Goal: Task Accomplishment & Management: Use online tool/utility

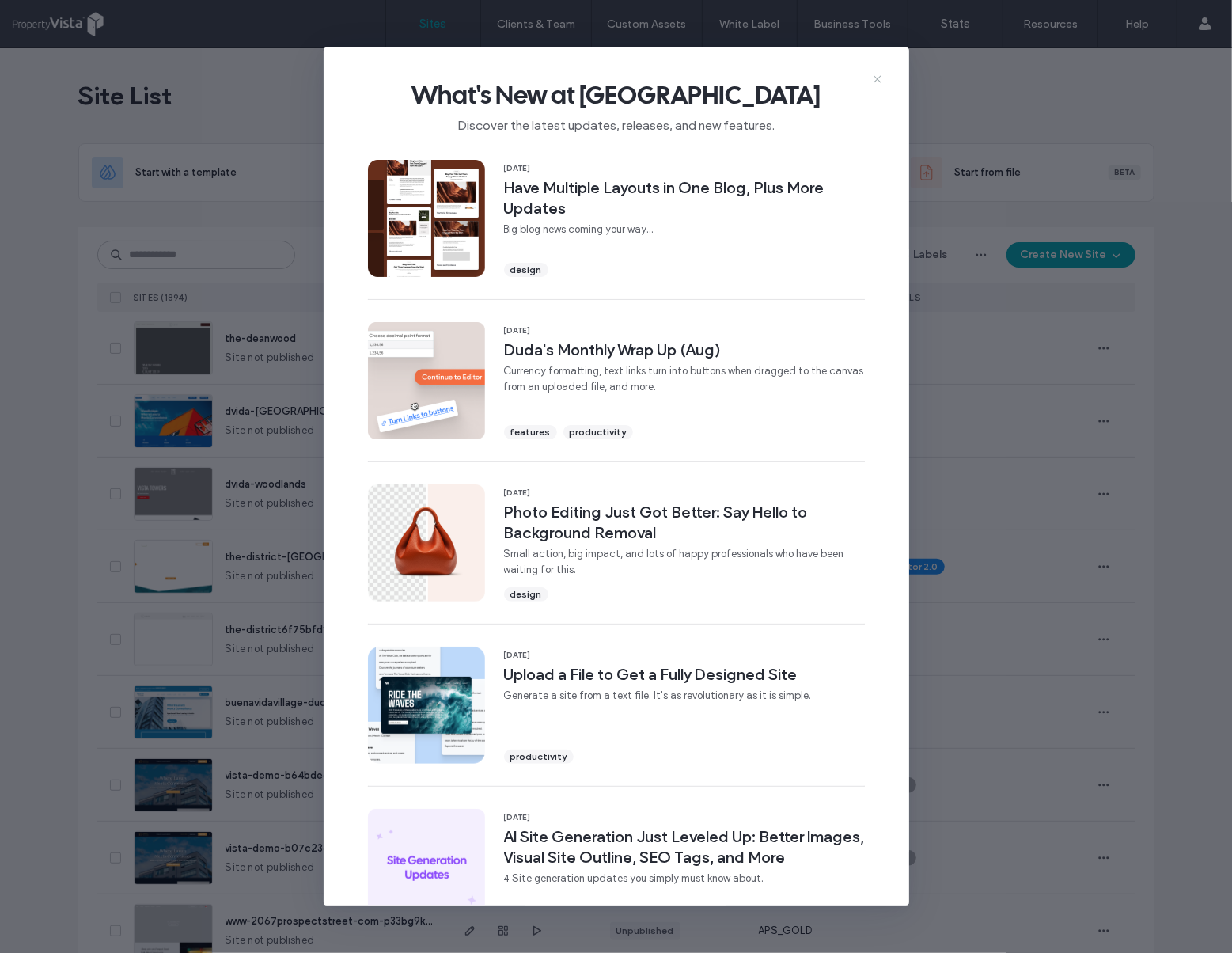
click at [880, 76] on use at bounding box center [878, 79] width 7 height 7
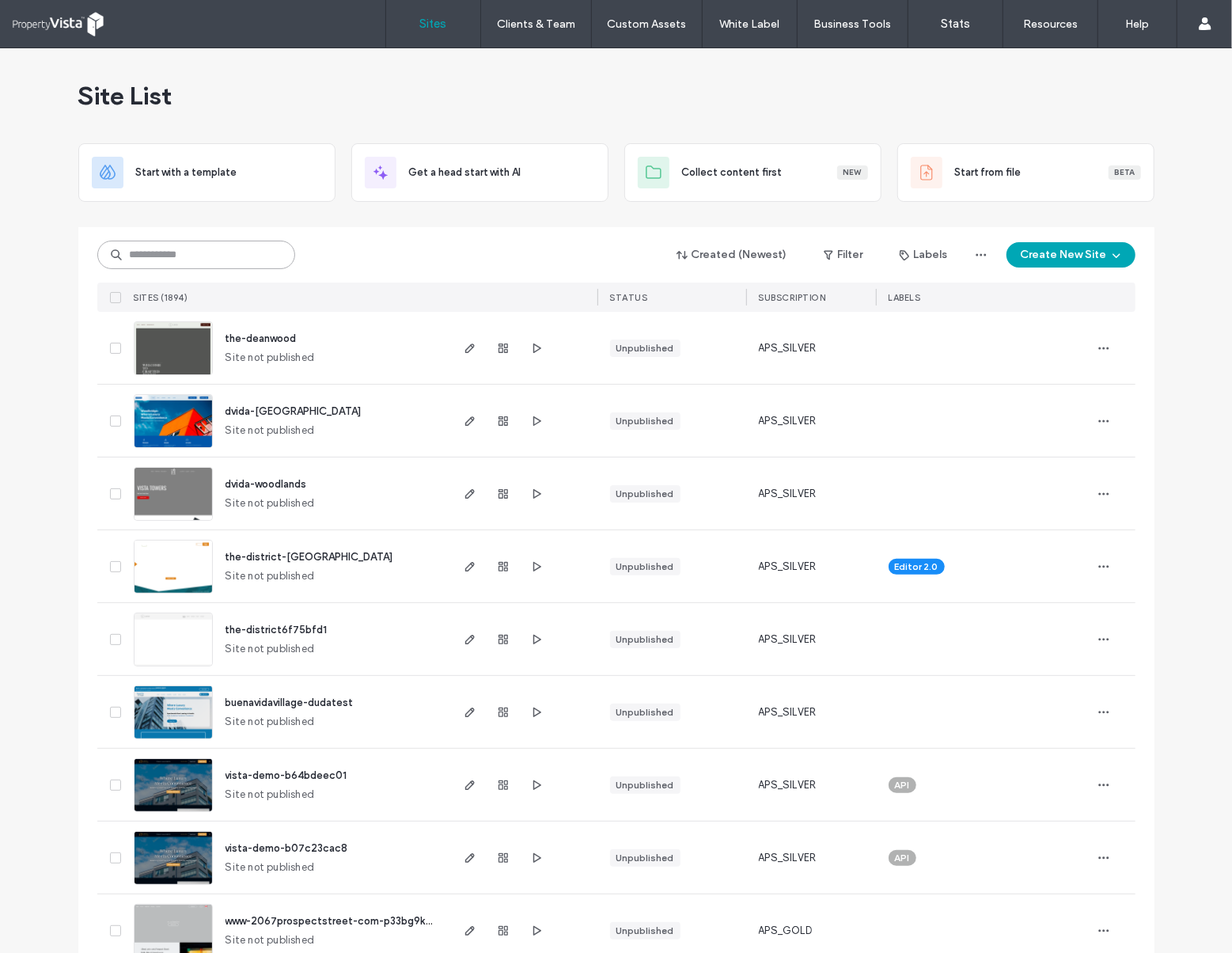
click at [194, 250] on input at bounding box center [196, 255] width 198 height 29
click at [467, 566] on use "button" at bounding box center [469, 566] width 10 height 10
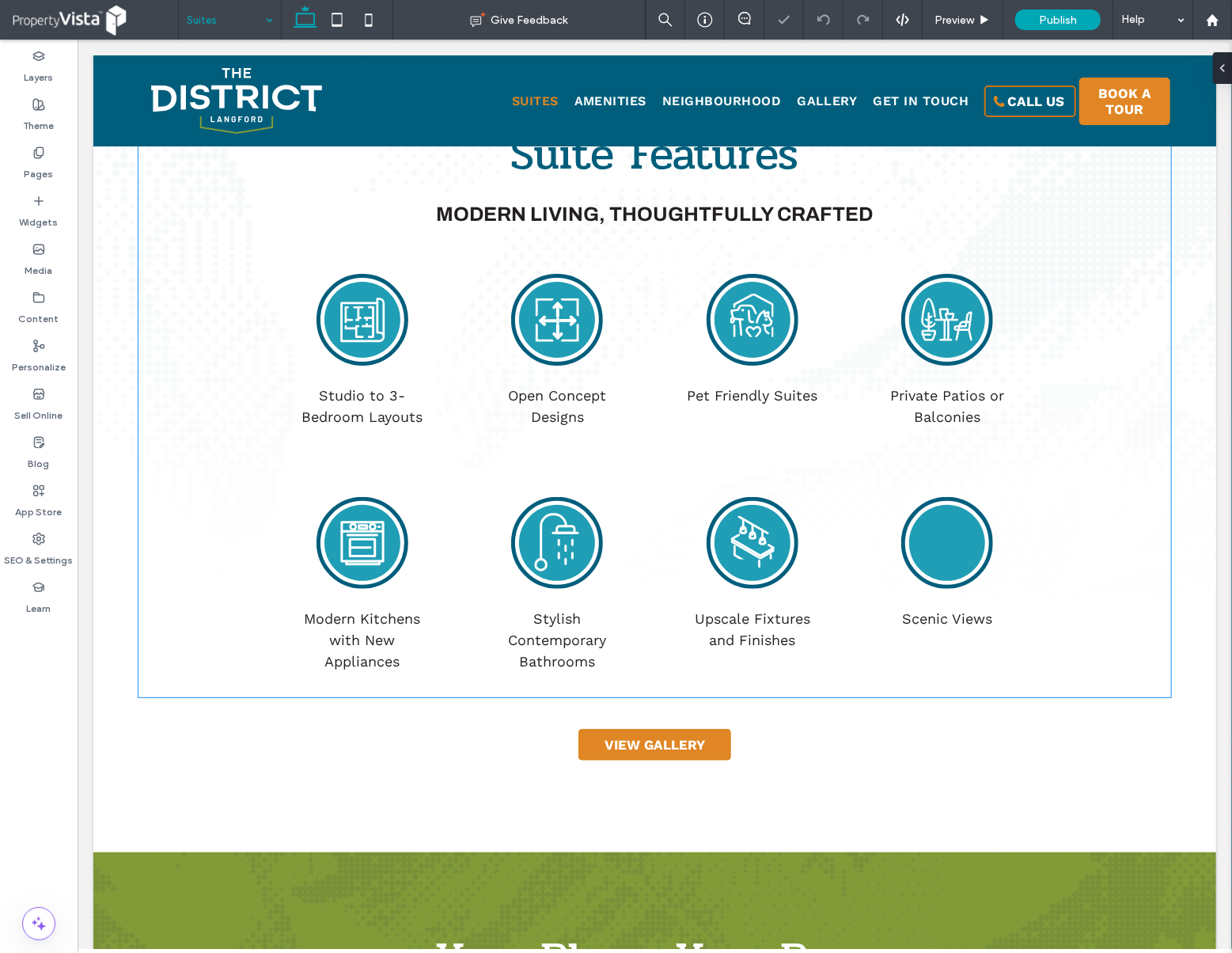
scroll to position [633, 0]
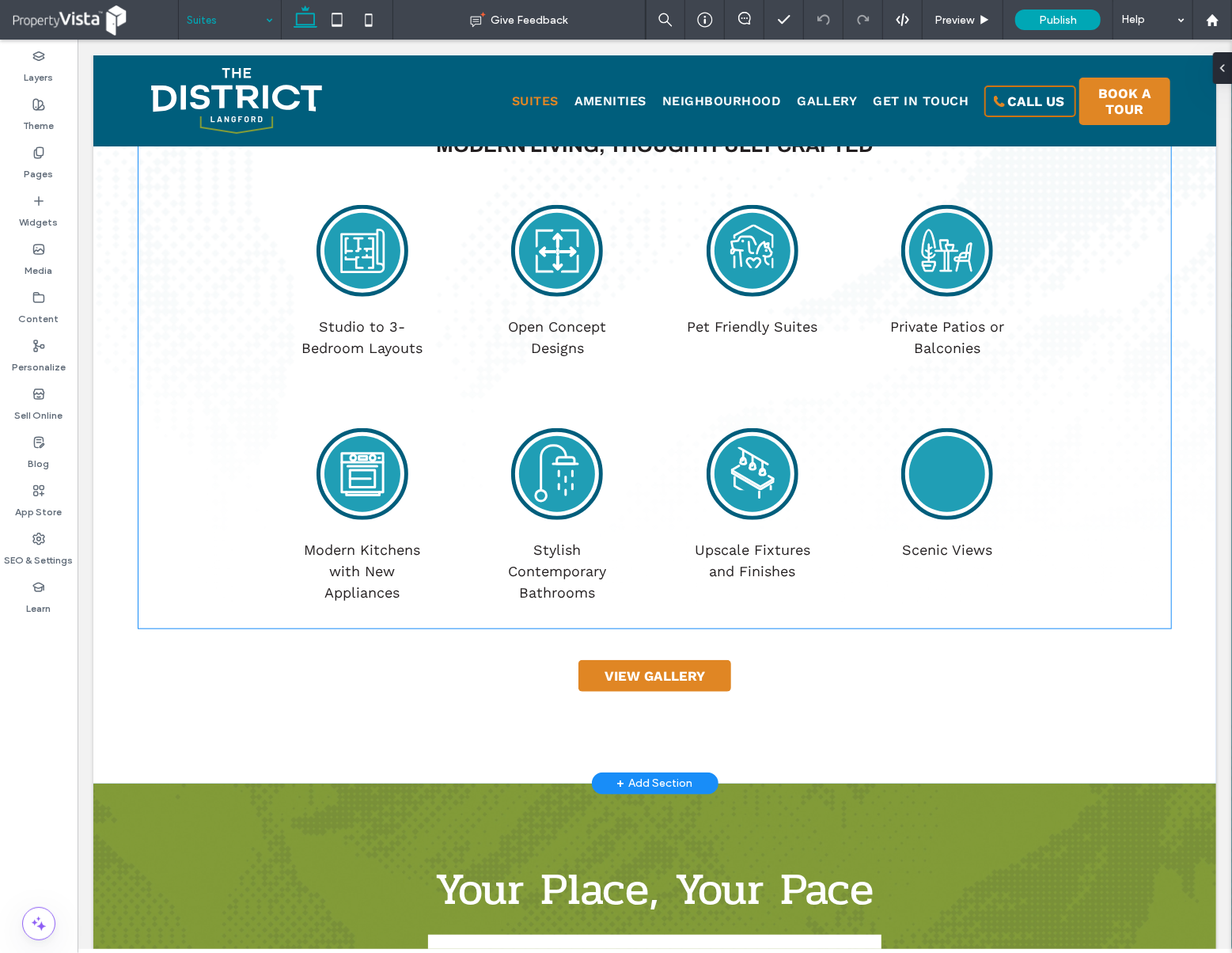
click at [937, 485] on circle at bounding box center [946, 473] width 76 height 76
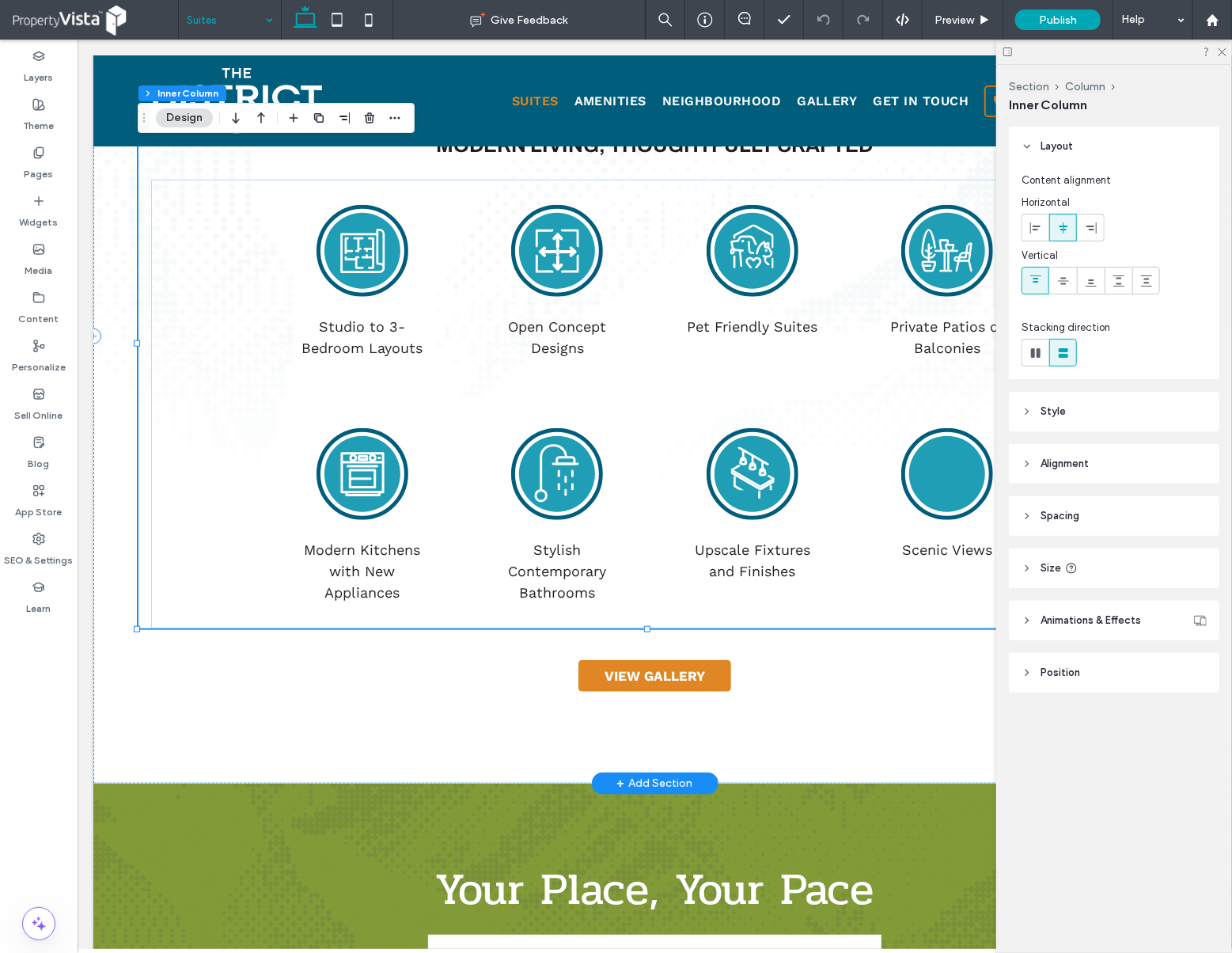
click at [937, 485] on circle at bounding box center [946, 473] width 76 height 76
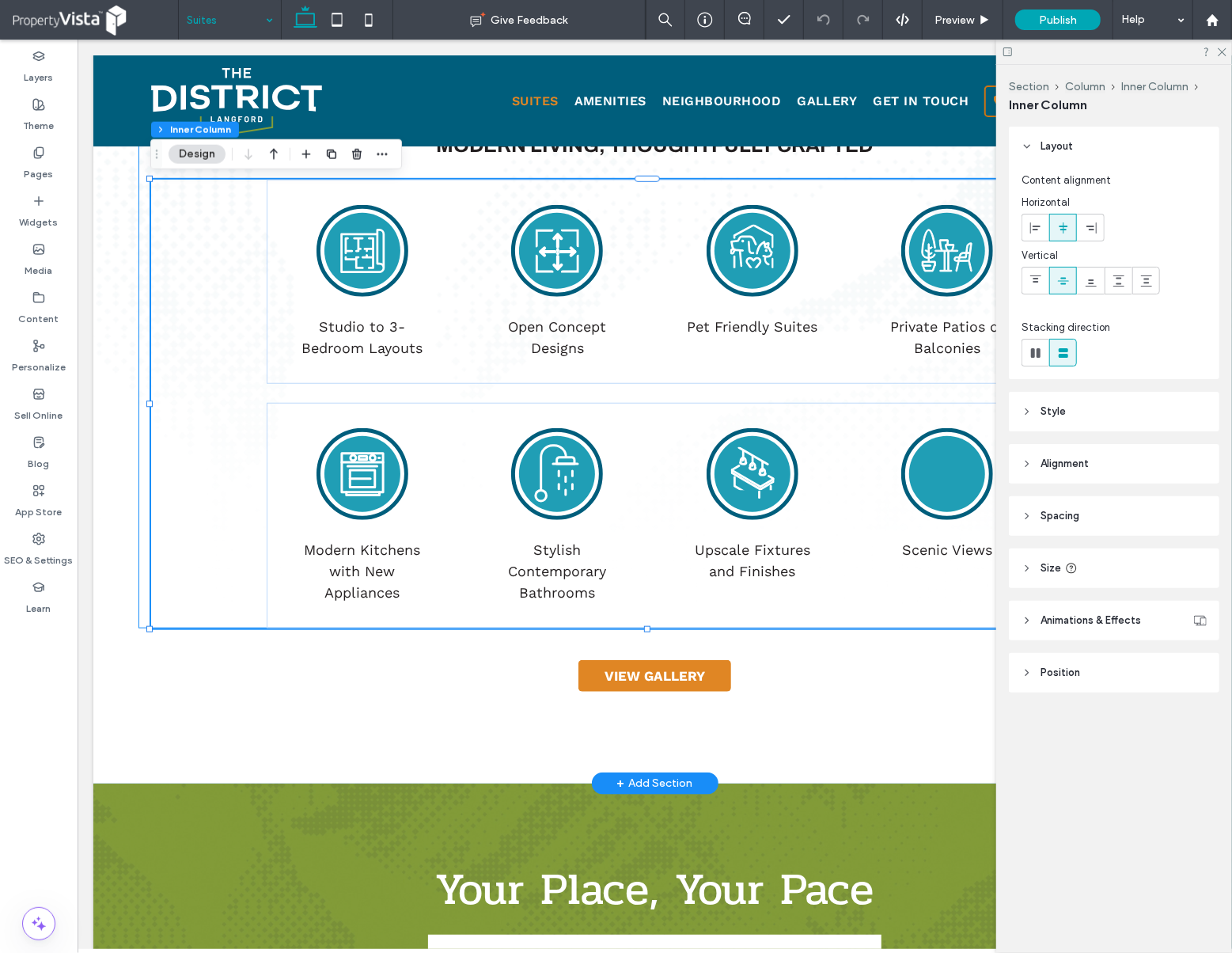
click at [928, 482] on circle at bounding box center [946, 473] width 76 height 76
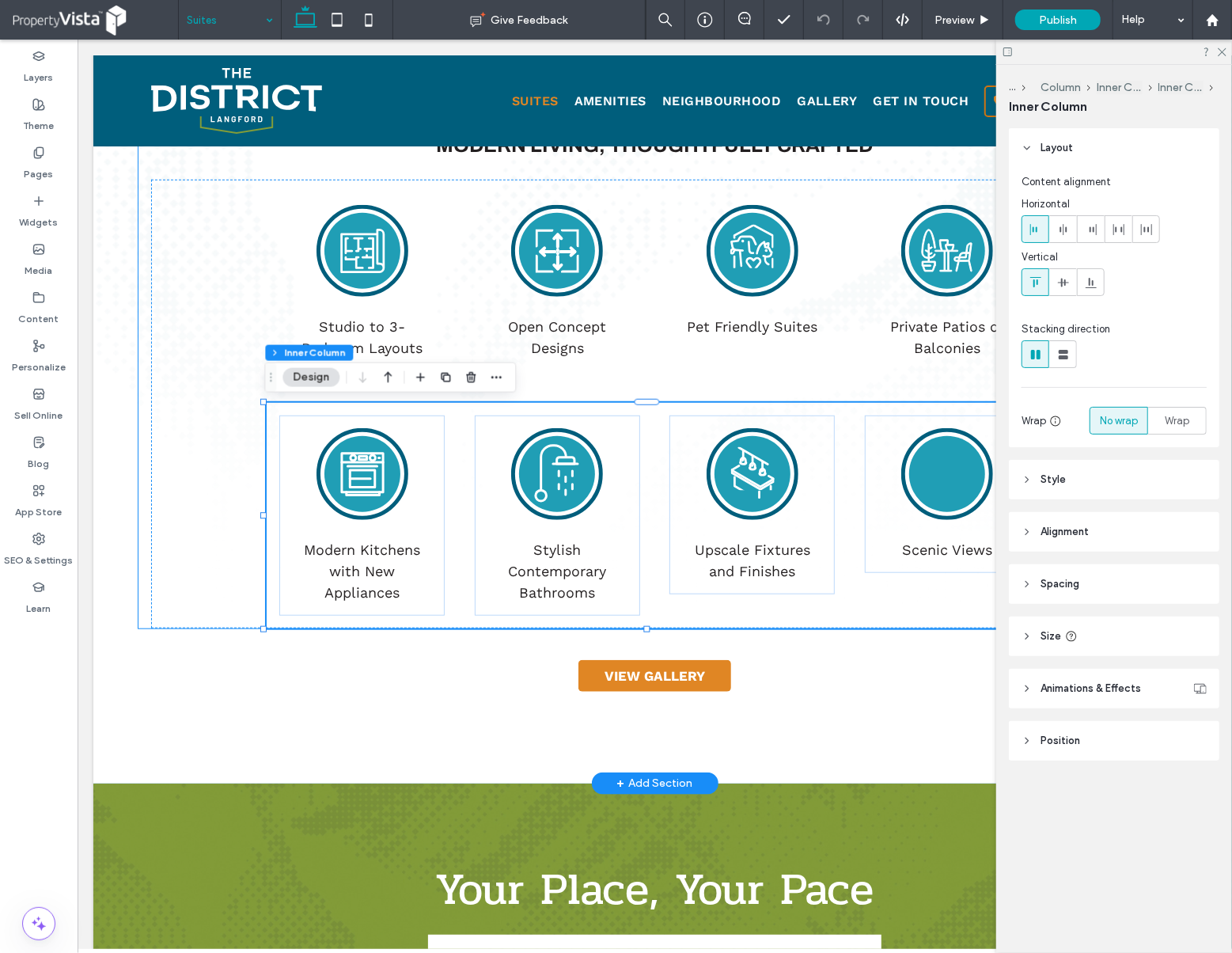
click at [938, 475] on circle at bounding box center [946, 473] width 76 height 76
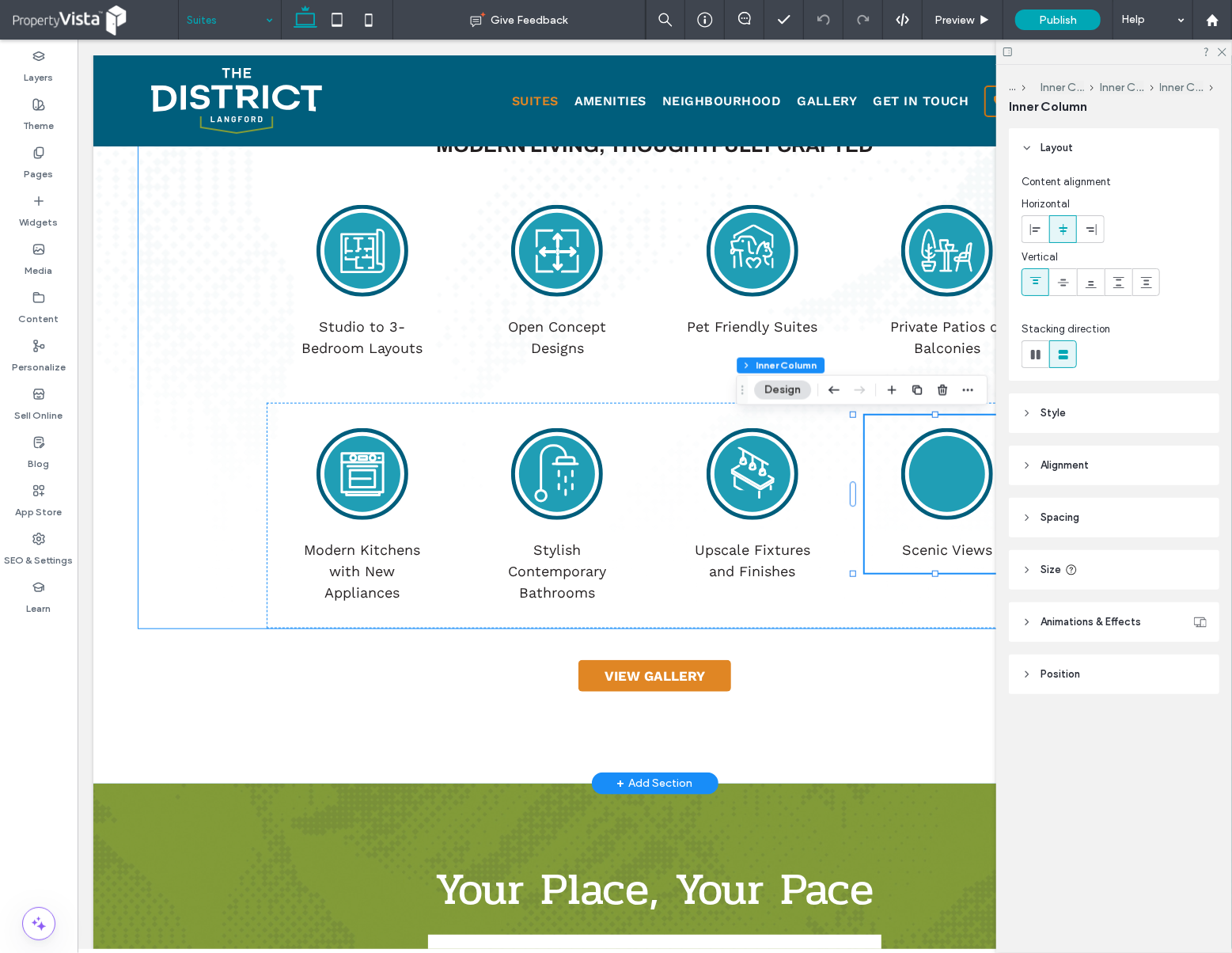
click at [934, 468] on circle at bounding box center [946, 473] width 76 height 76
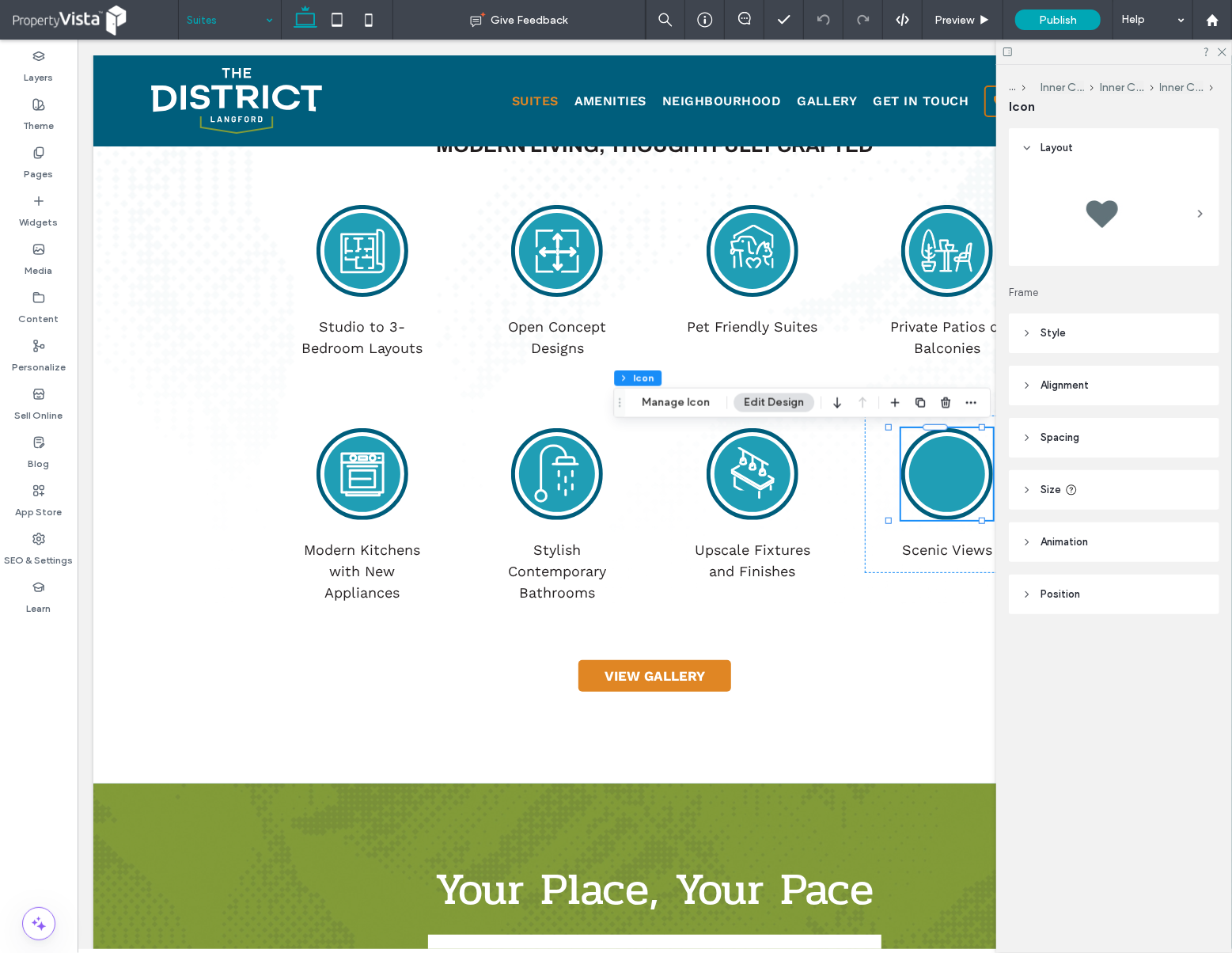
click at [1027, 326] on header "Style" at bounding box center [1114, 334] width 210 height 40
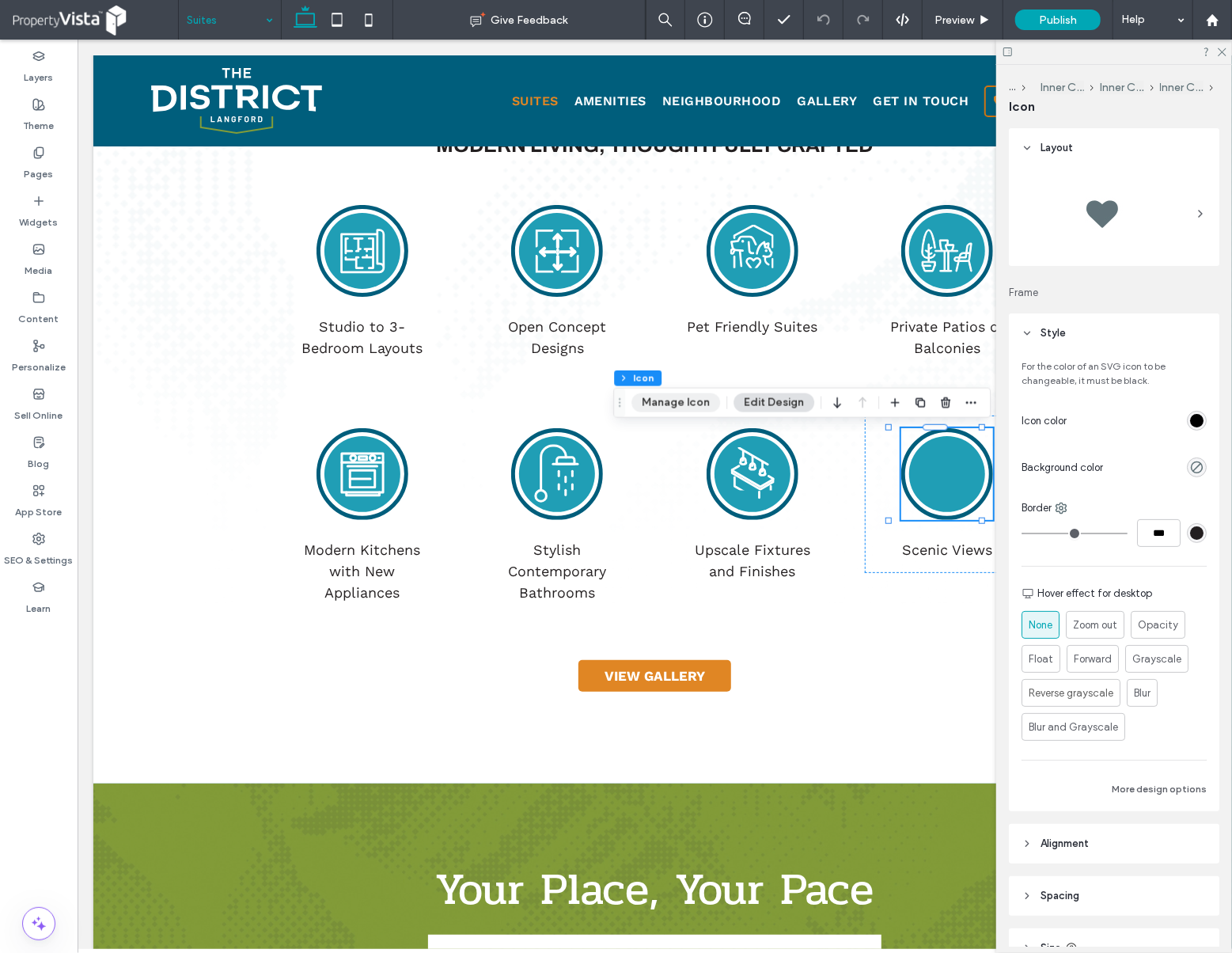
click at [687, 402] on button "Manage Icon" at bounding box center [675, 402] width 89 height 19
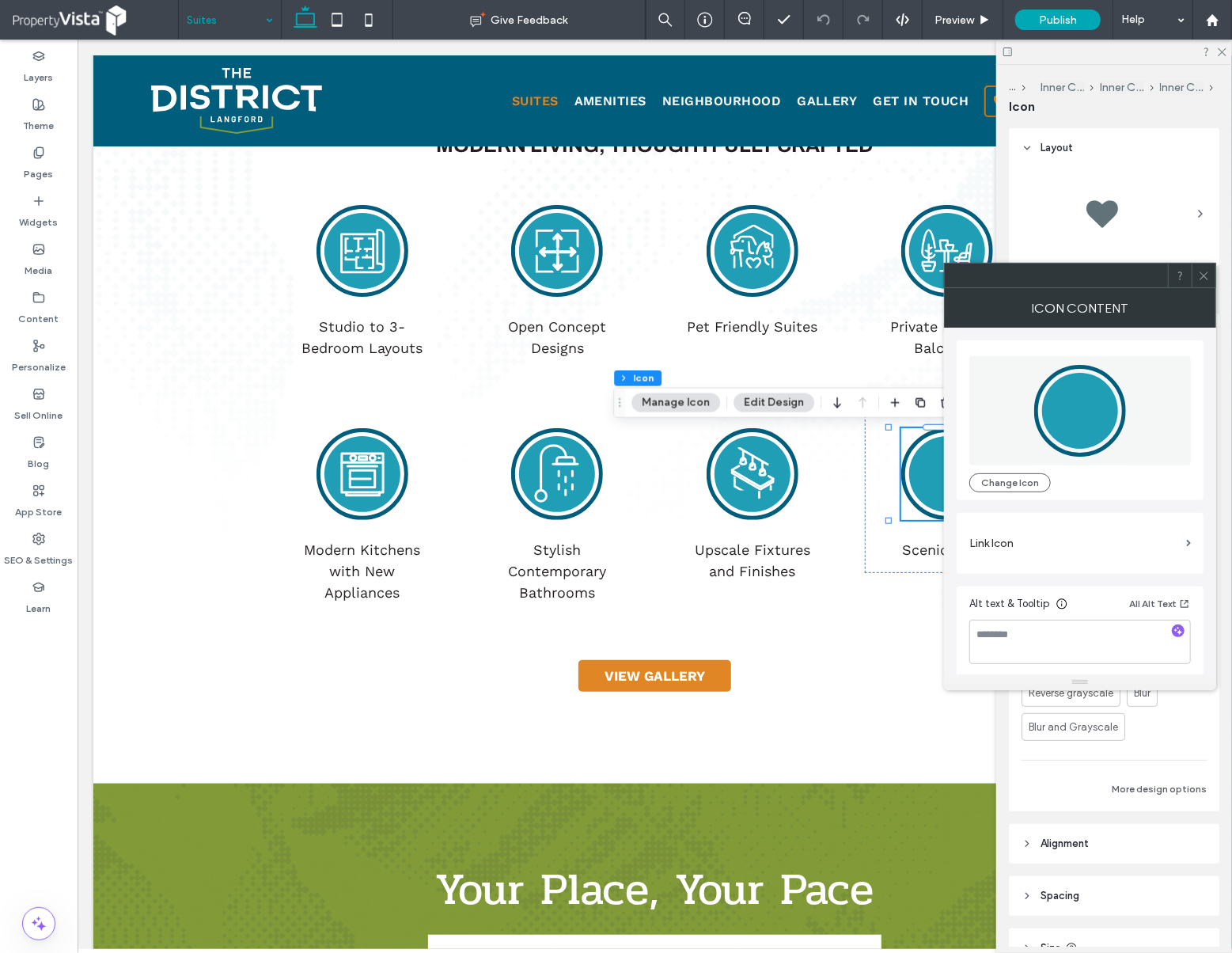
click at [1201, 281] on span at bounding box center [1204, 275] width 12 height 23
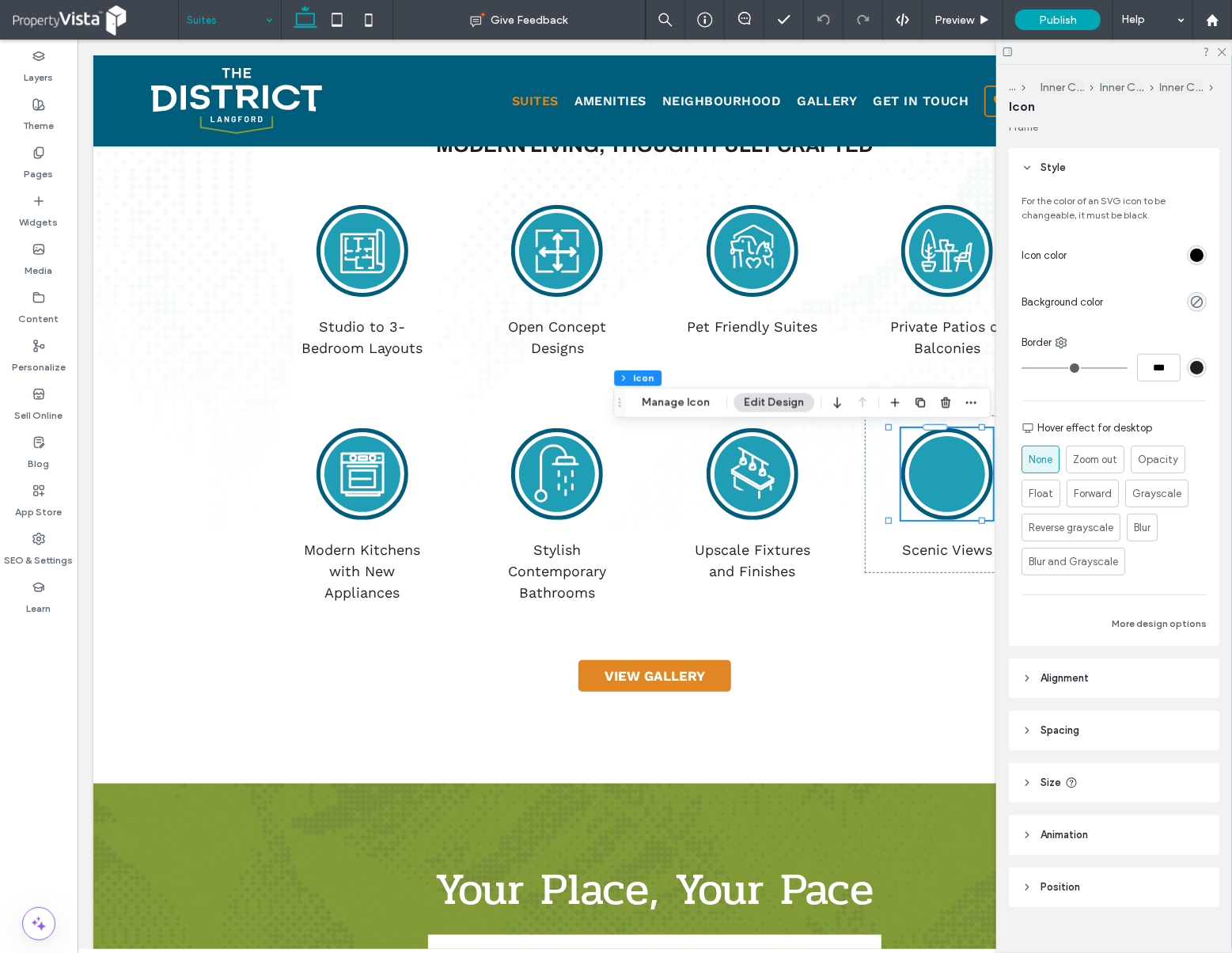
scroll to position [190, 0]
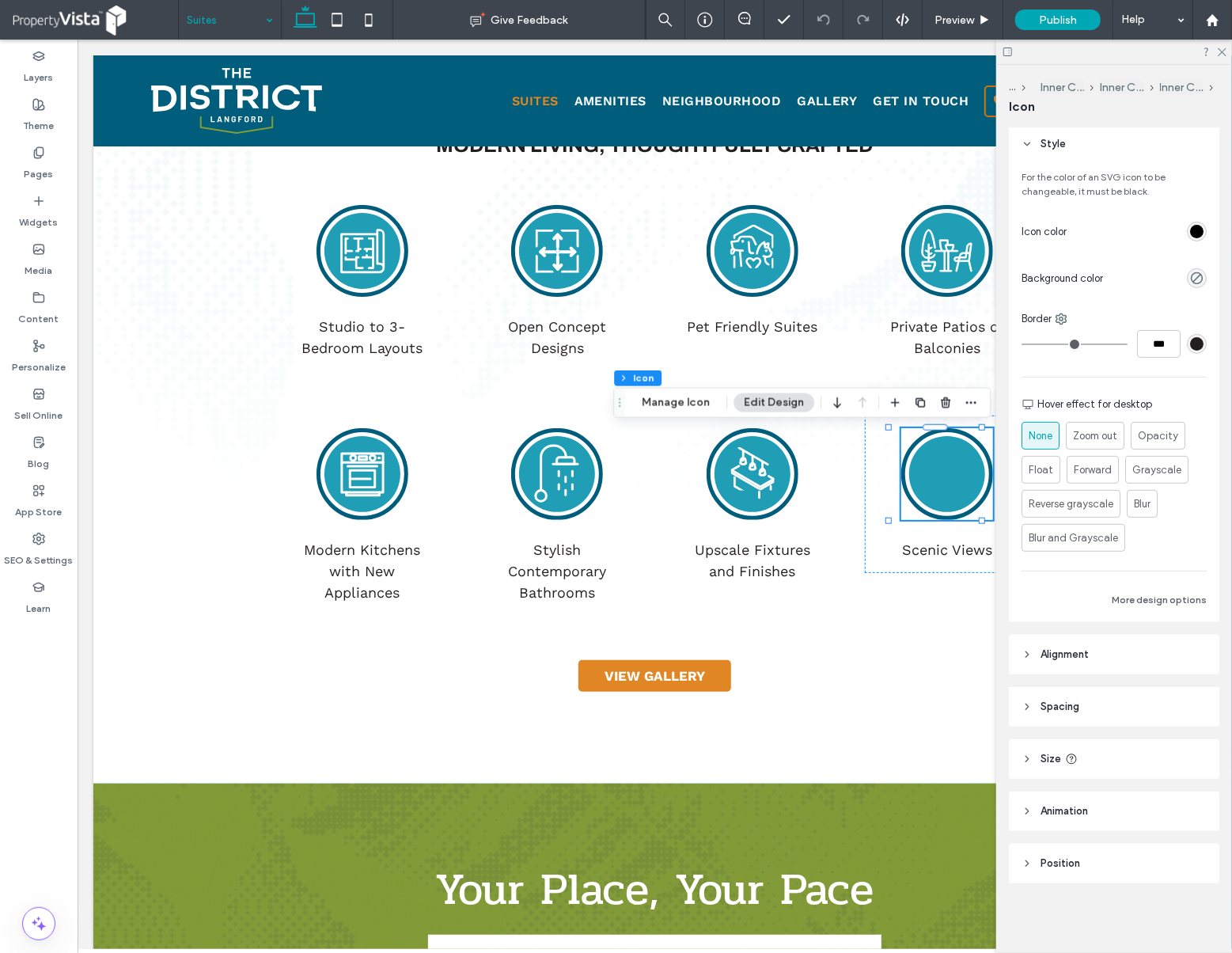
click at [1035, 653] on header "Alignment" at bounding box center [1114, 655] width 210 height 40
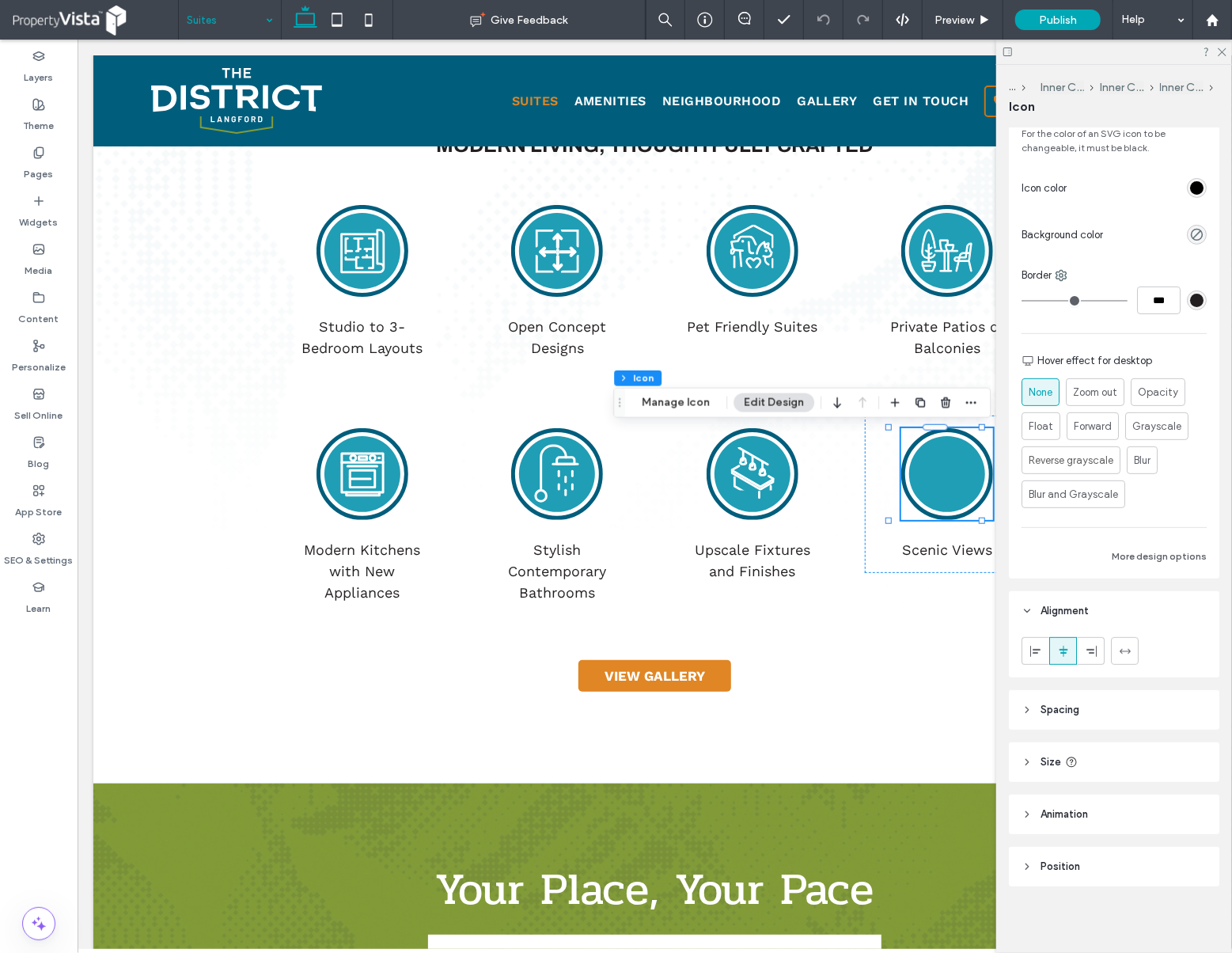
scroll to position [236, 0]
click at [1037, 708] on header "Spacing" at bounding box center [1114, 707] width 210 height 40
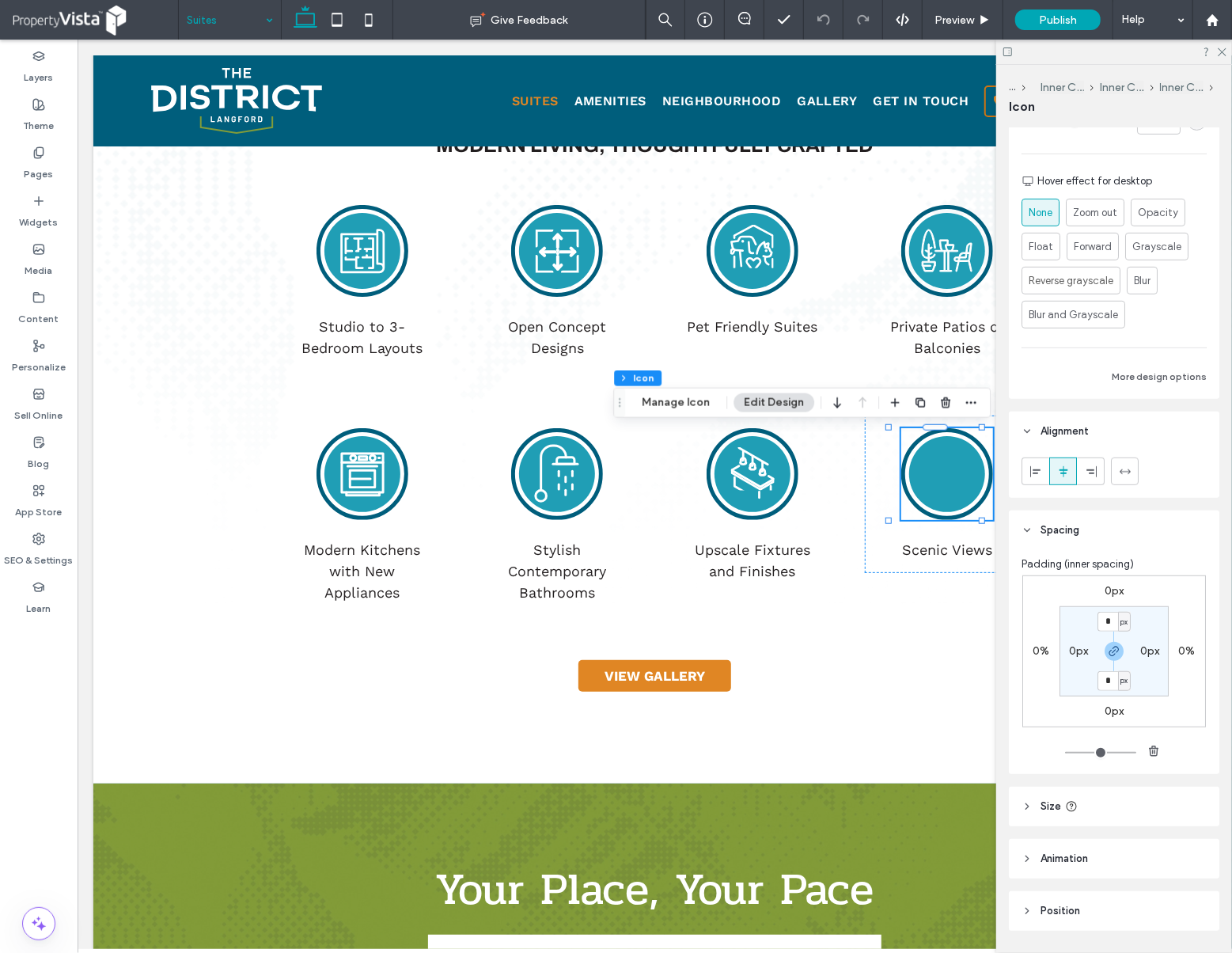
scroll to position [447, 0]
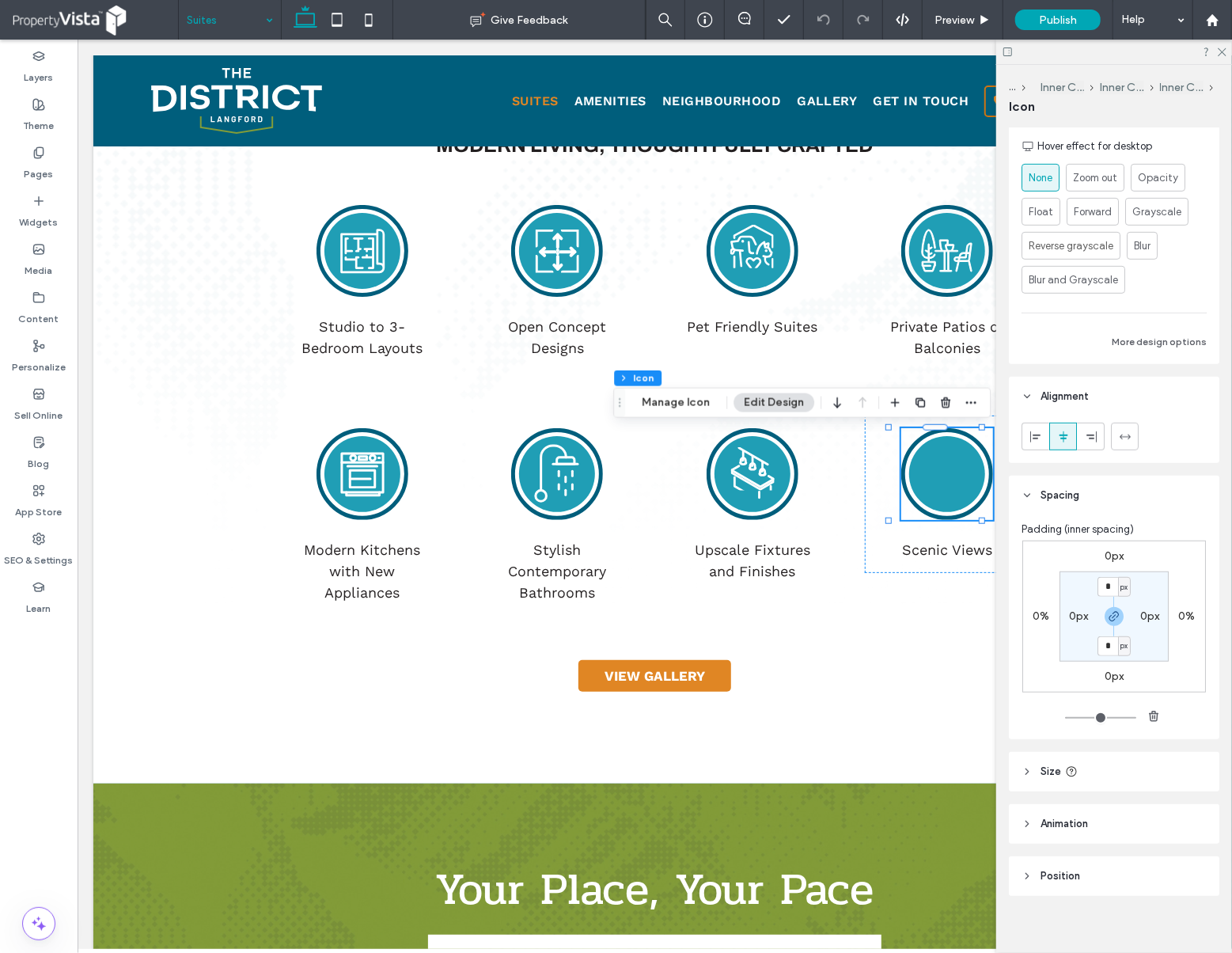
click at [1020, 776] on header "Size" at bounding box center [1114, 771] width 210 height 40
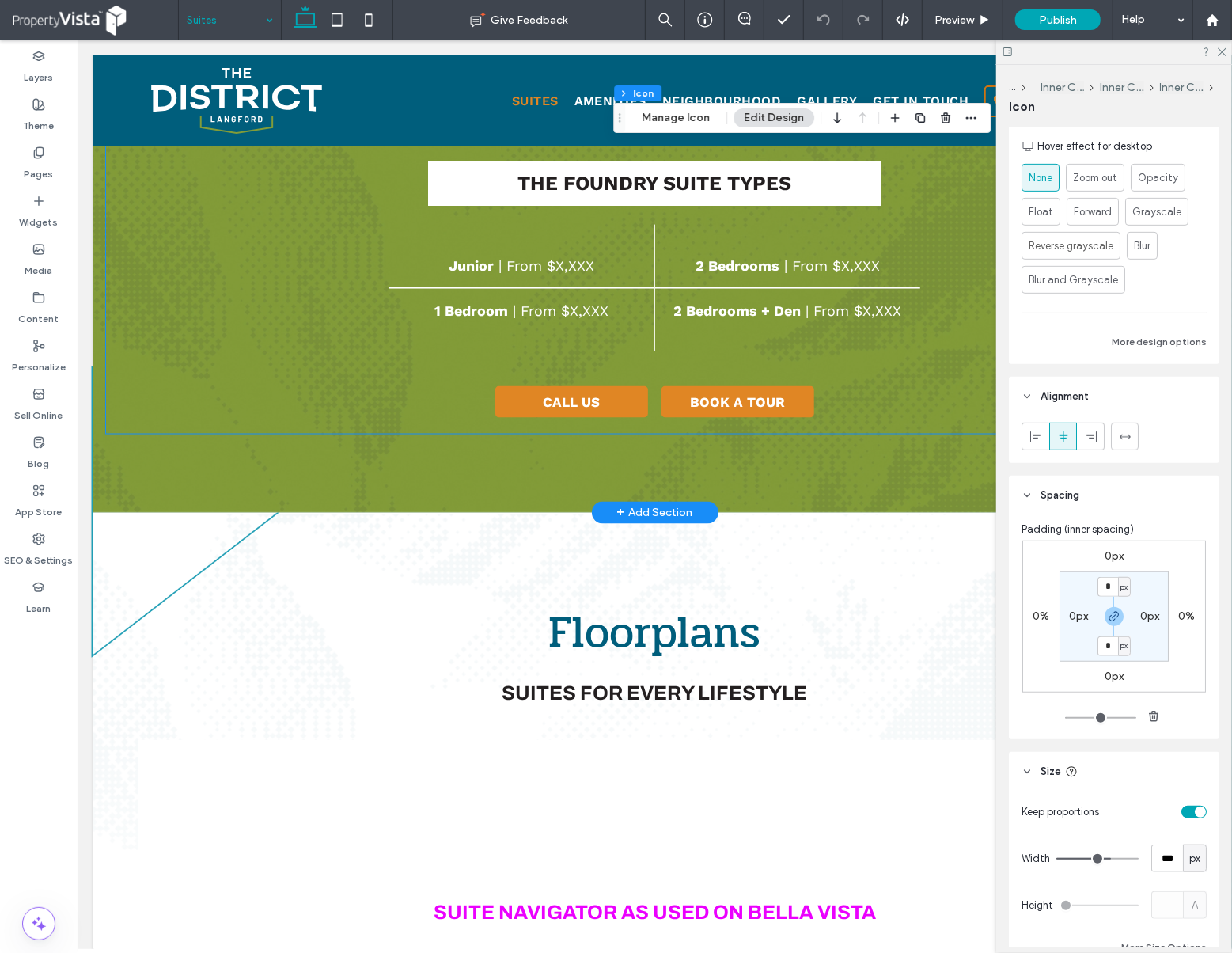
scroll to position [1476, 0]
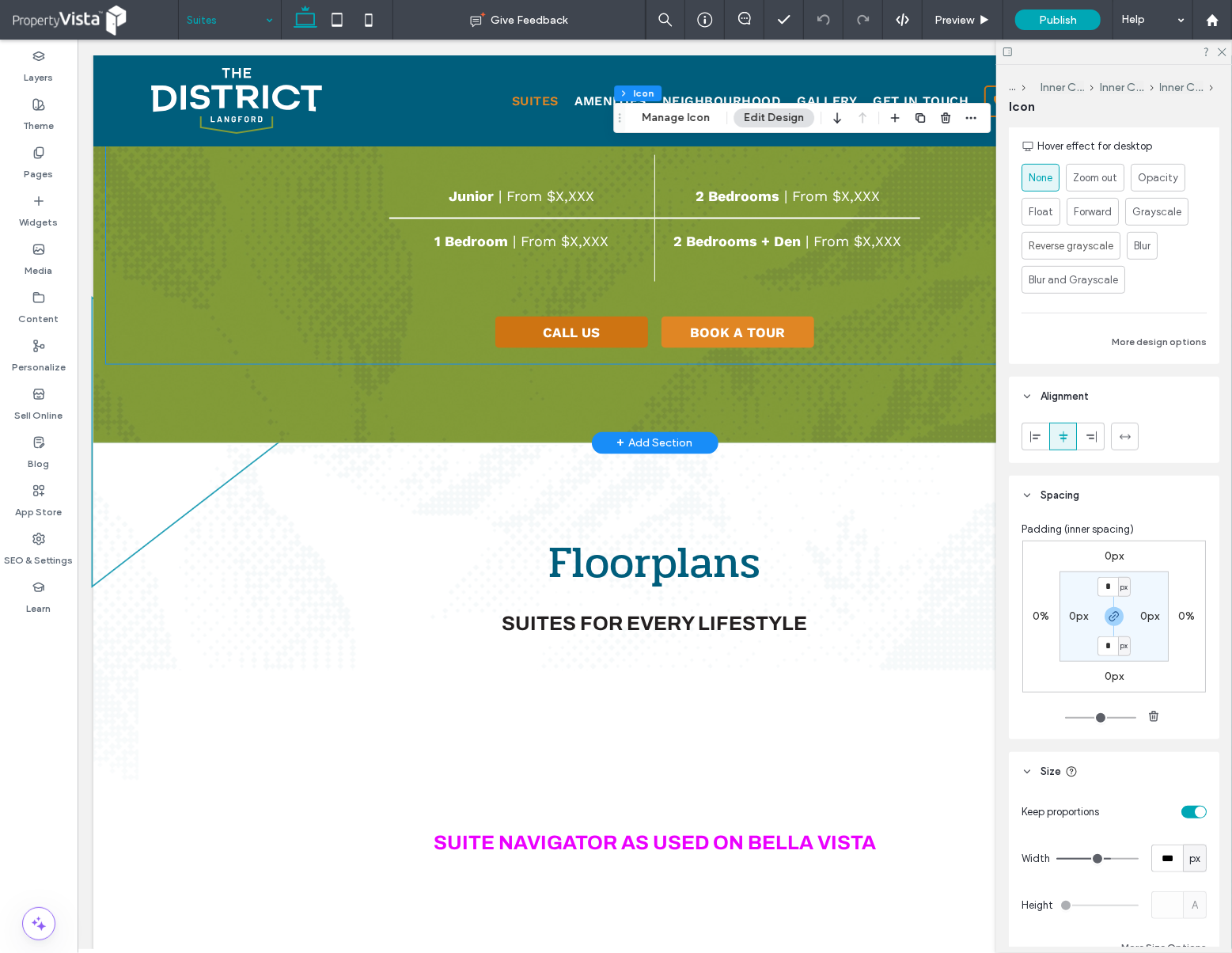
click at [580, 335] on span "CALL US" at bounding box center [570, 332] width 57 height 16
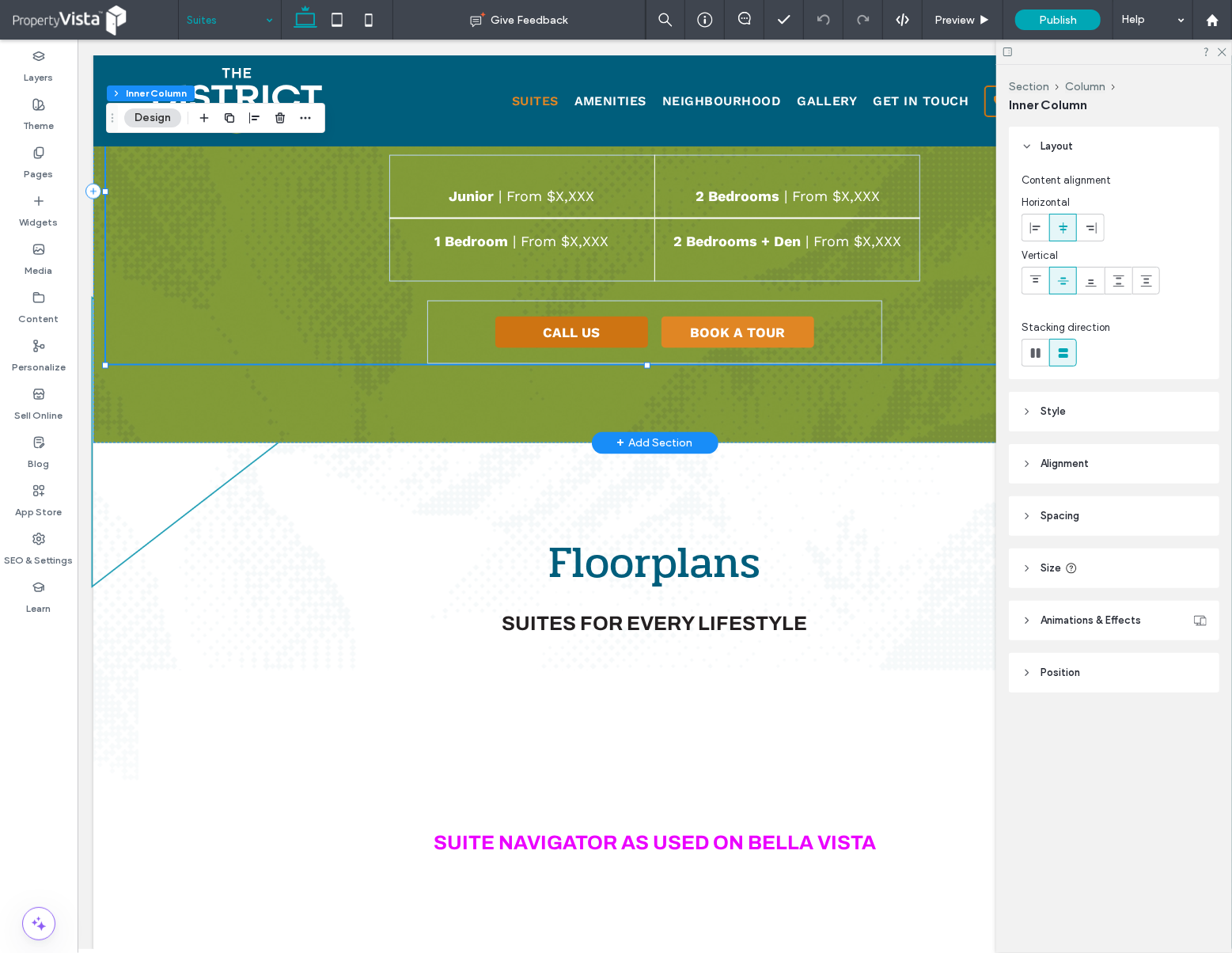
click at [580, 335] on span "CALL US" at bounding box center [570, 332] width 57 height 16
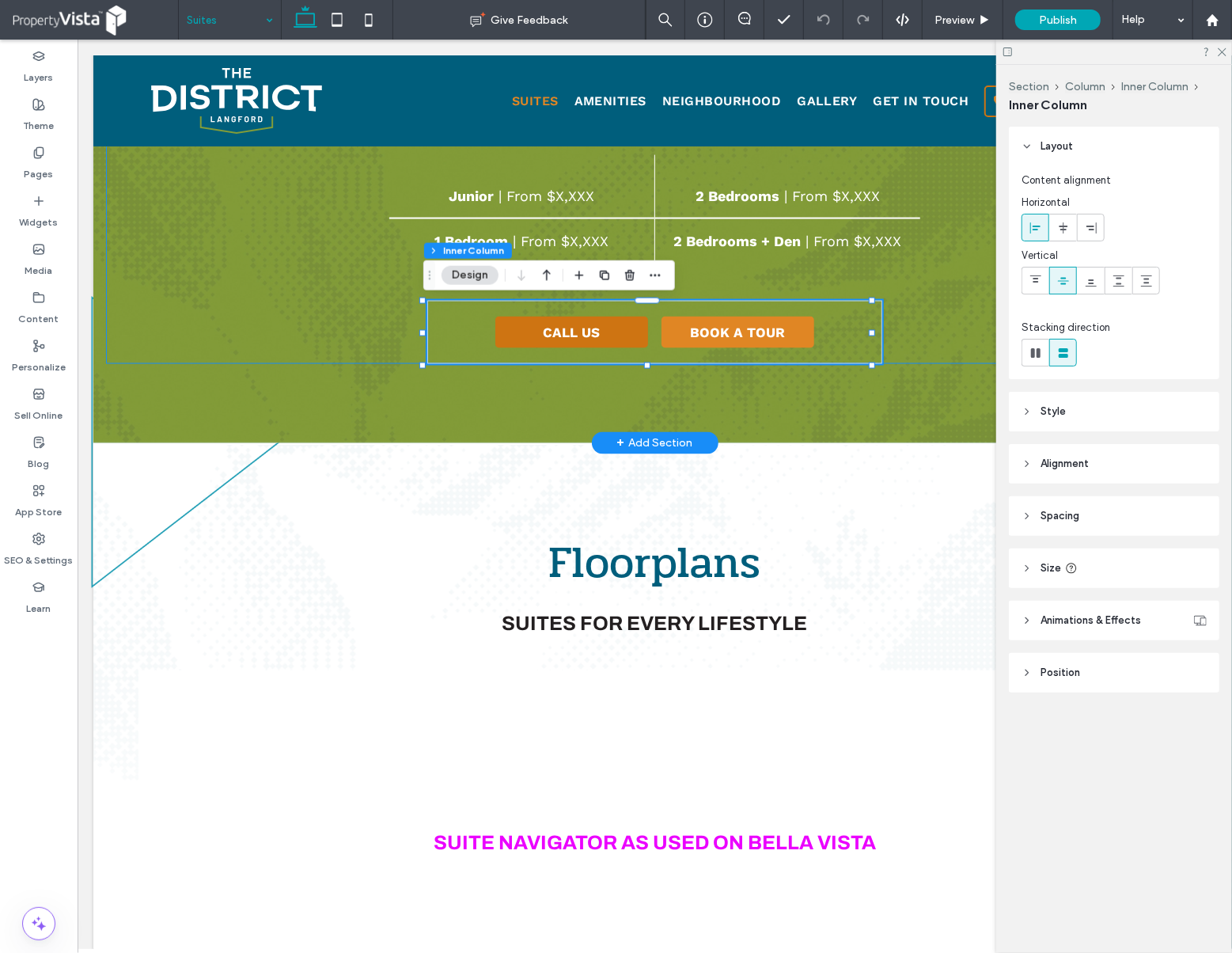
click at [576, 332] on span "CALL US" at bounding box center [570, 332] width 57 height 16
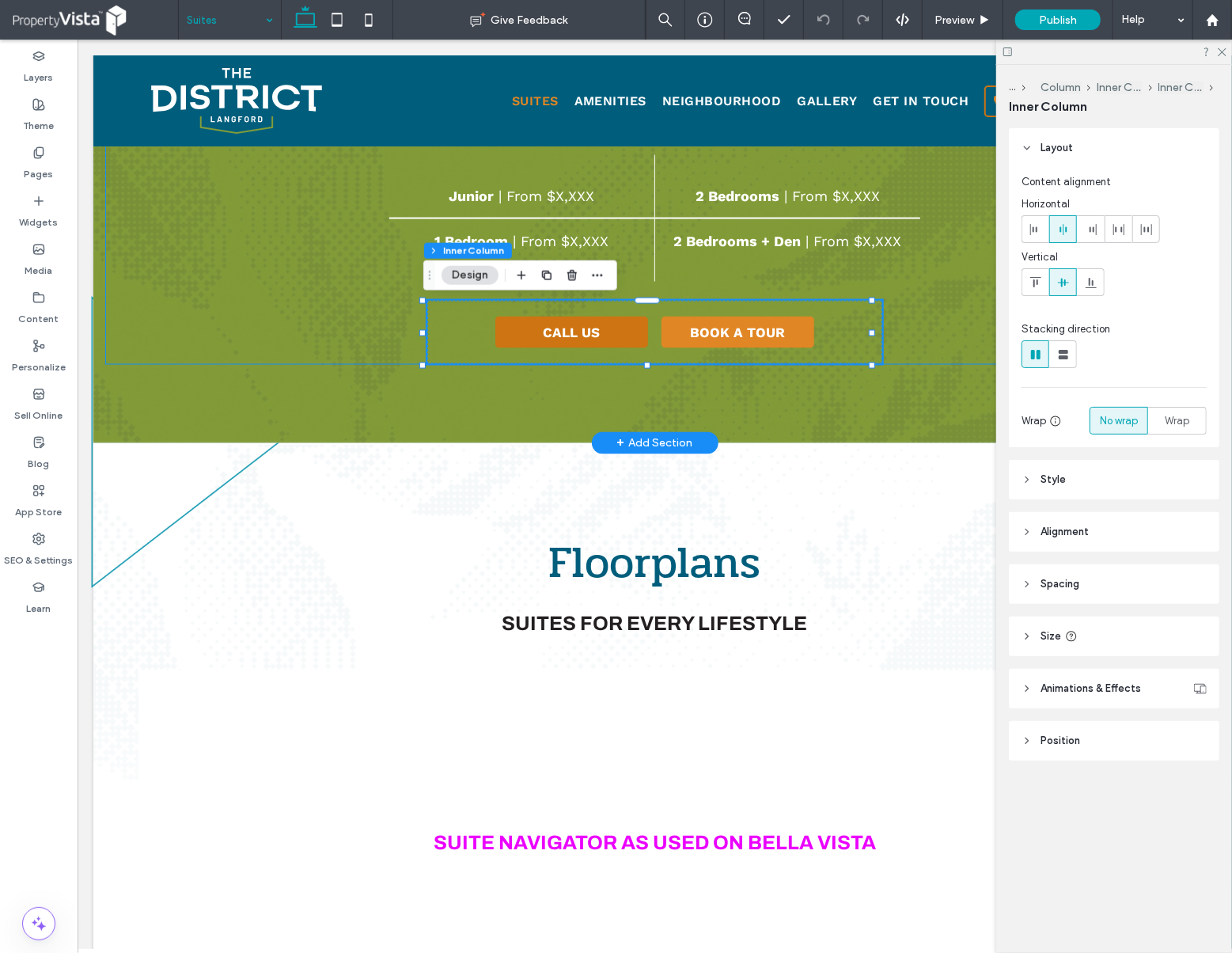
click at [576, 332] on span "CALL US" at bounding box center [570, 332] width 57 height 16
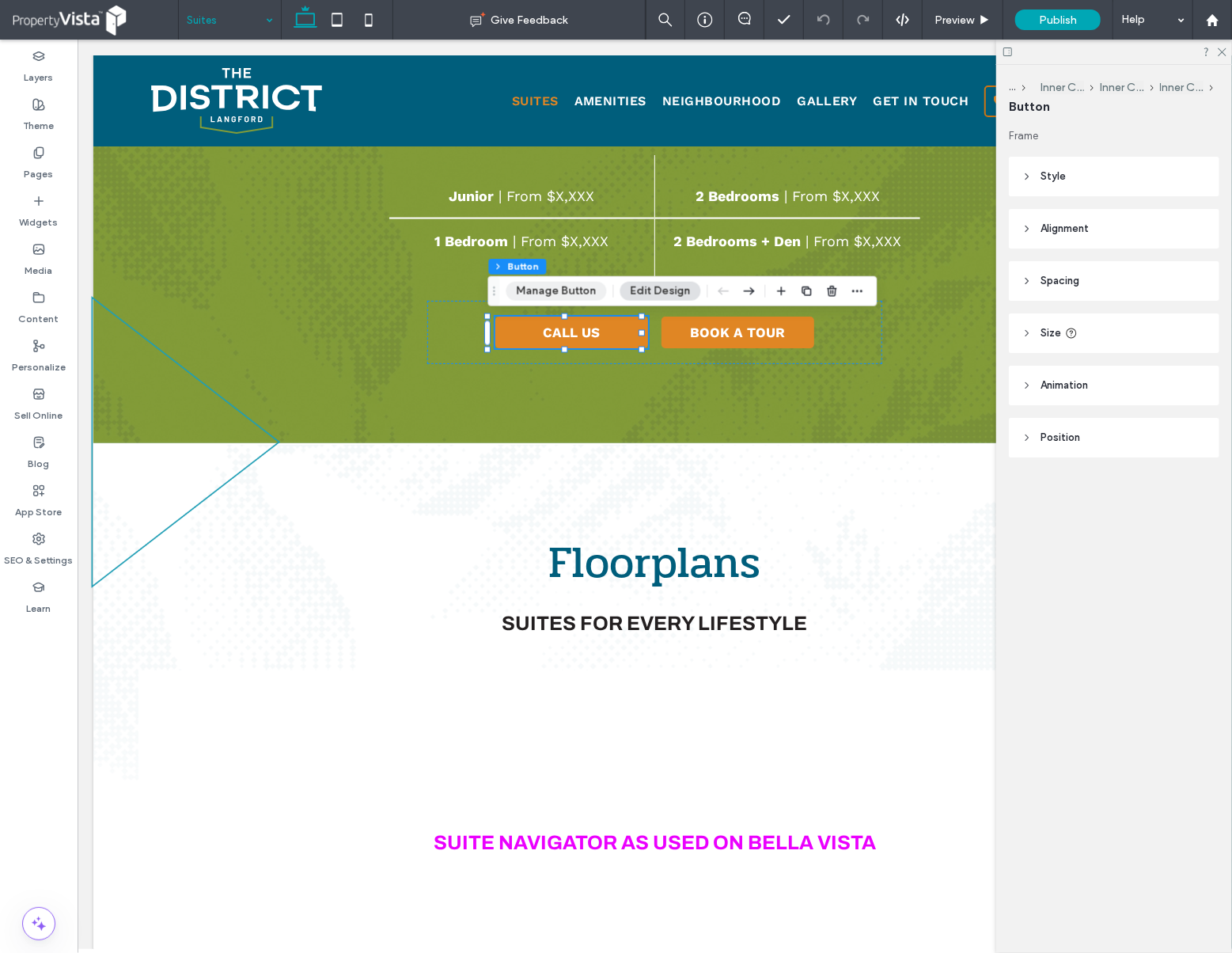
click at [552, 285] on button "Manage Button" at bounding box center [557, 290] width 101 height 19
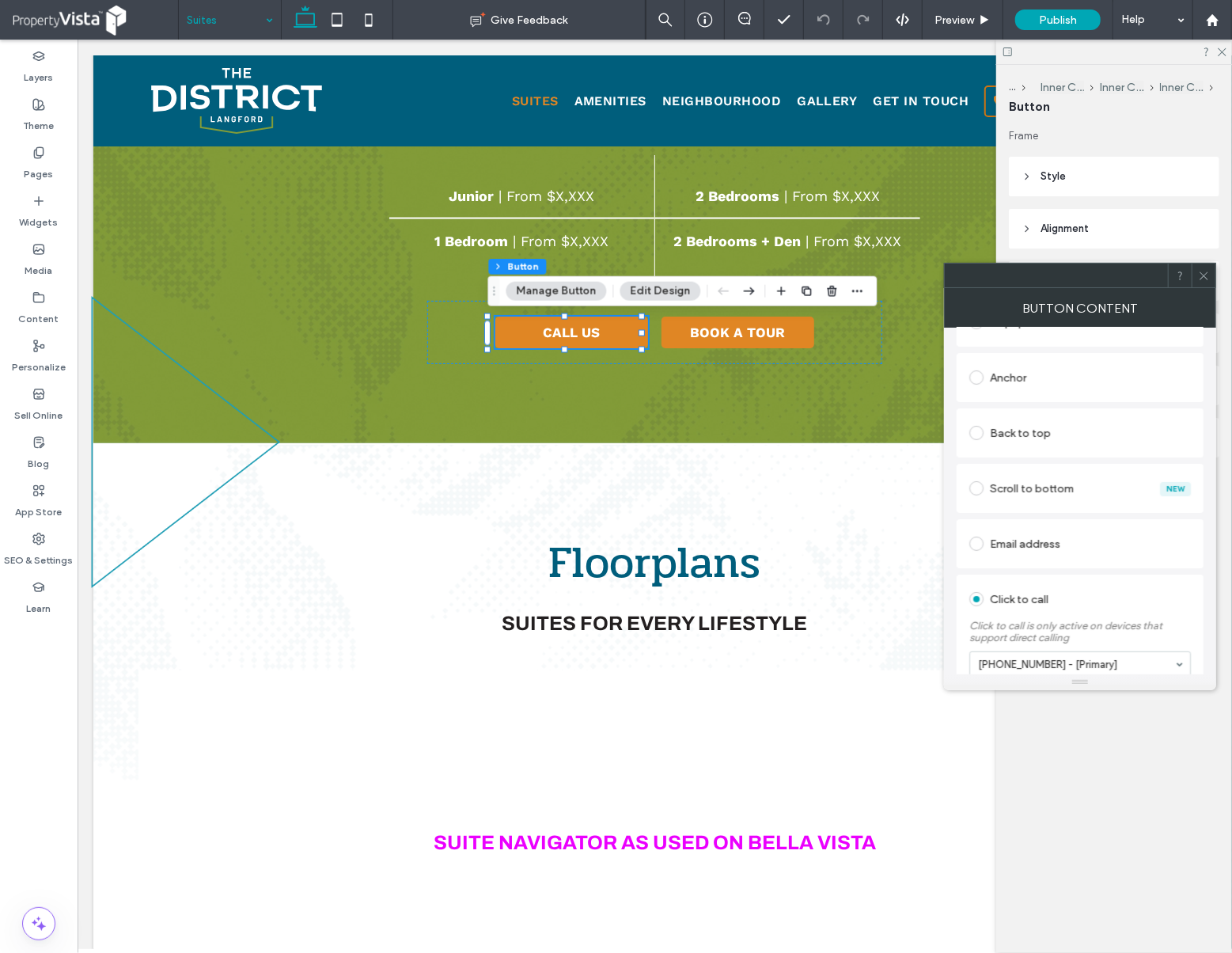
scroll to position [316, 0]
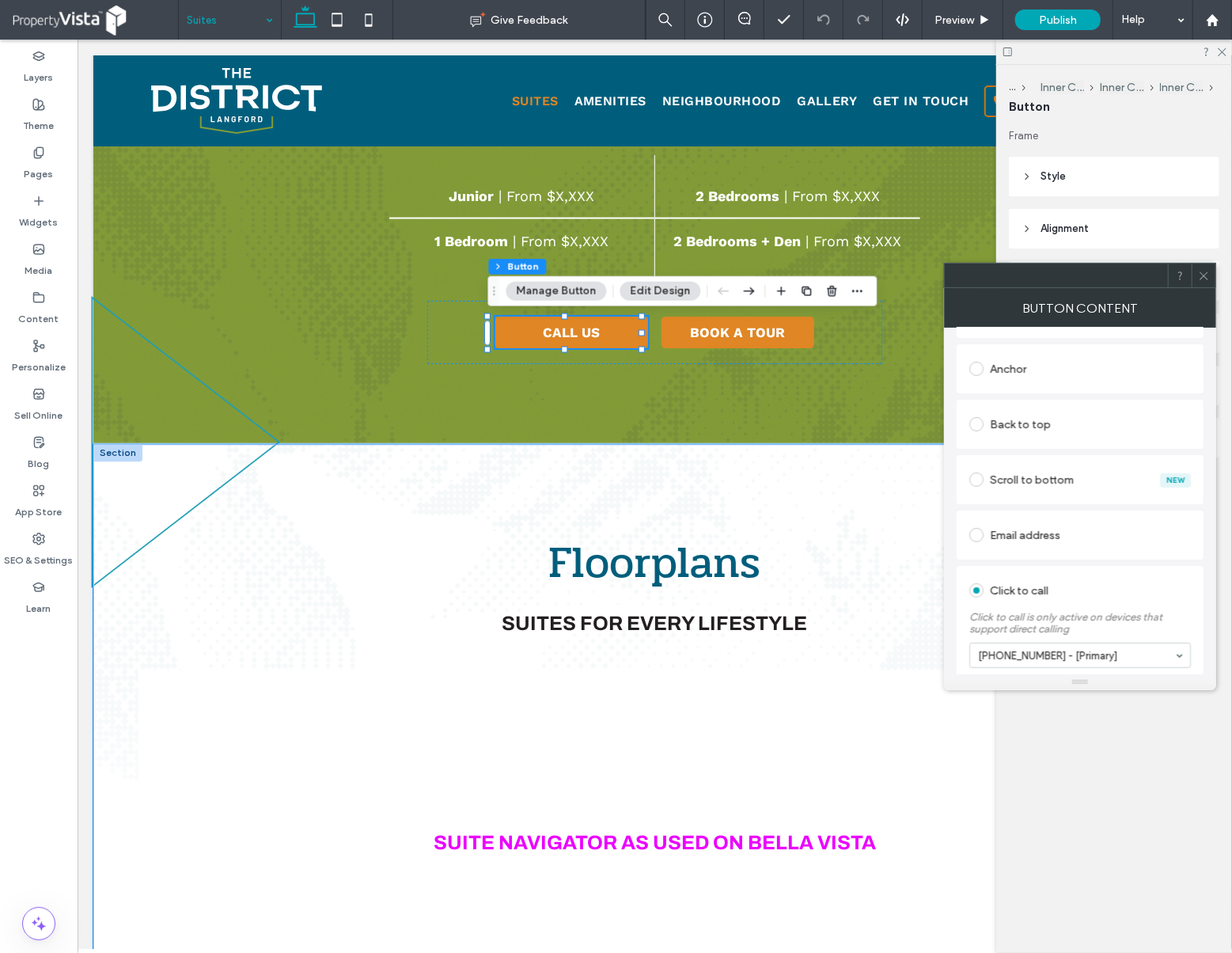
click at [409, 487] on div "Floorplans SUITES FOR EVERY LIFESTYLE SUITE NAVIGATOR AS USED ON BELLA VISTA" at bounding box center [654, 776] width 1123 height 664
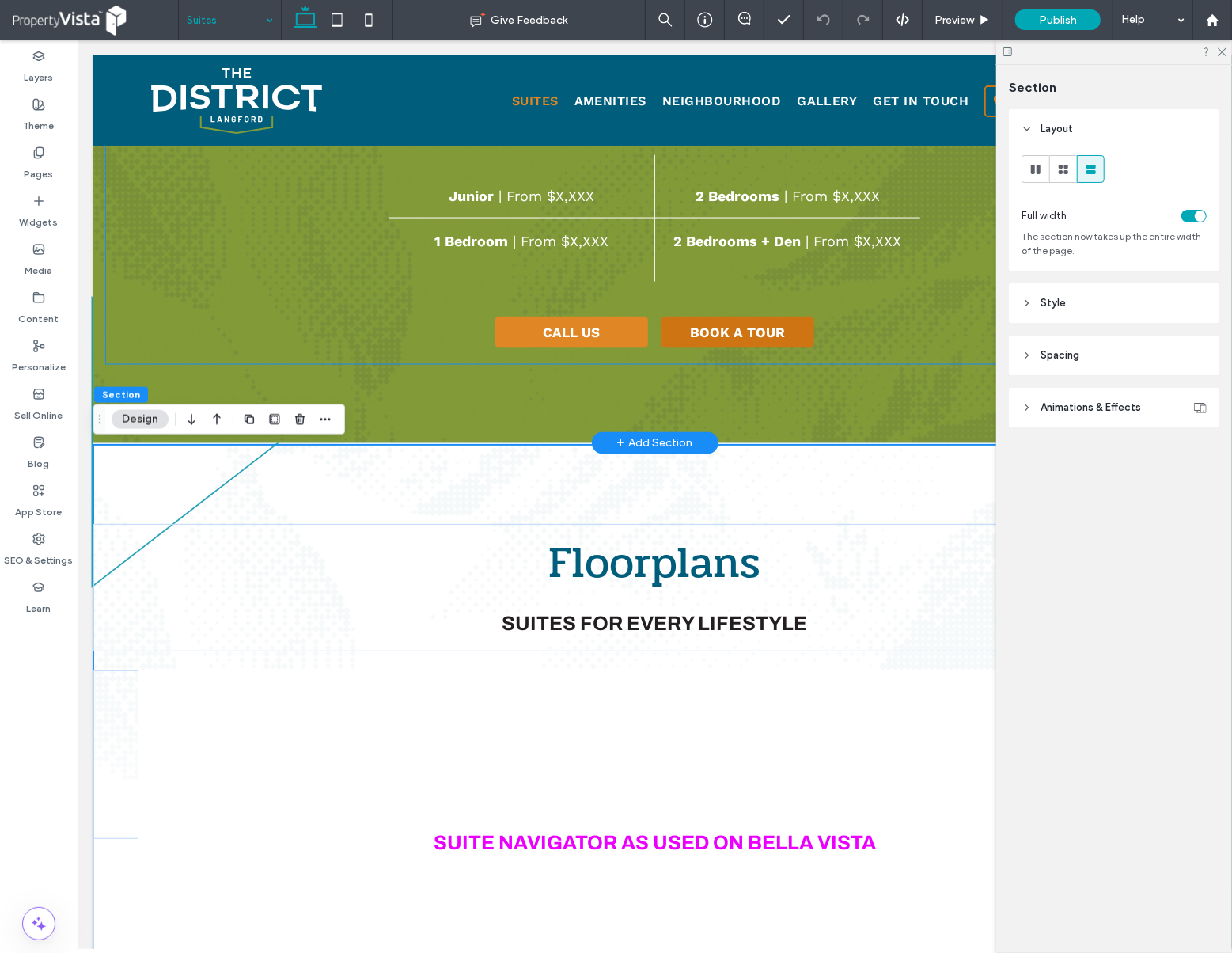
click at [770, 338] on span "BOOK A TOUR" at bounding box center [737, 332] width 95 height 16
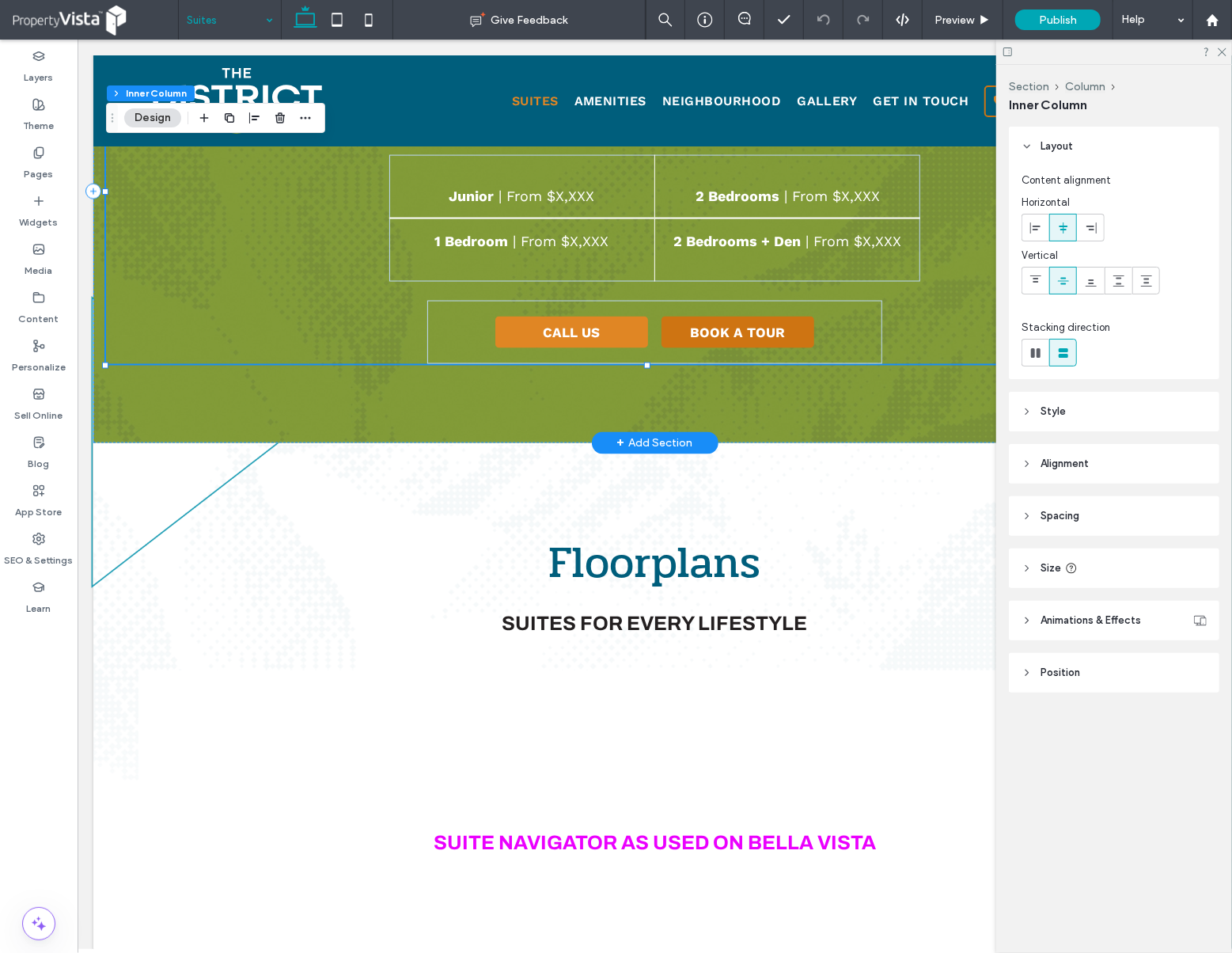
click at [760, 335] on span "BOOK A TOUR" at bounding box center [737, 332] width 95 height 16
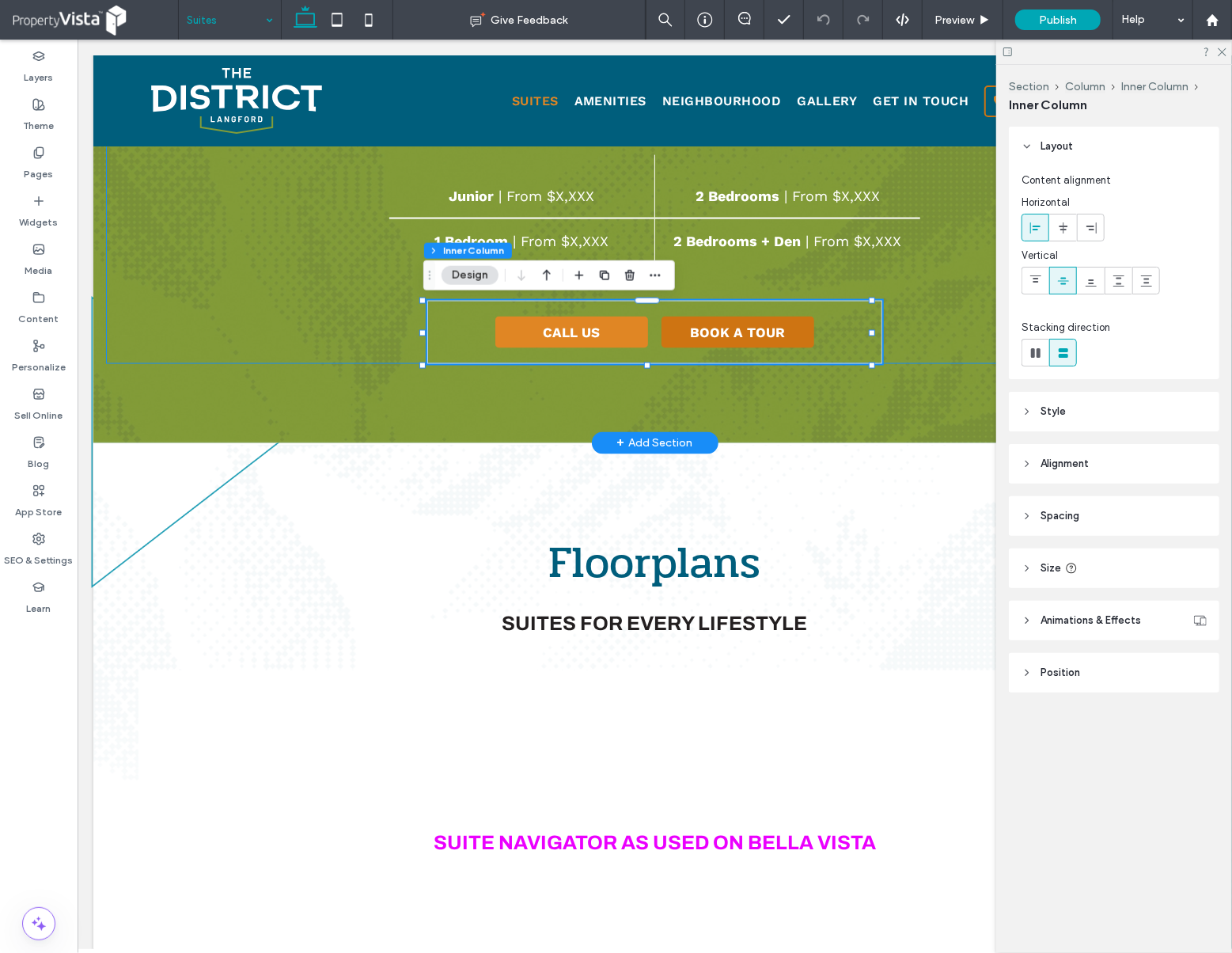
click at [760, 335] on span "BOOK A TOUR" at bounding box center [737, 332] width 95 height 16
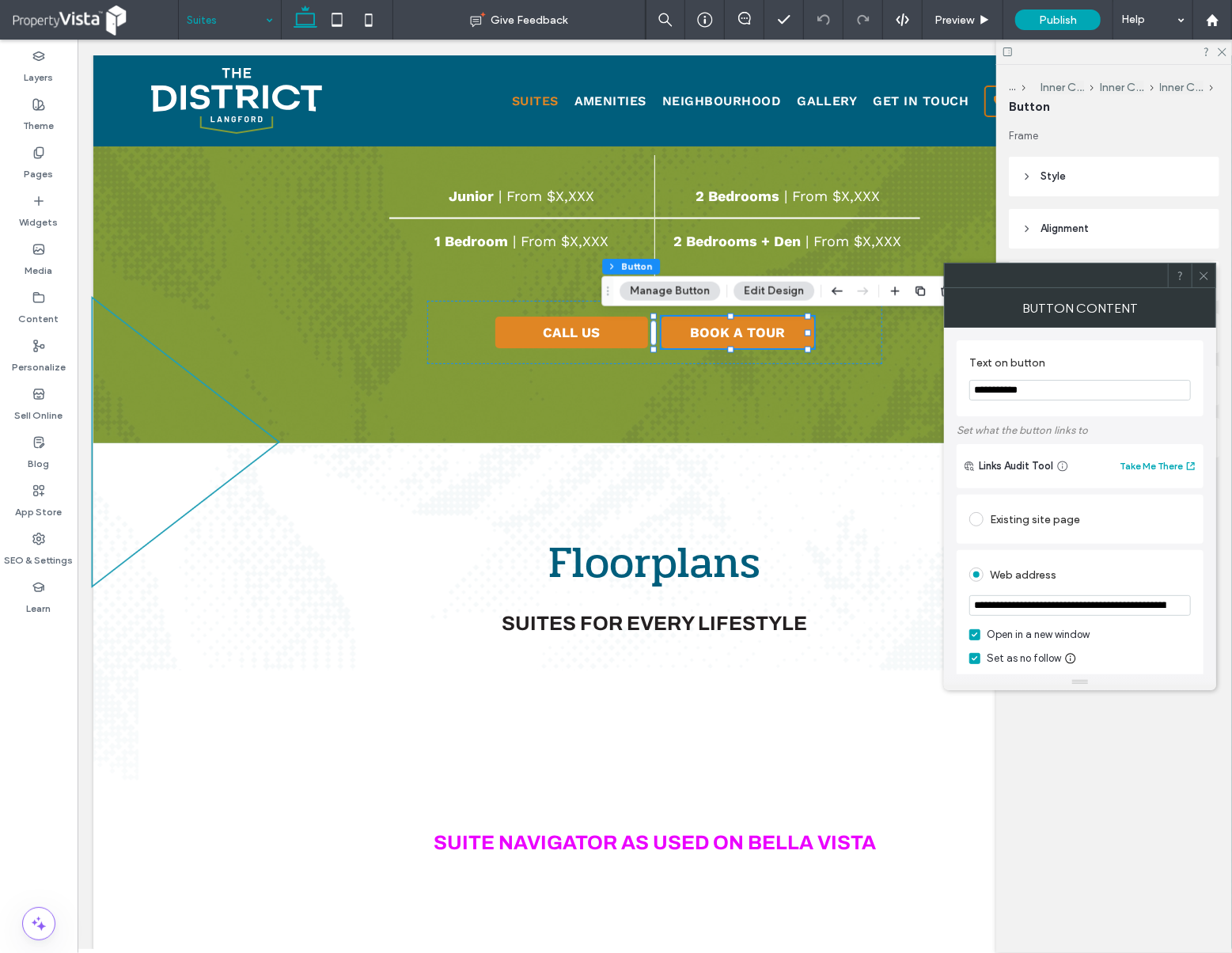
click at [657, 292] on button "Manage Button" at bounding box center [670, 290] width 101 height 19
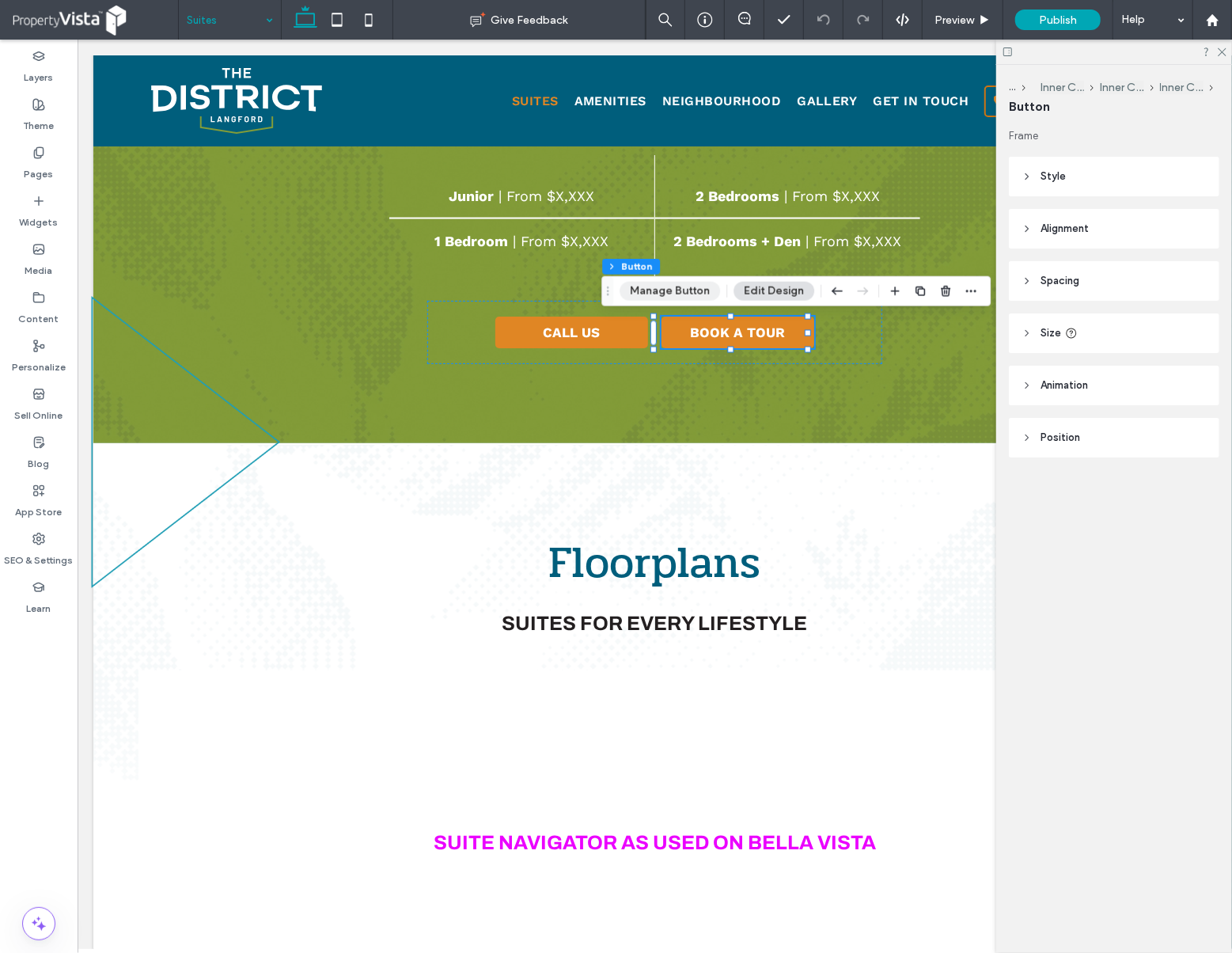
click at [691, 298] on button "Manage Button" at bounding box center [670, 290] width 101 height 19
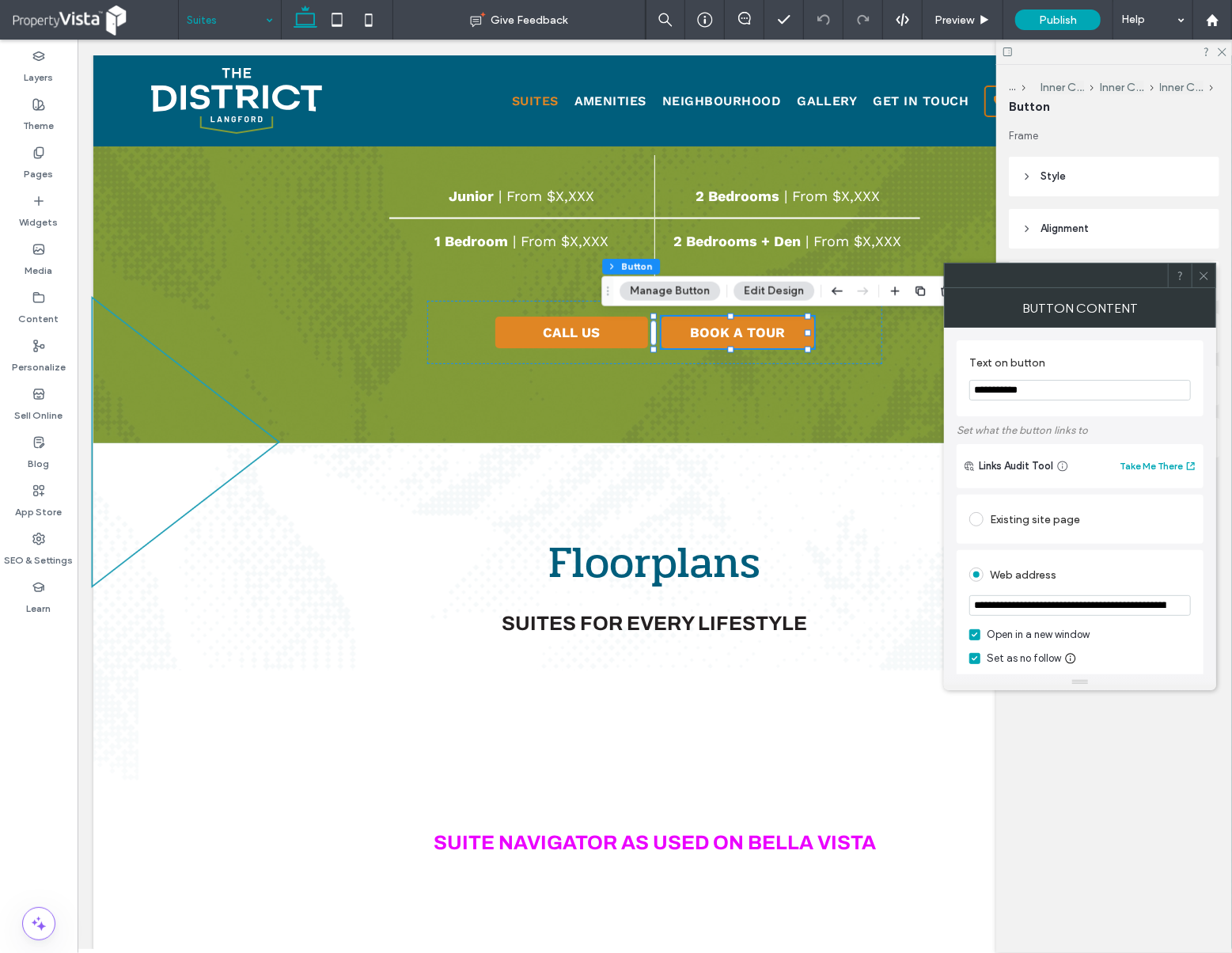
click at [1201, 279] on icon at bounding box center [1204, 275] width 12 height 12
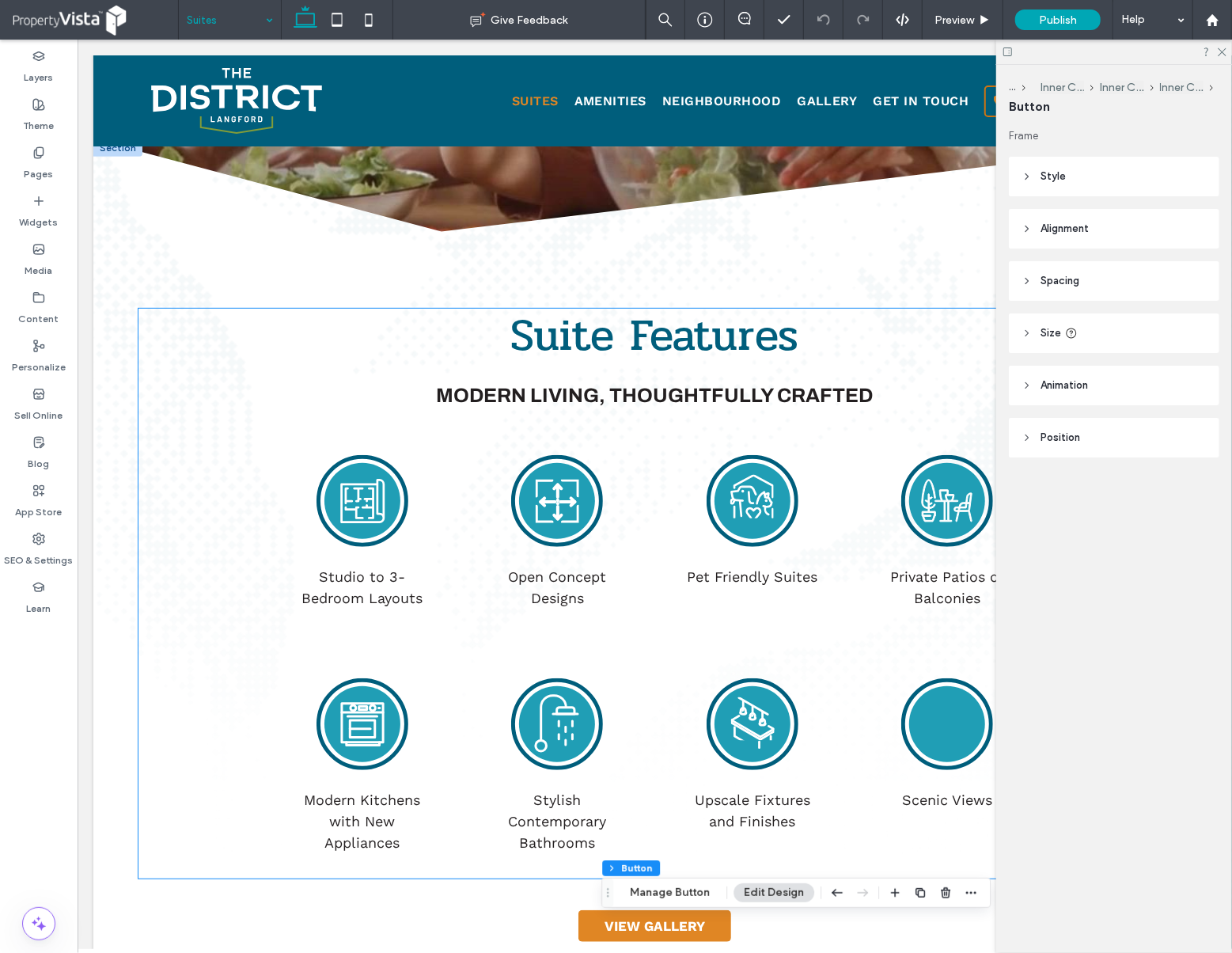
scroll to position [422, 0]
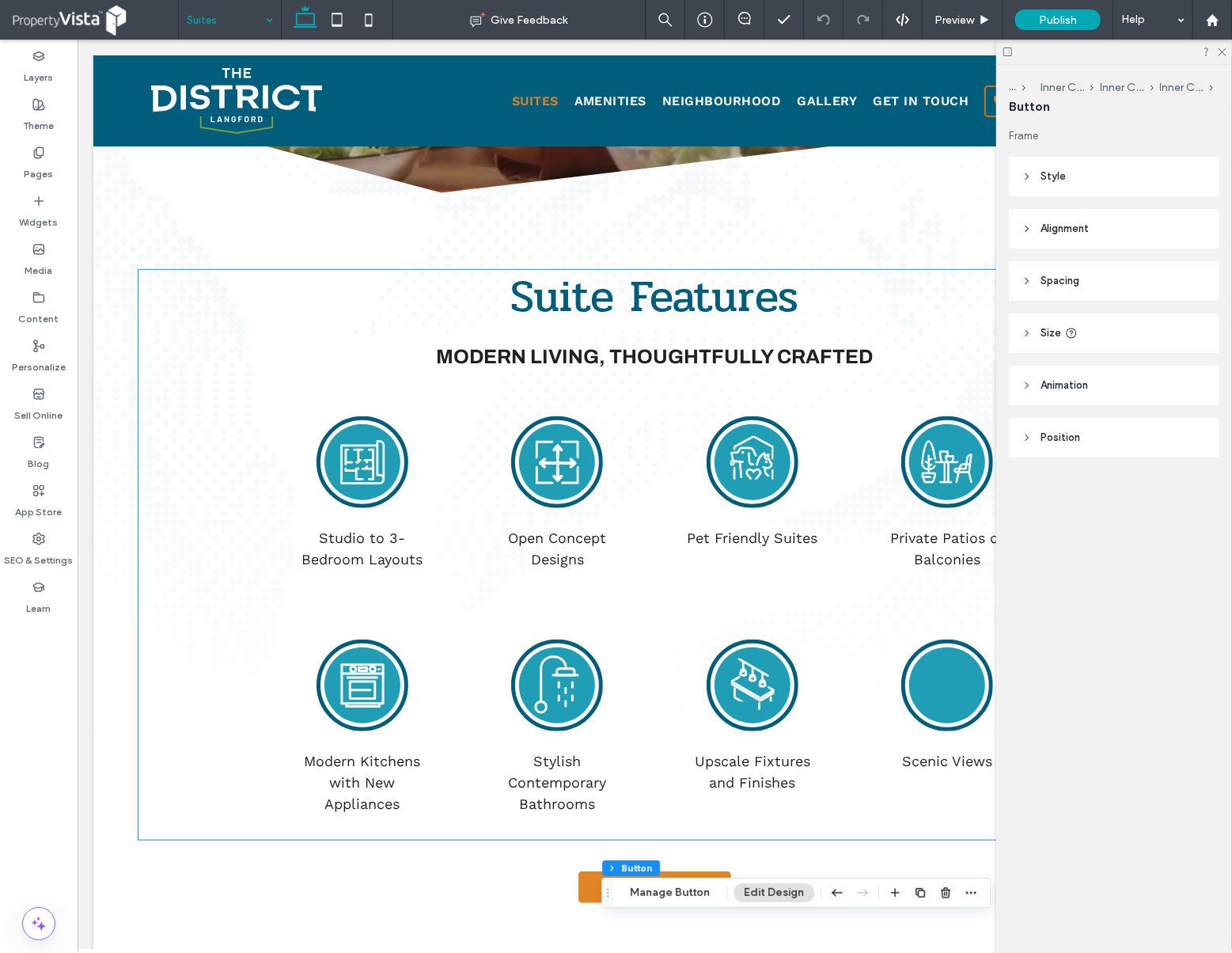
click at [941, 705] on circle at bounding box center [946, 684] width 76 height 76
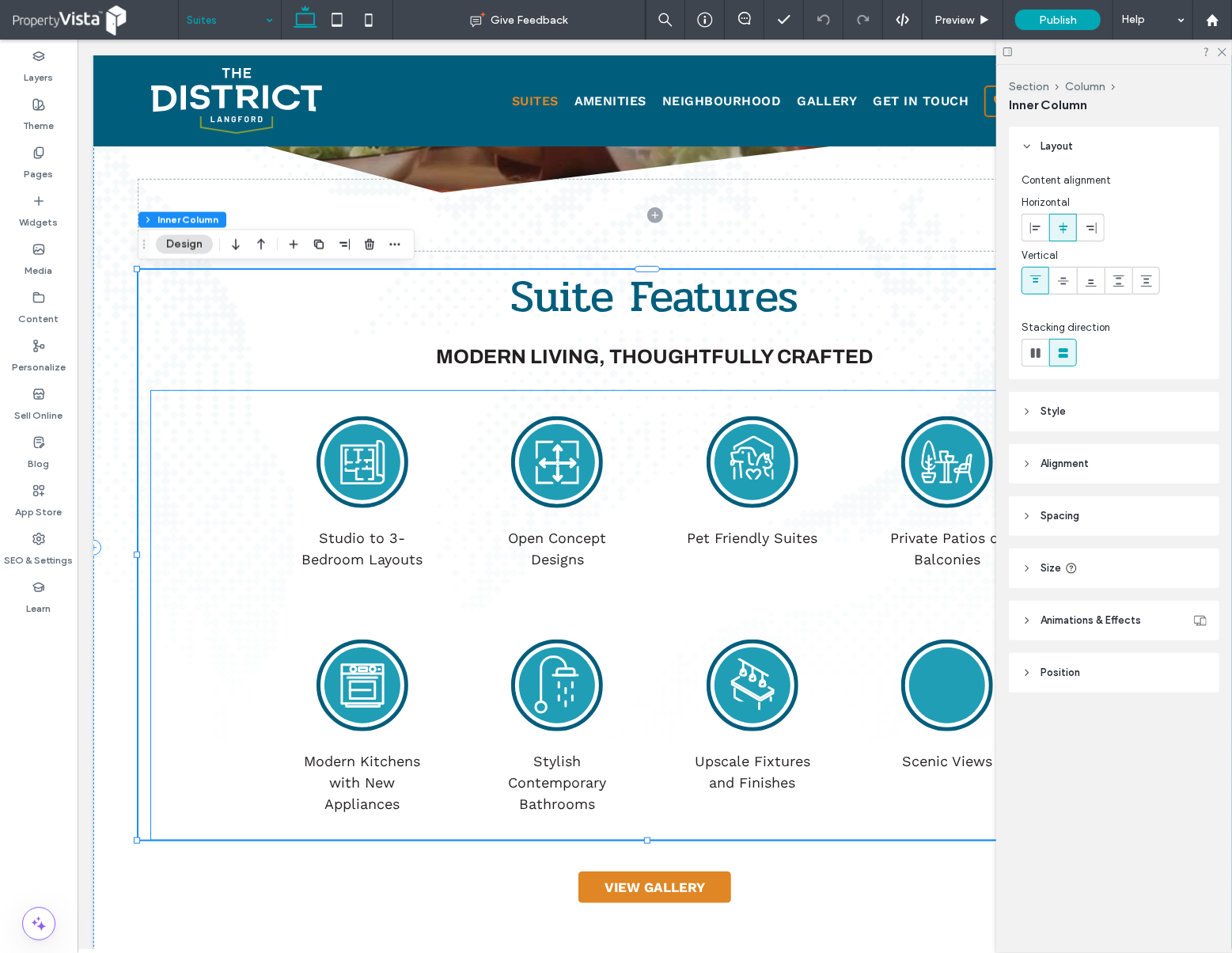
click at [750, 699] on icon at bounding box center [752, 690] width 42 height 19
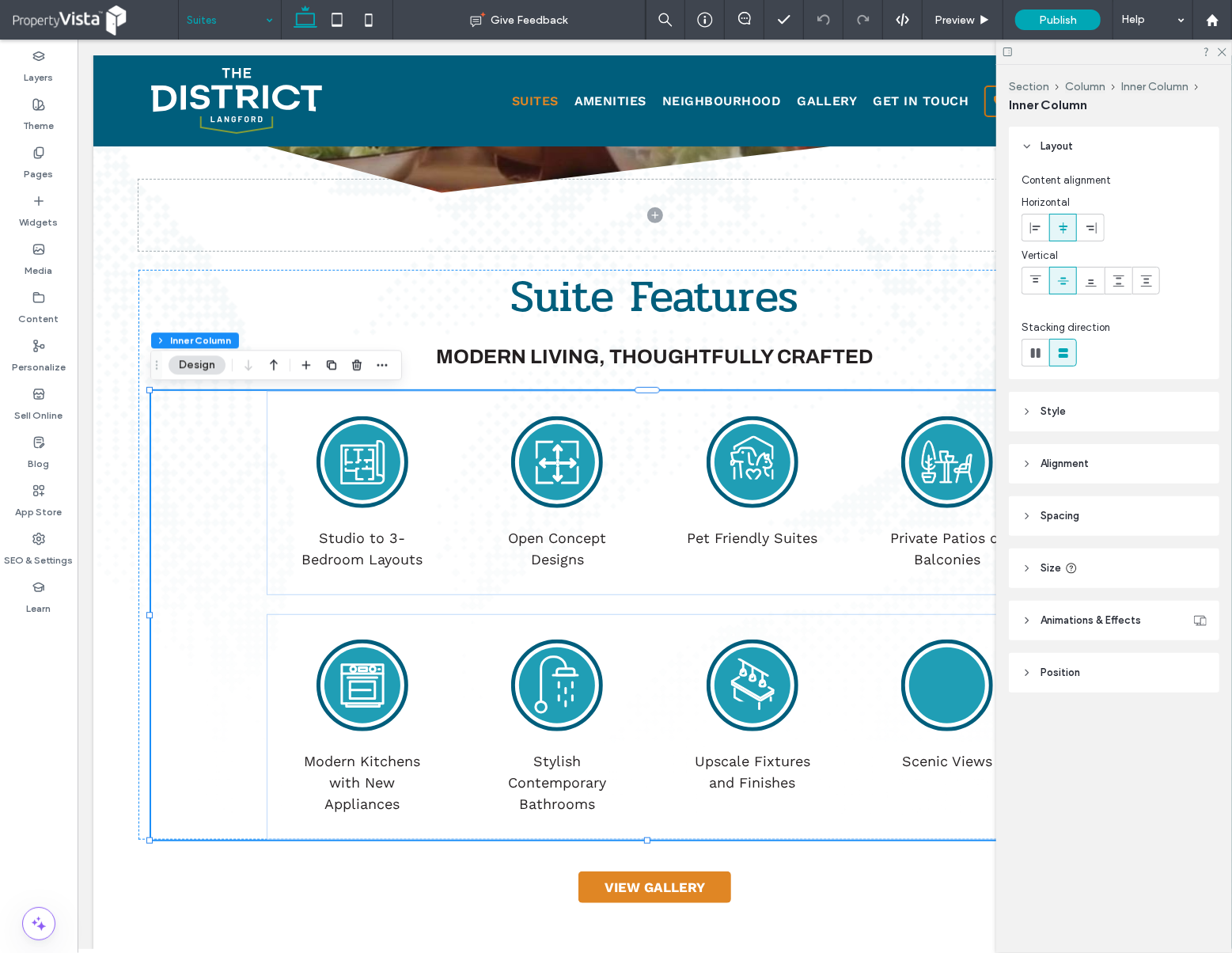
click at [750, 699] on icon at bounding box center [752, 690] width 42 height 19
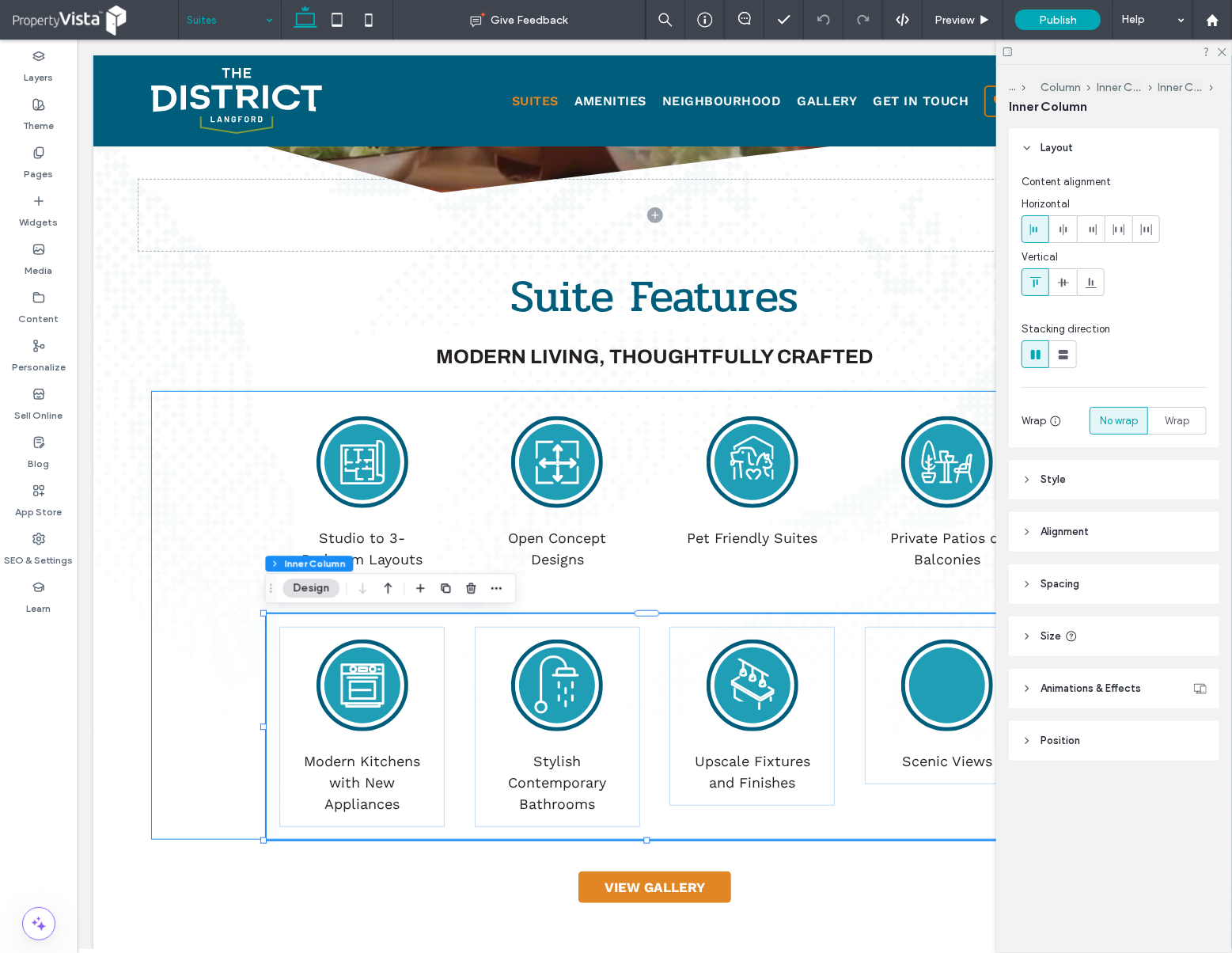
click at [750, 699] on icon at bounding box center [752, 690] width 42 height 19
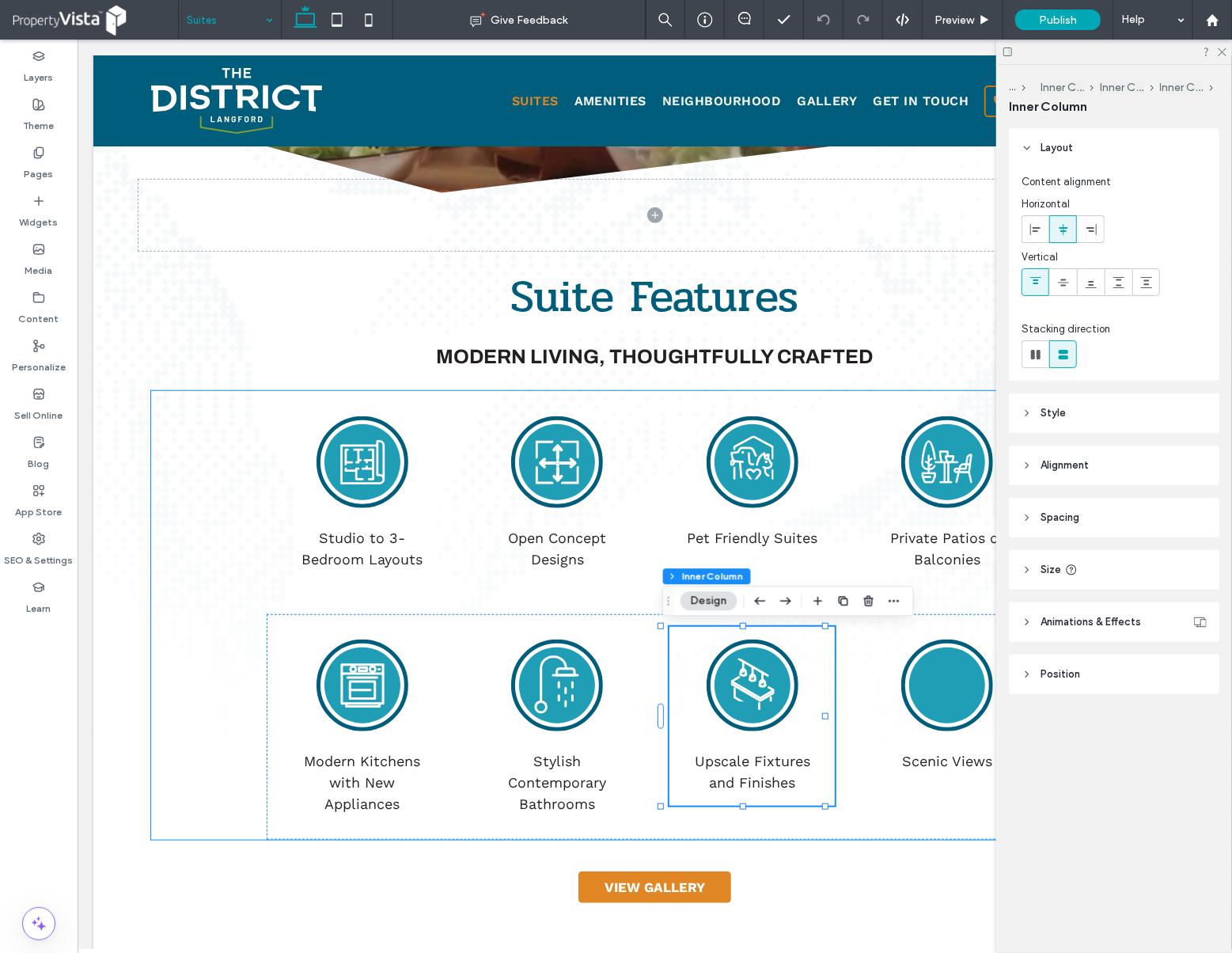
click at [750, 699] on icon at bounding box center [752, 690] width 42 height 19
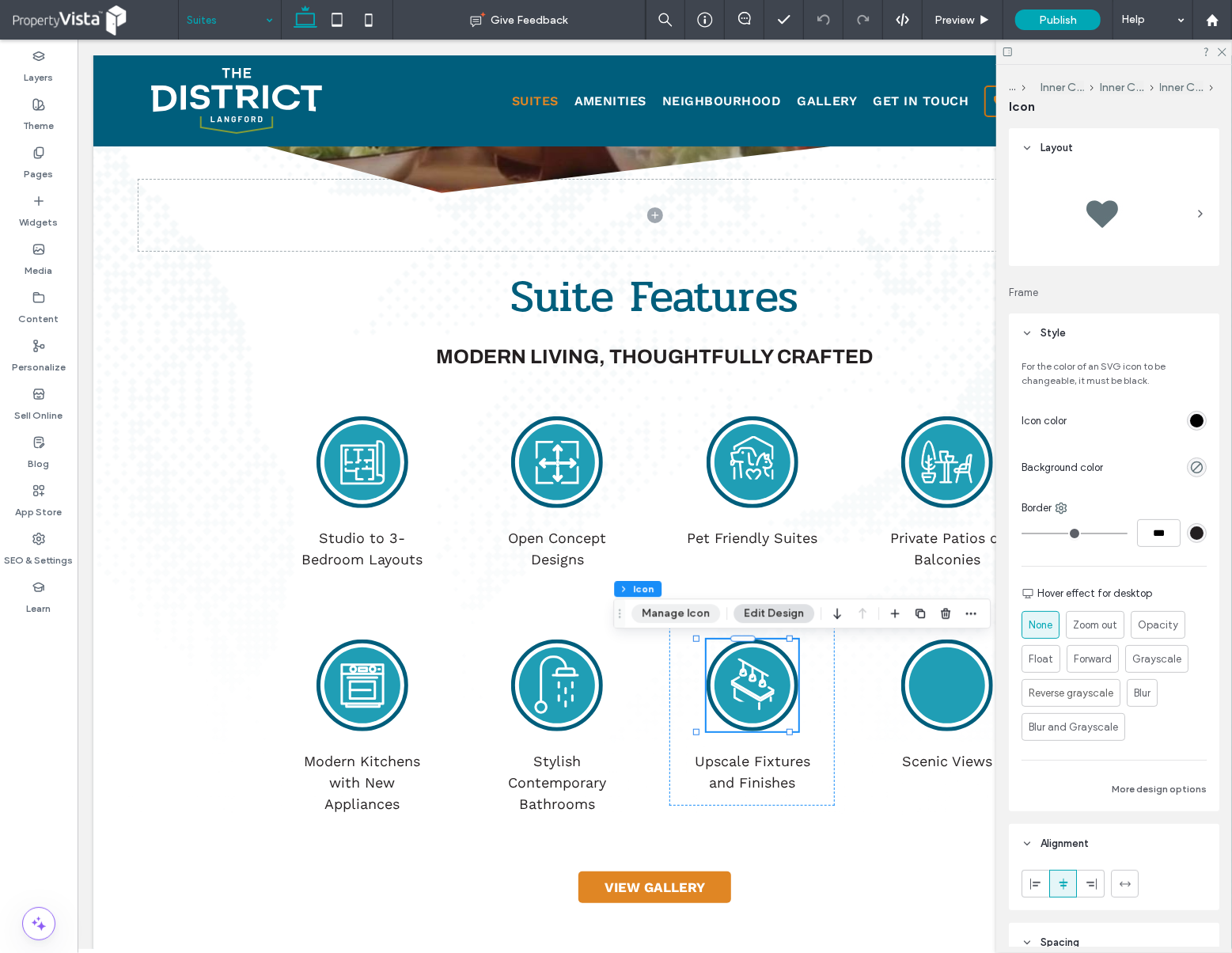
click at [687, 616] on button "Manage Icon" at bounding box center [675, 613] width 89 height 19
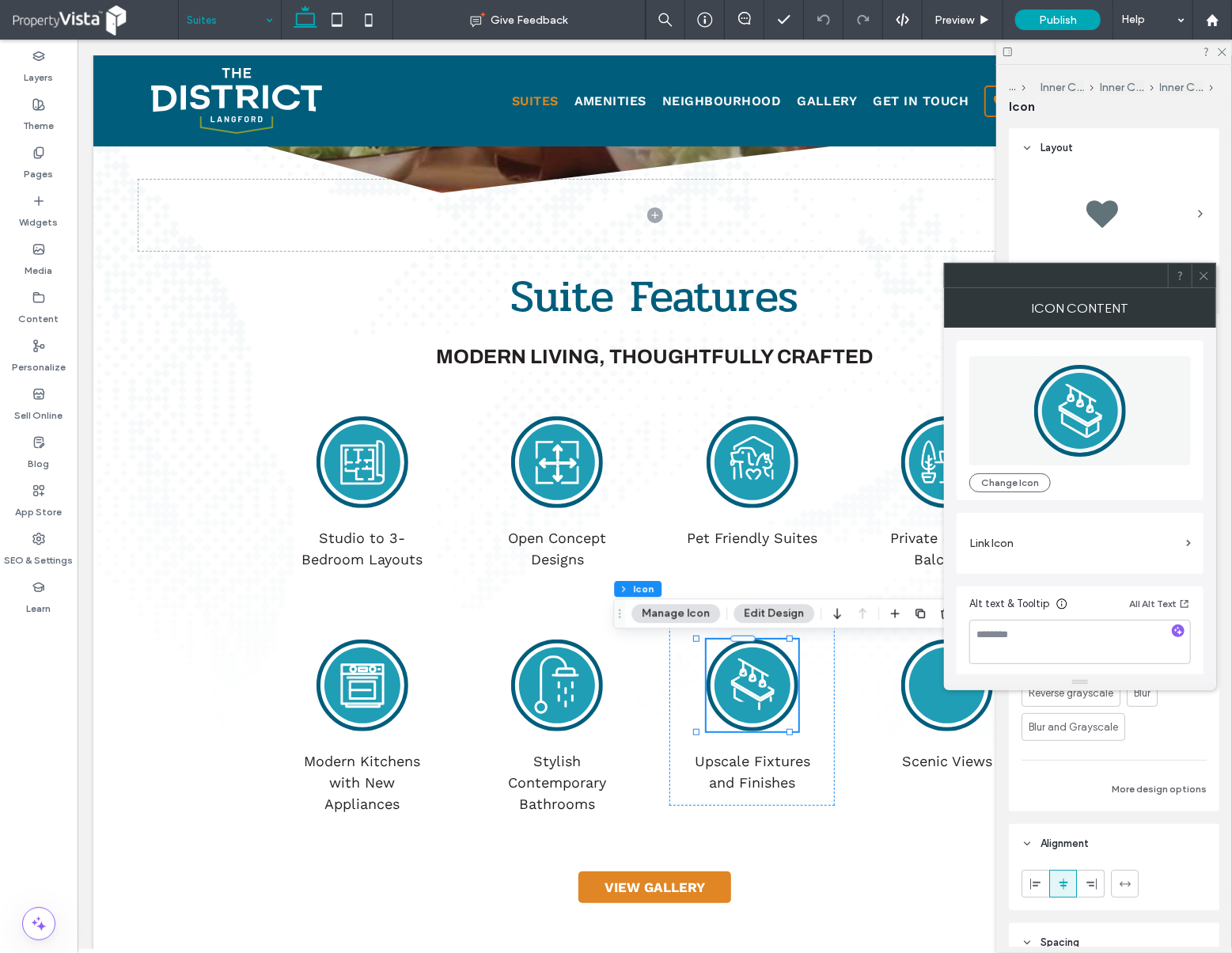
click at [1210, 276] on div at bounding box center [1203, 275] width 23 height 23
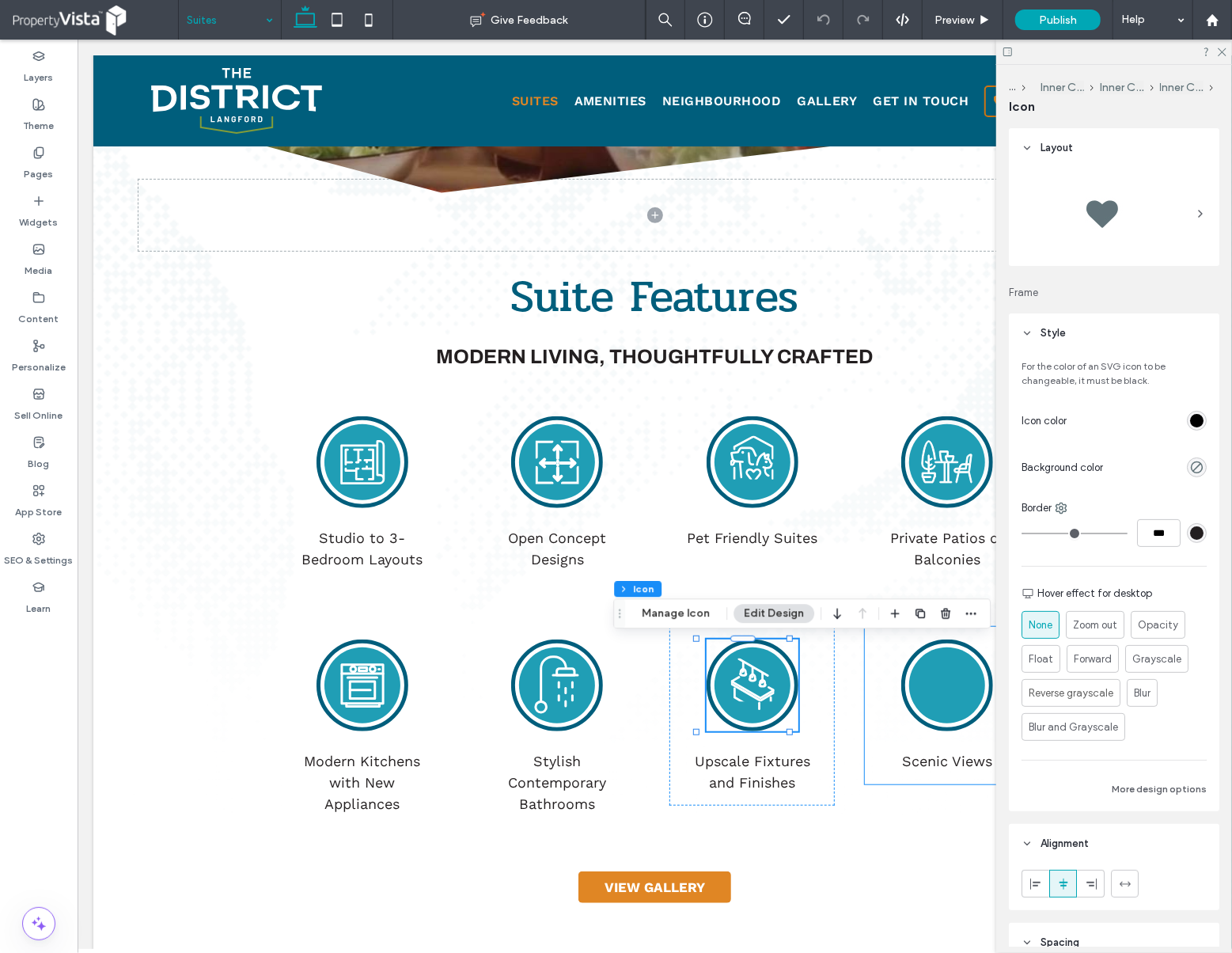
click at [938, 697] on circle at bounding box center [946, 684] width 76 height 76
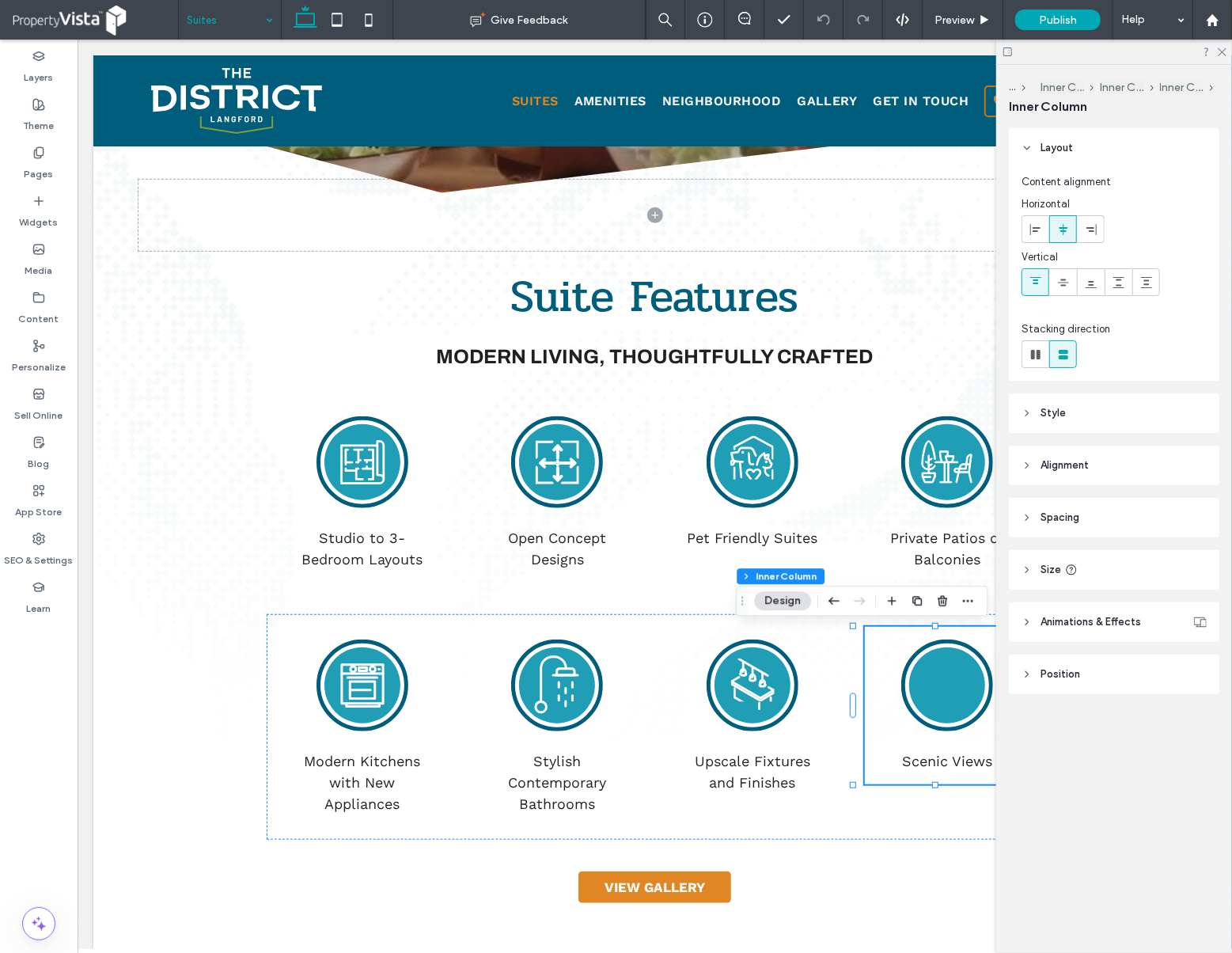
click at [937, 694] on circle at bounding box center [946, 684] width 76 height 76
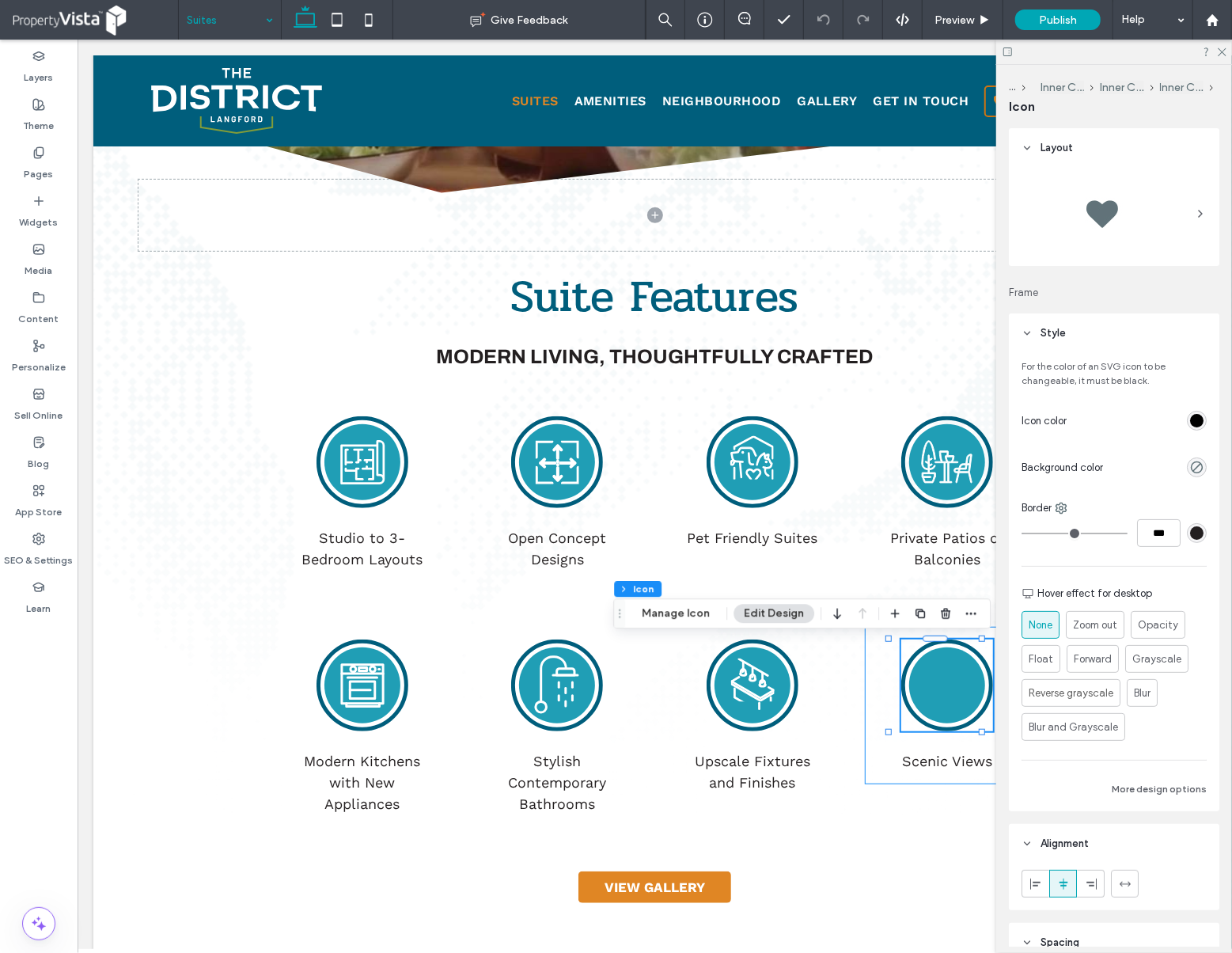
click at [937, 690] on circle at bounding box center [946, 684] width 76 height 76
click at [760, 688] on circle at bounding box center [752, 684] width 76 height 76
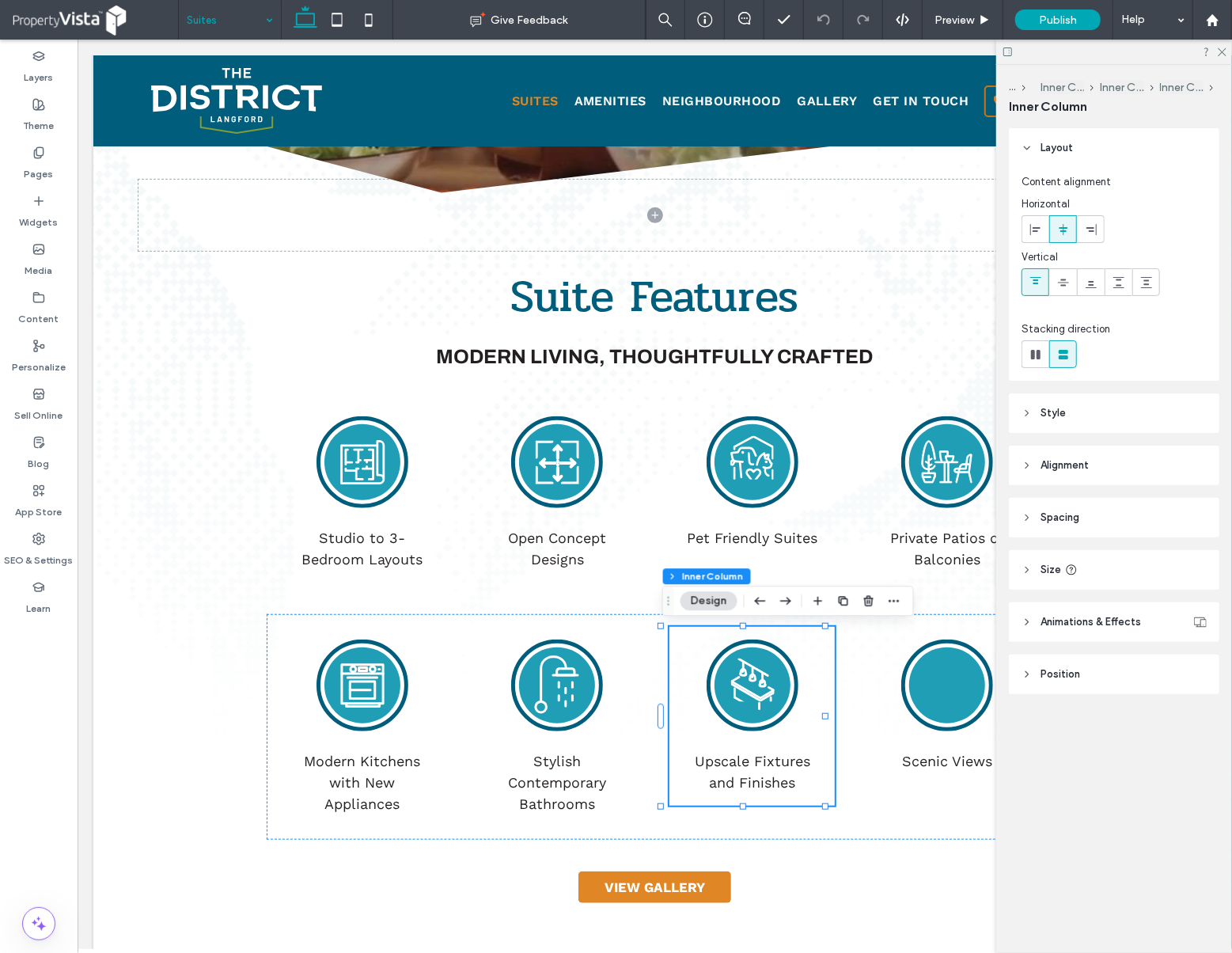
click at [753, 688] on circle at bounding box center [752, 684] width 76 height 76
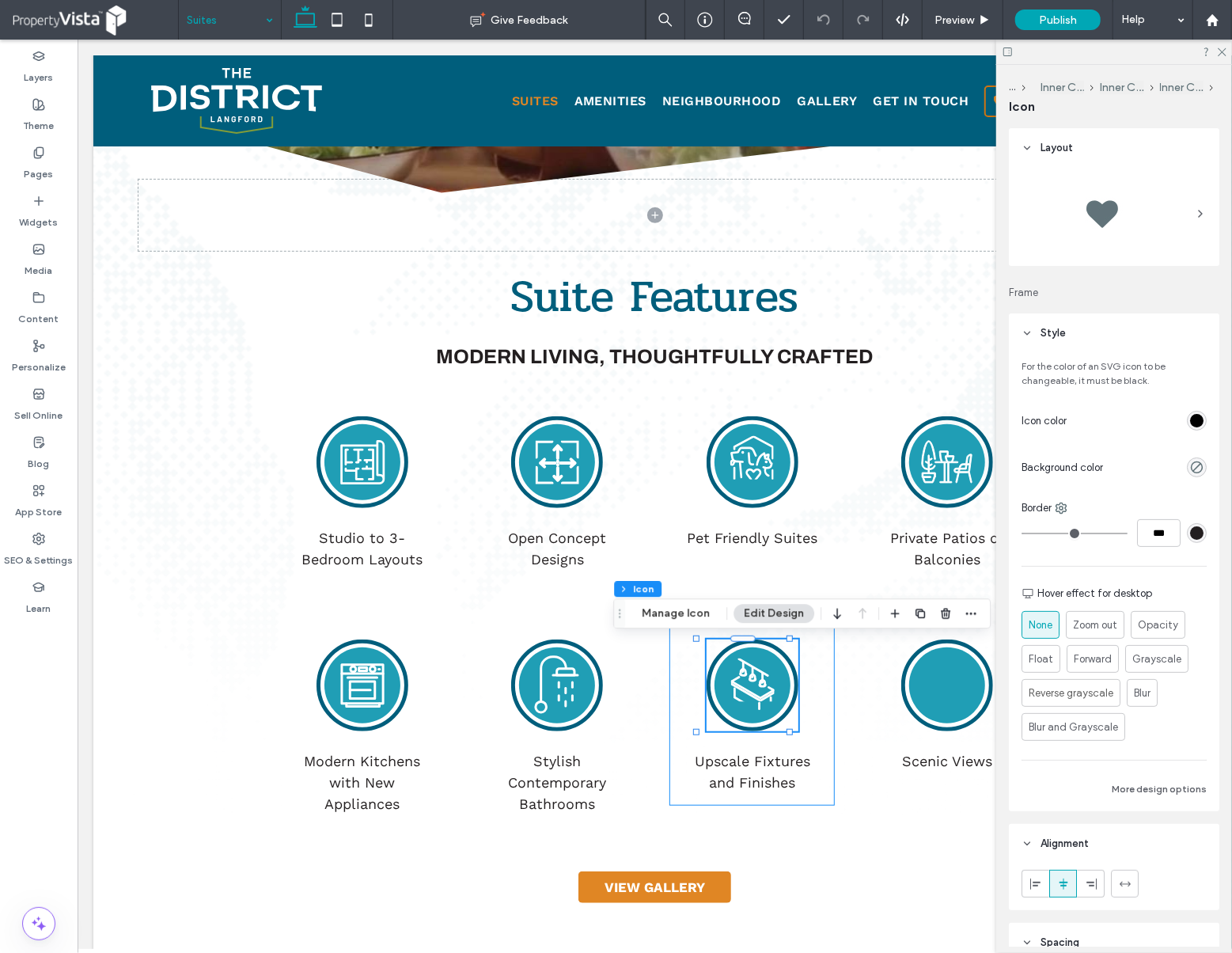
click at [753, 688] on circle at bounding box center [752, 684] width 76 height 76
click at [673, 614] on button "Manage Icon" at bounding box center [675, 613] width 89 height 19
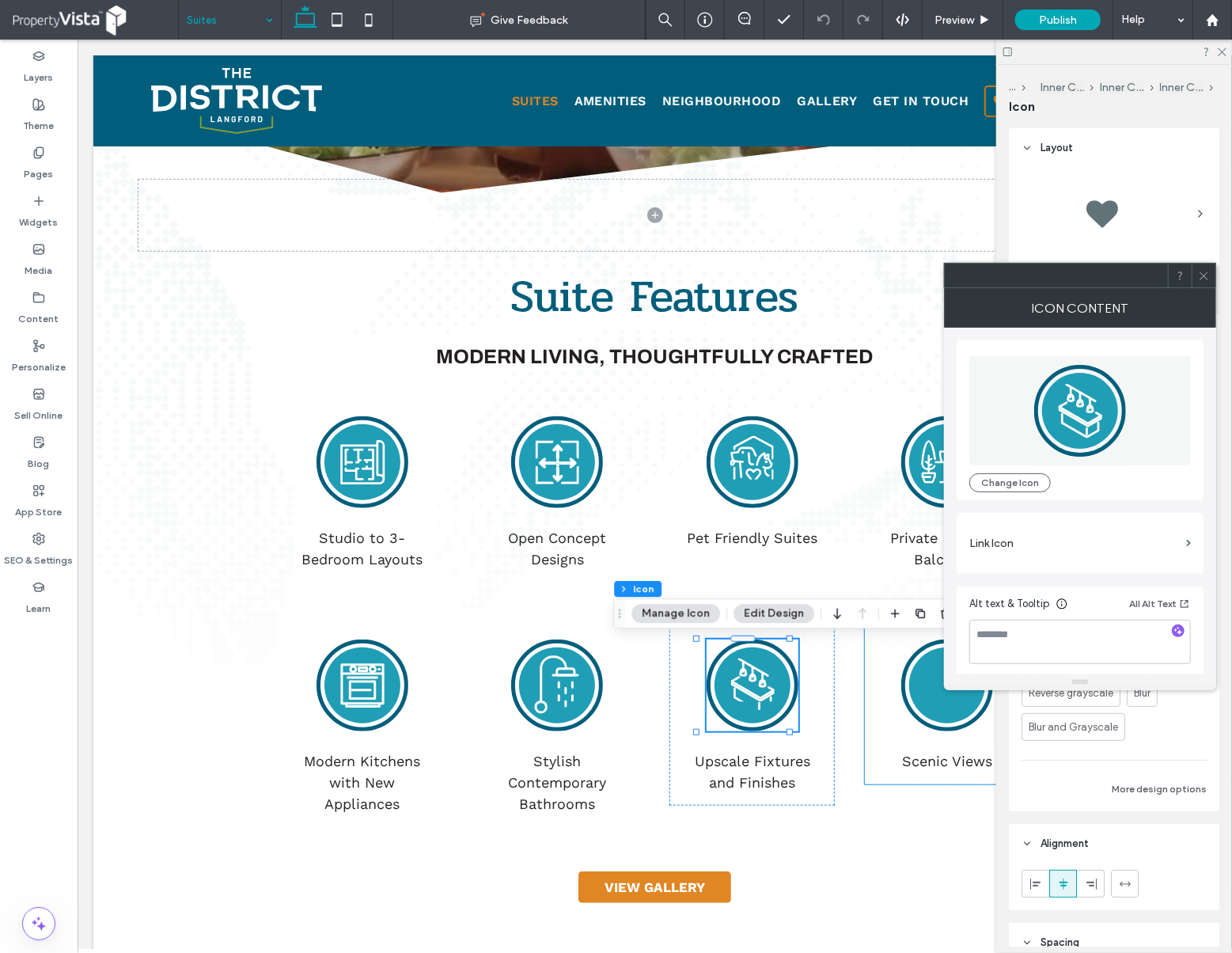
click at [928, 699] on circle at bounding box center [946, 684] width 76 height 76
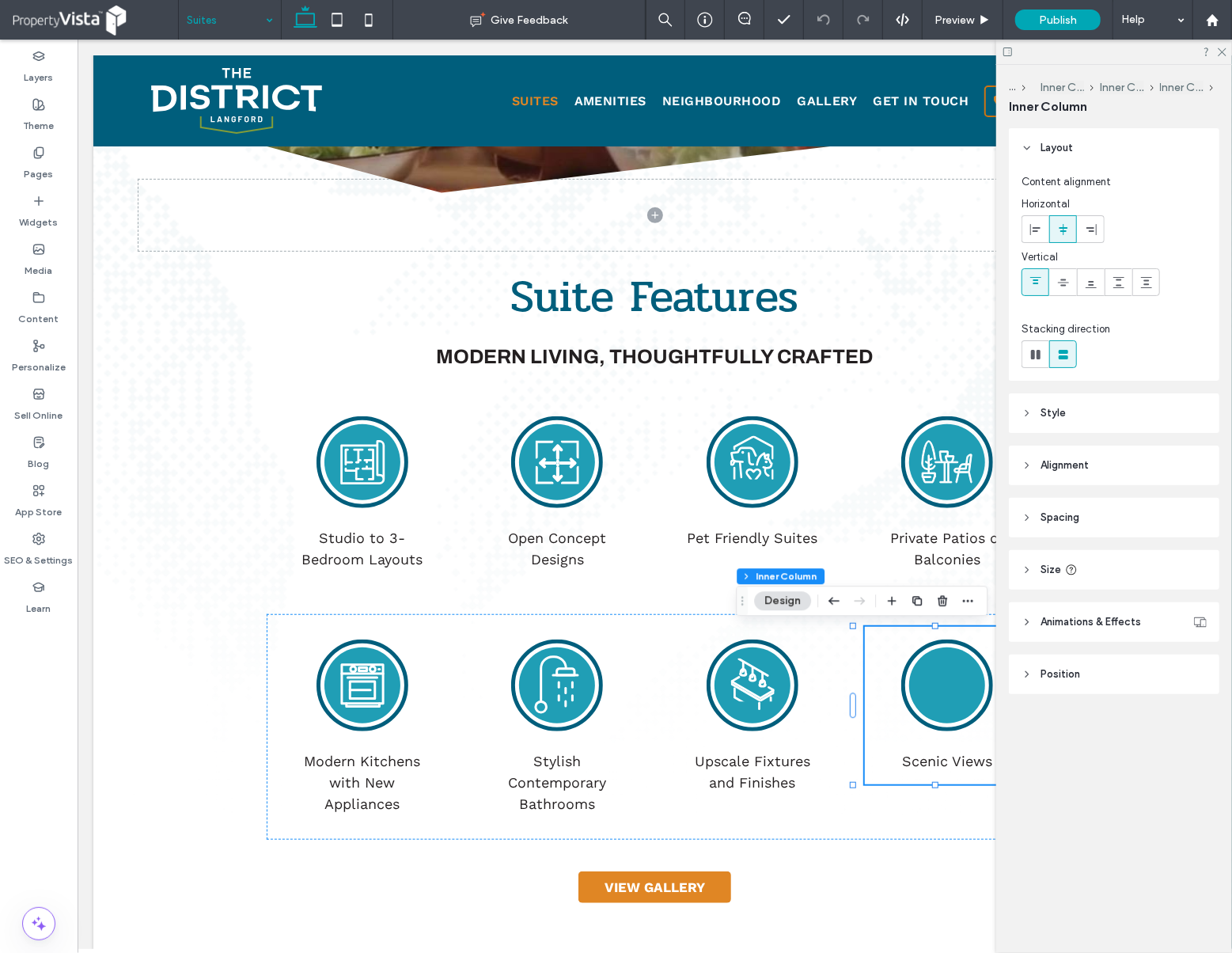
click at [933, 684] on circle at bounding box center [946, 684] width 76 height 76
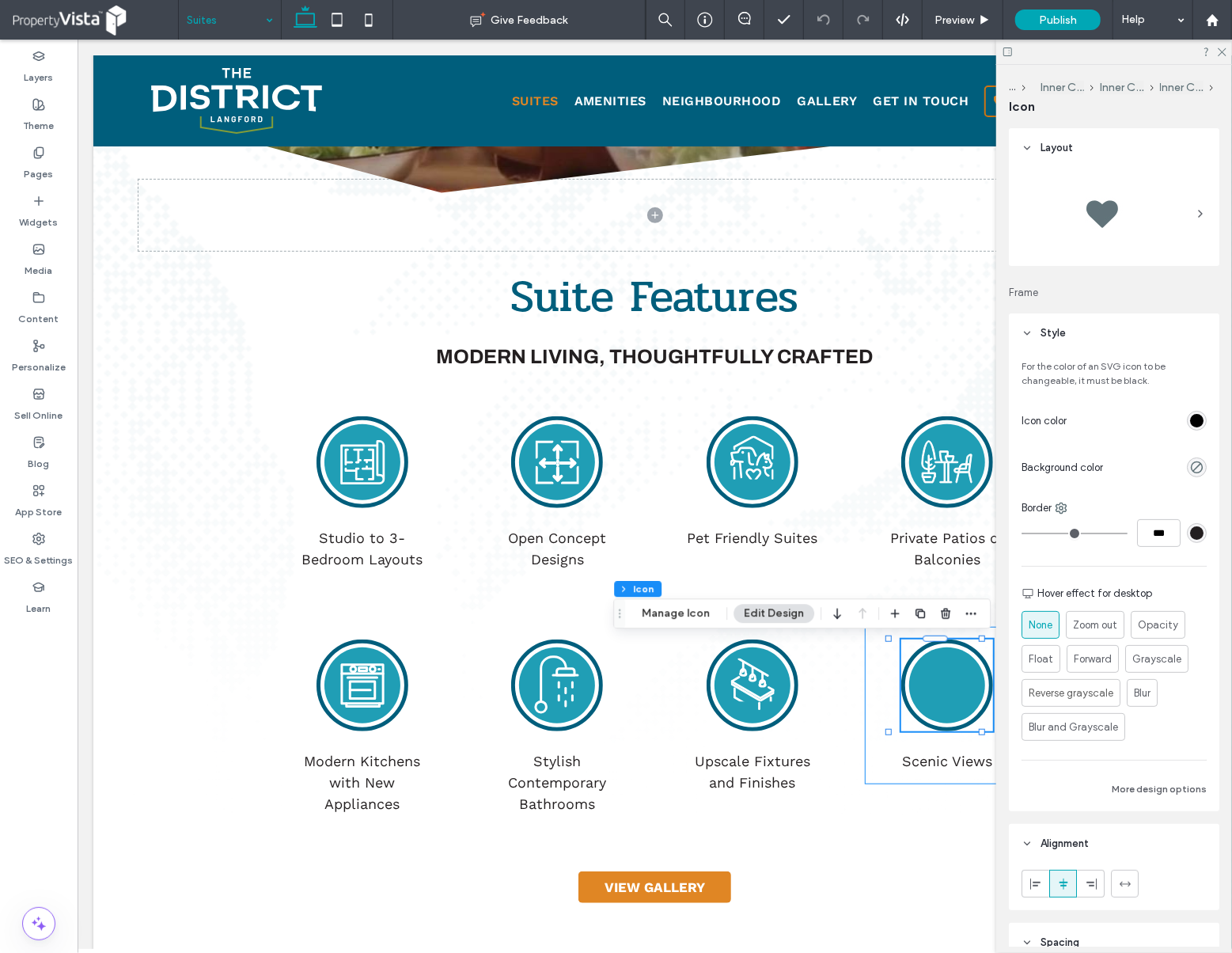
click at [933, 684] on circle at bounding box center [946, 684] width 76 height 76
click at [675, 615] on button "Manage Icon" at bounding box center [675, 613] width 89 height 19
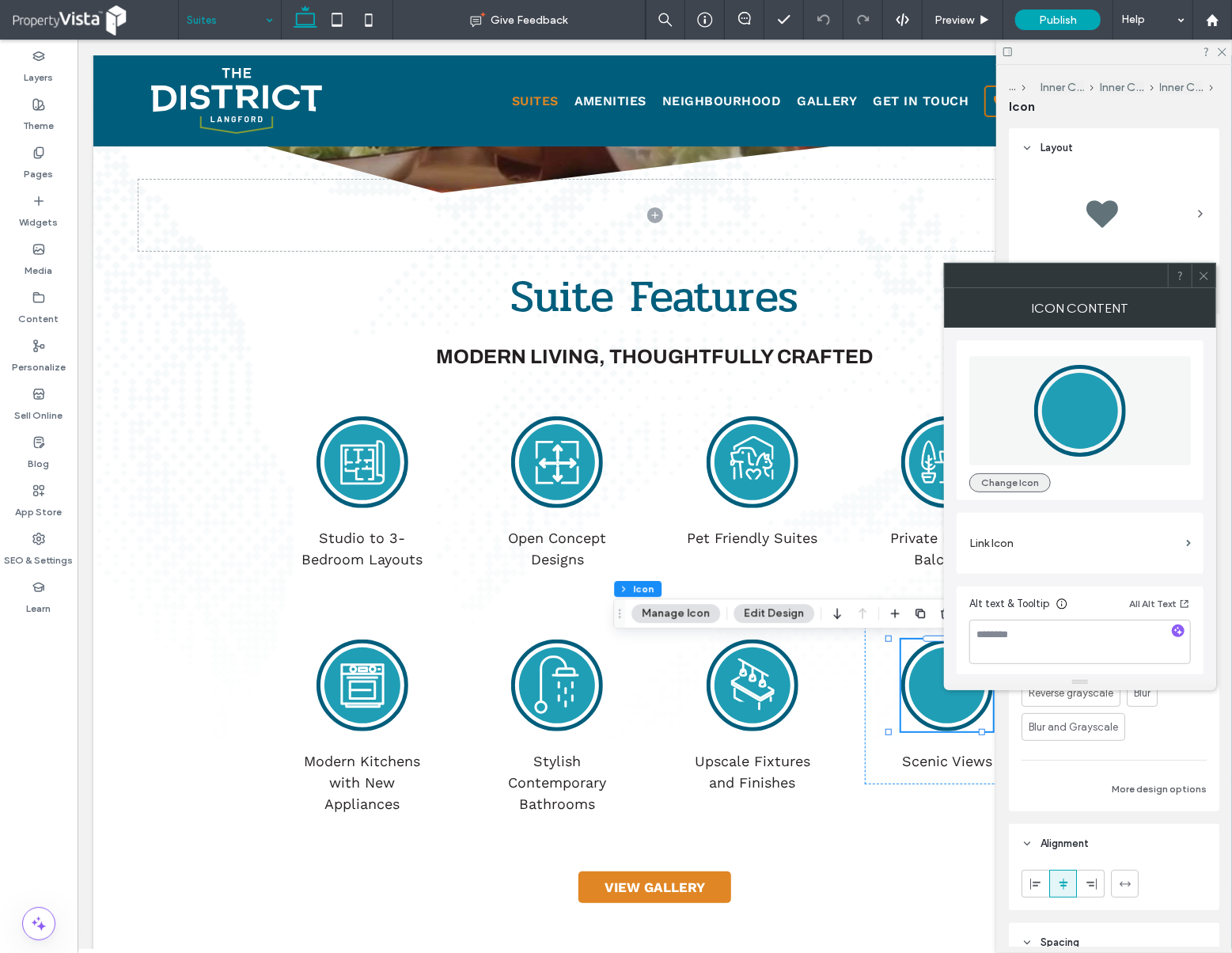
click at [1031, 478] on button "Change Icon" at bounding box center [1010, 482] width 82 height 19
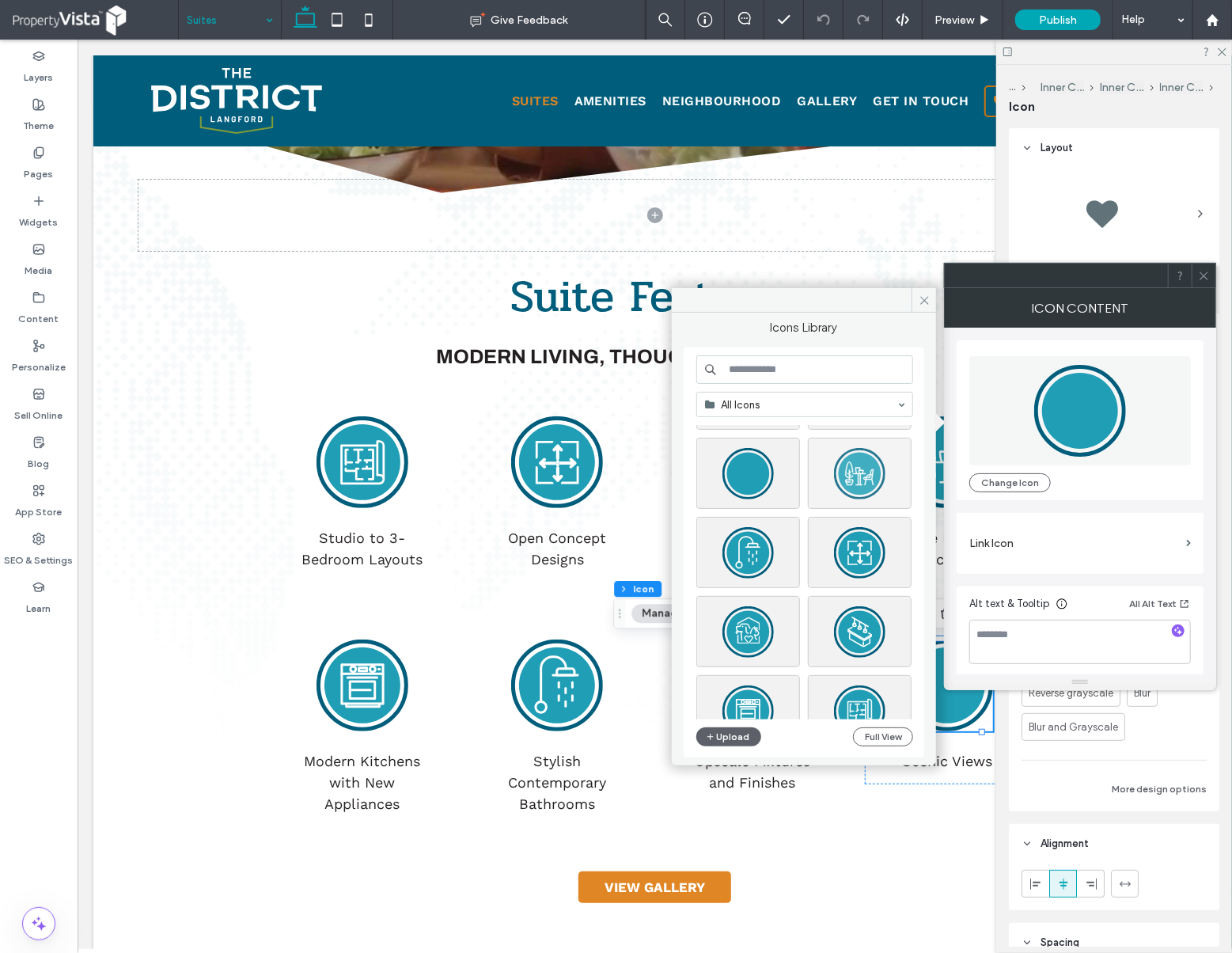
scroll to position [679, 0]
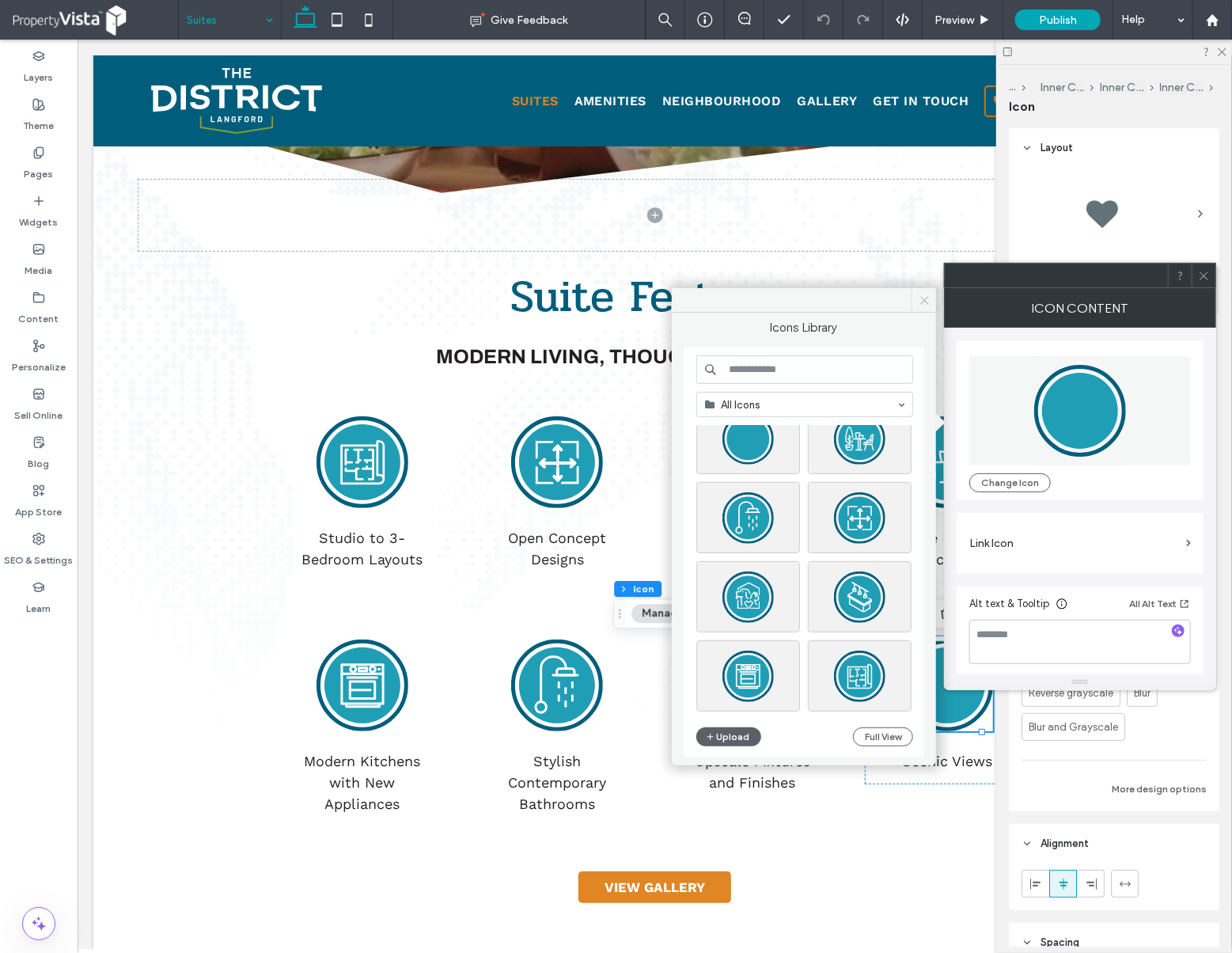
click at [928, 302] on icon at bounding box center [924, 299] width 12 height 12
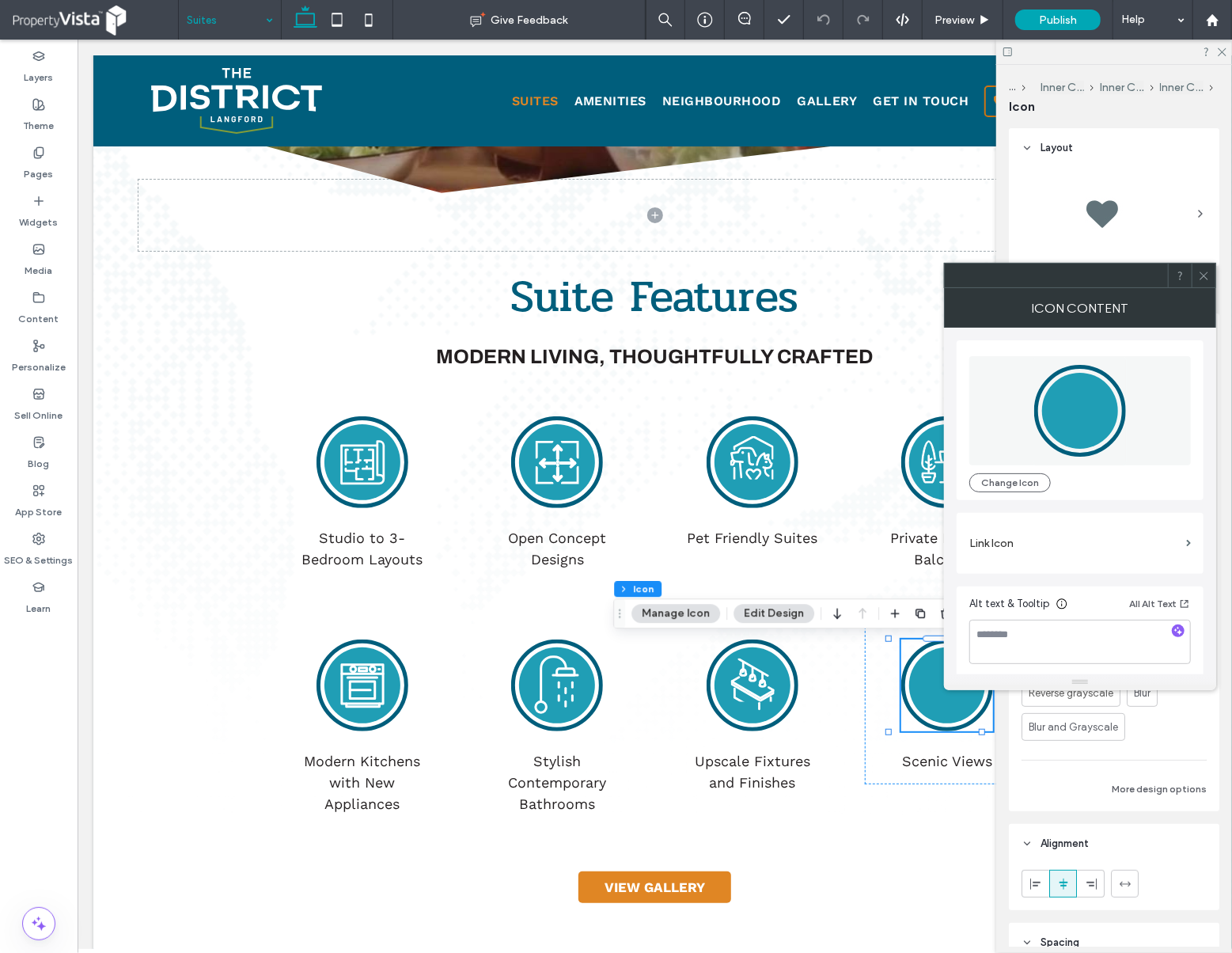
click at [1211, 276] on div at bounding box center [1203, 275] width 23 height 23
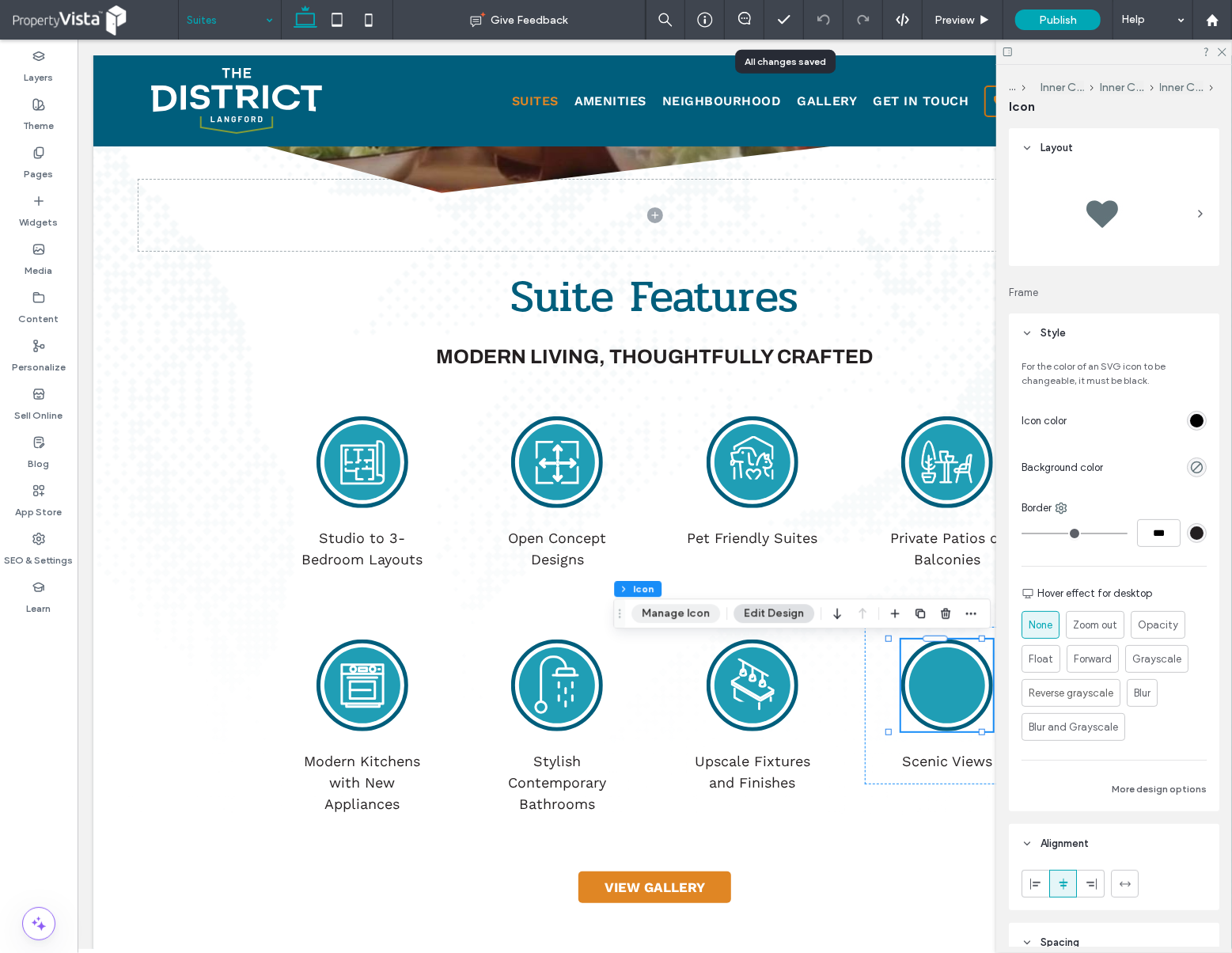
click at [701, 612] on button "Manage Icon" at bounding box center [675, 613] width 89 height 19
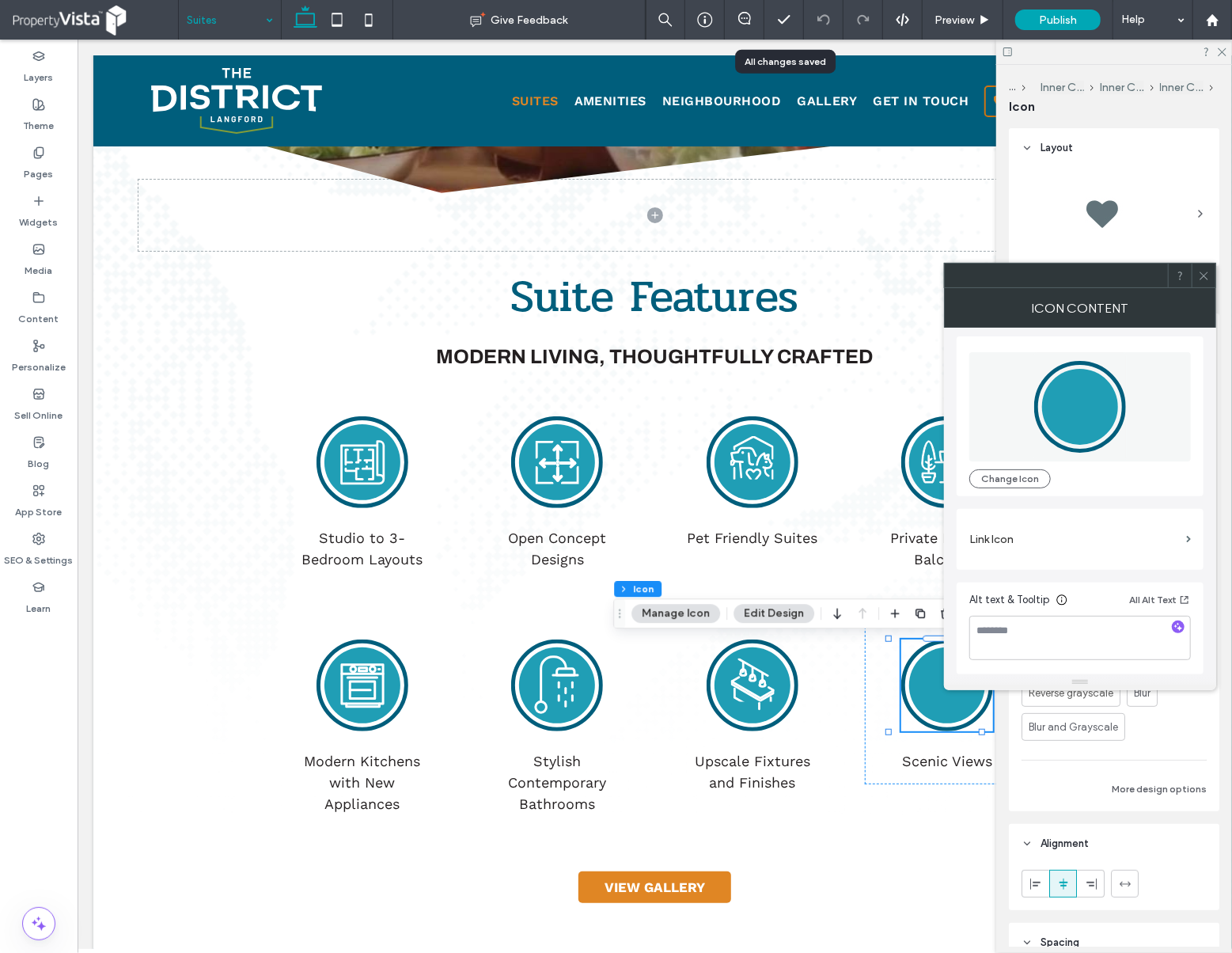
scroll to position [0, 0]
click at [1026, 485] on button "Change Icon" at bounding box center [1010, 482] width 82 height 19
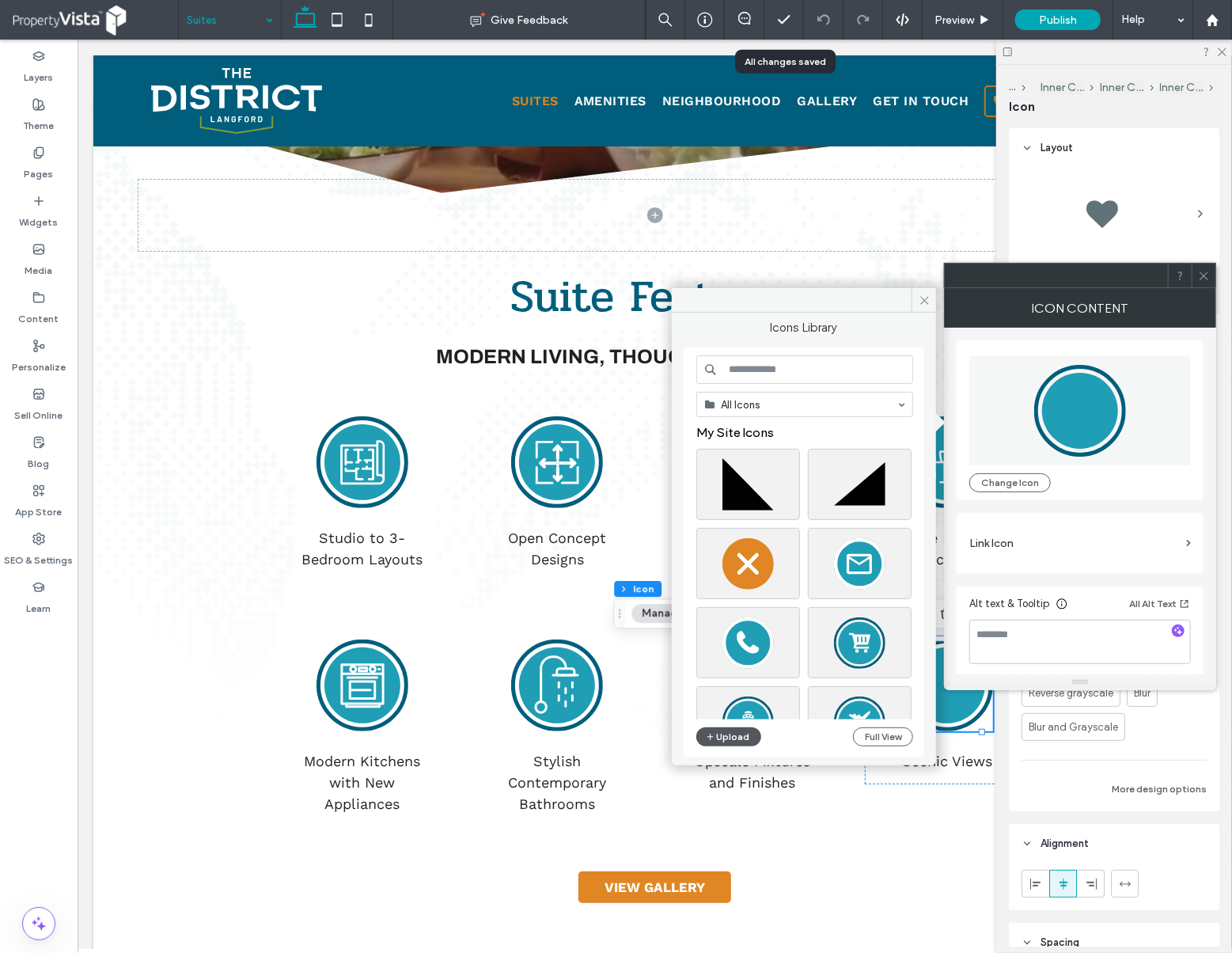
click at [732, 742] on button "Upload" at bounding box center [729, 736] width 65 height 19
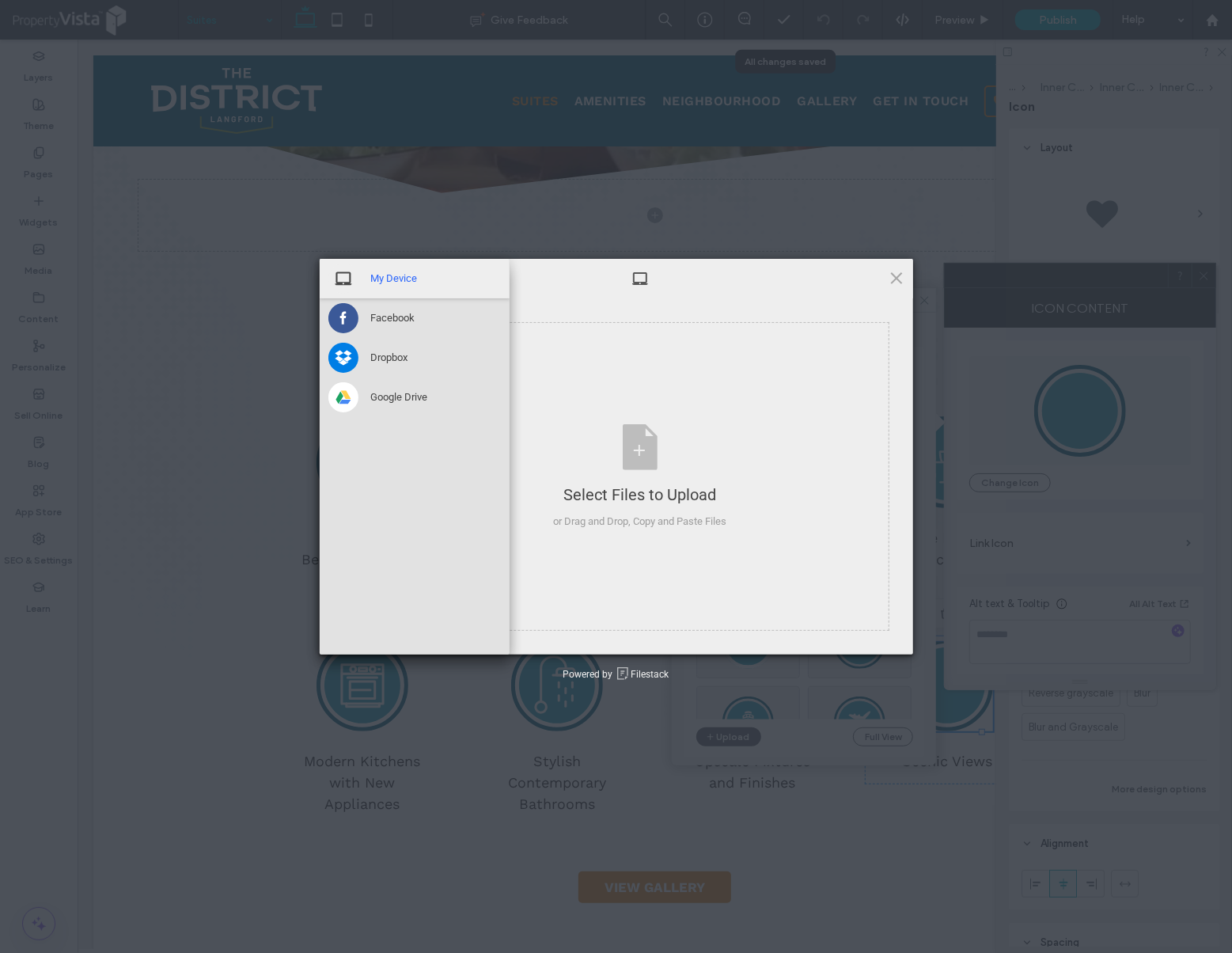
click at [387, 279] on span "My Device" at bounding box center [395, 279] width 47 height 14
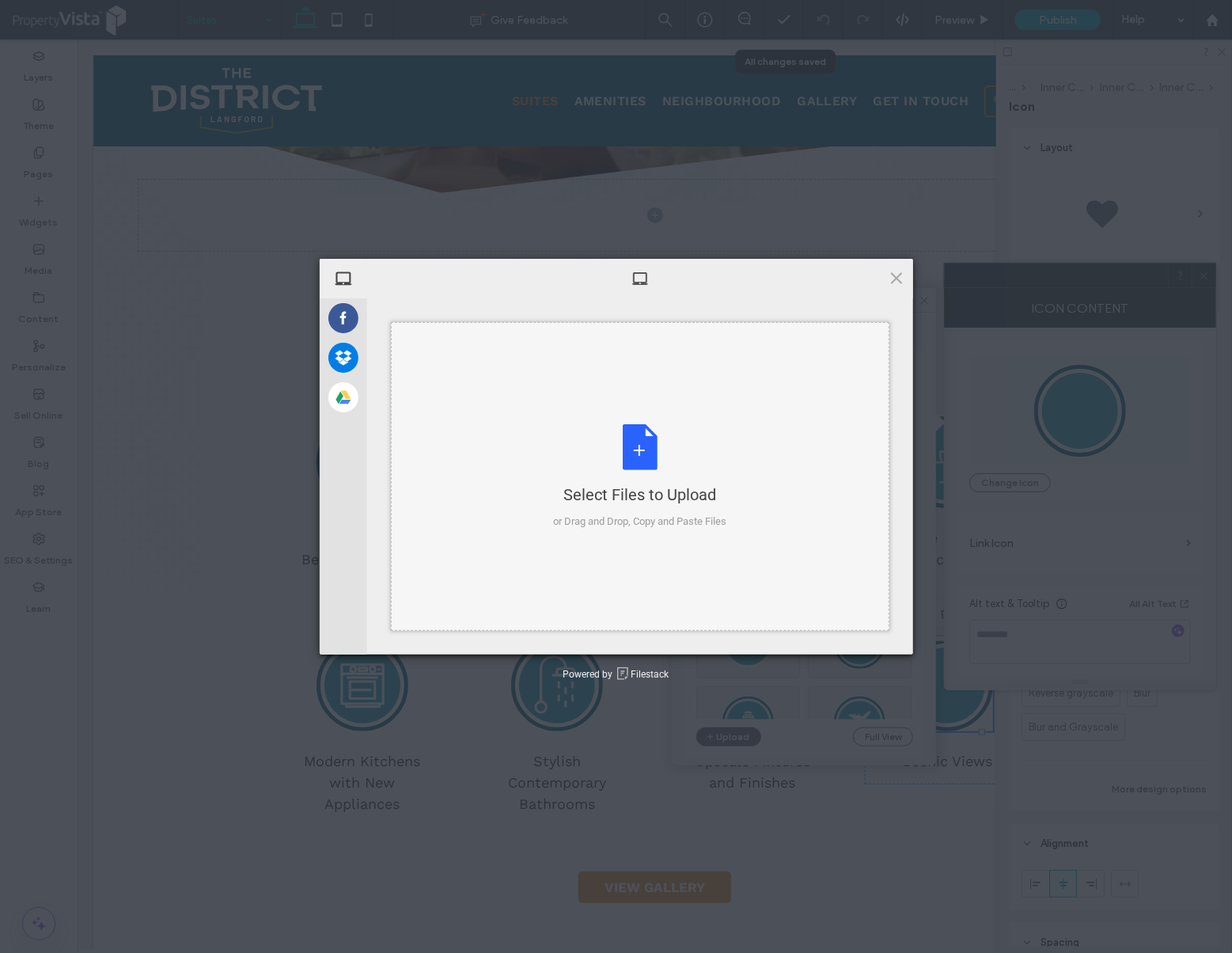
click at [673, 503] on div "Select Files to Upload" at bounding box center [639, 494] width 174 height 22
type input "**********"
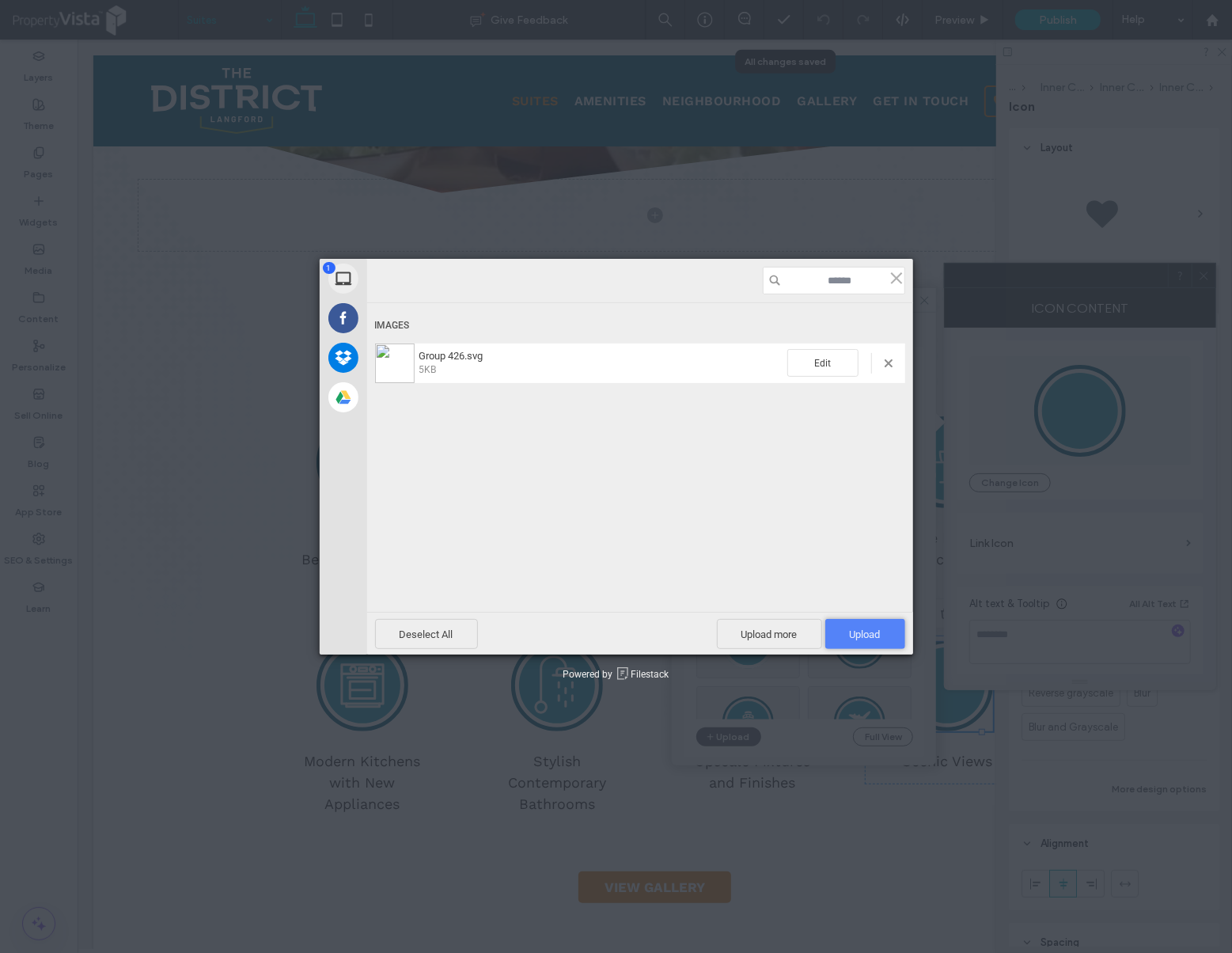
click at [879, 637] on span "Upload 1" at bounding box center [865, 634] width 31 height 12
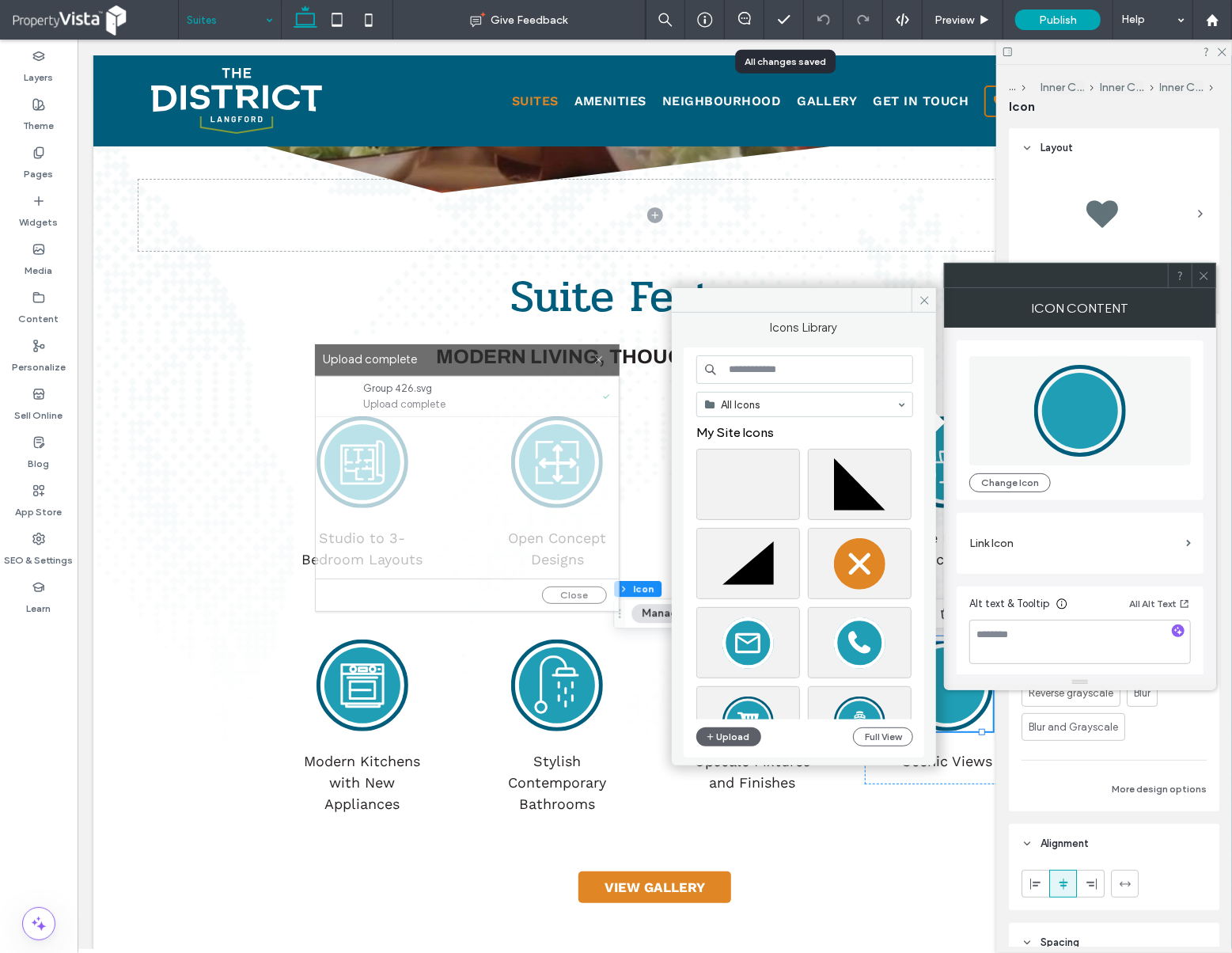
drag, startPoint x: 681, startPoint y: 356, endPoint x: 529, endPoint y: 356, distance: 152.0
click at [529, 356] on label "Upload complete" at bounding box center [458, 360] width 271 height 22
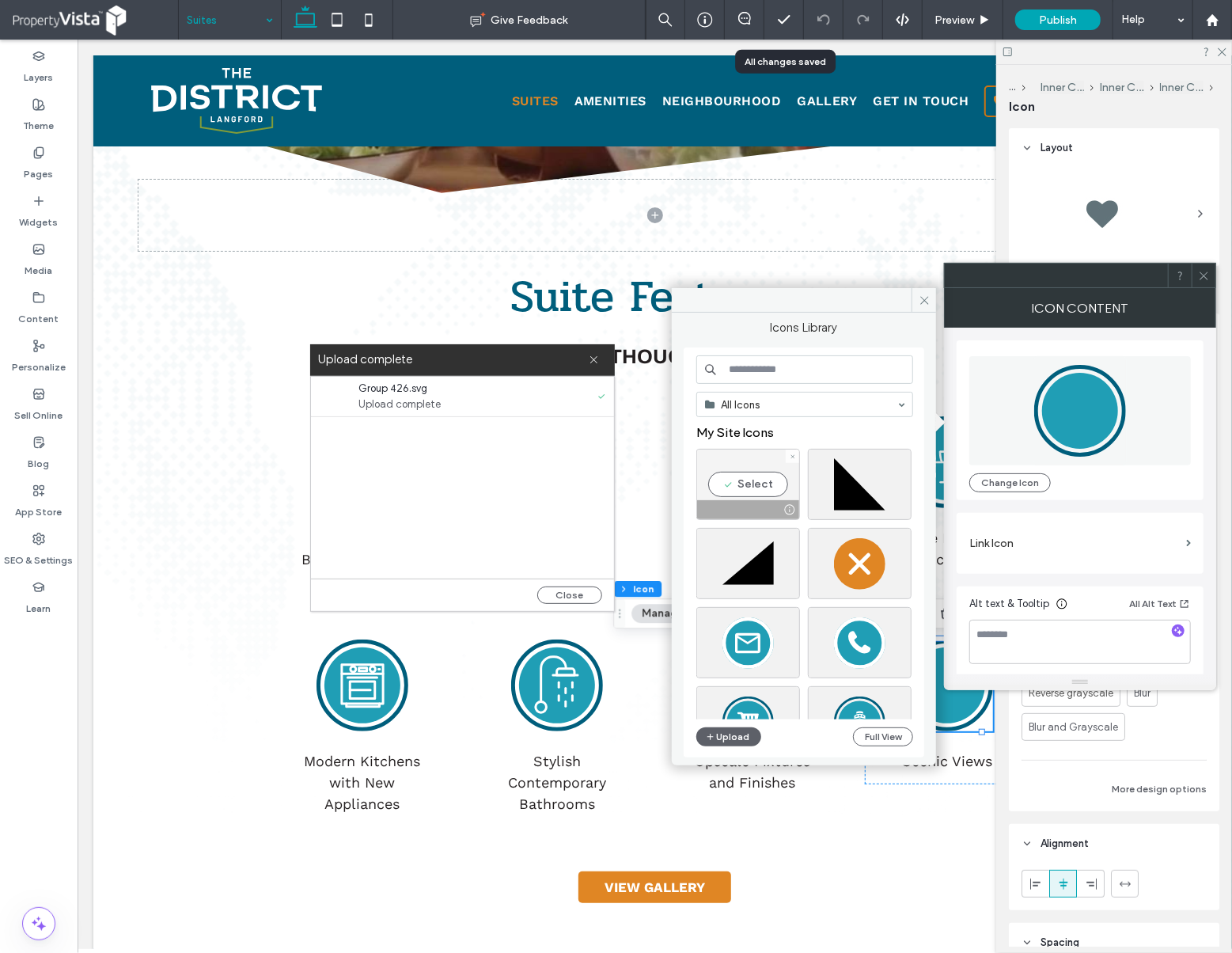
click at [758, 485] on div "Select" at bounding box center [748, 484] width 103 height 71
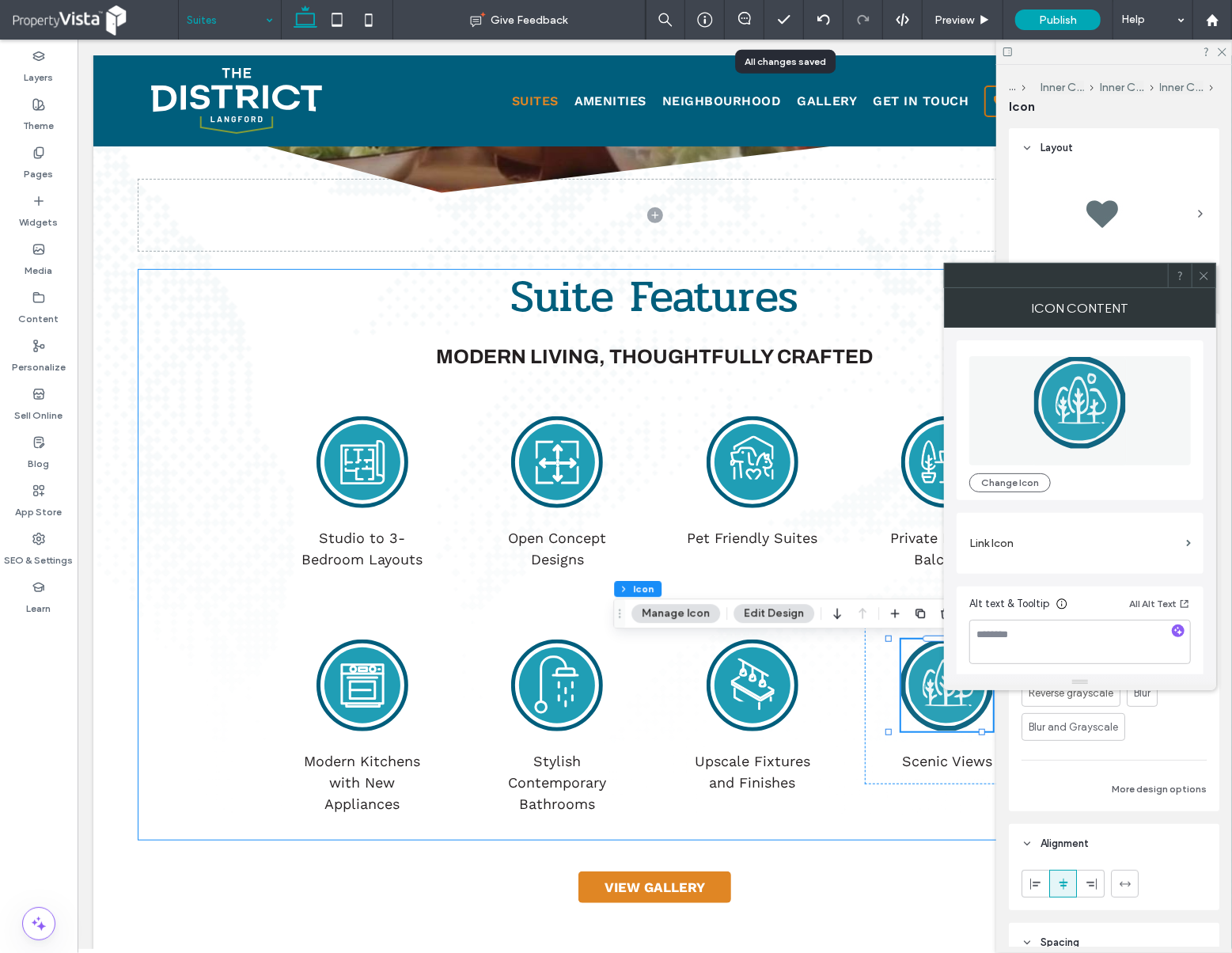
click at [898, 323] on div "Suite Features MODERN LIVING, THOUGHTFULLY CRAFTED Studio to 3-Bedroom Layouts …" at bounding box center [654, 554] width 1033 height 570
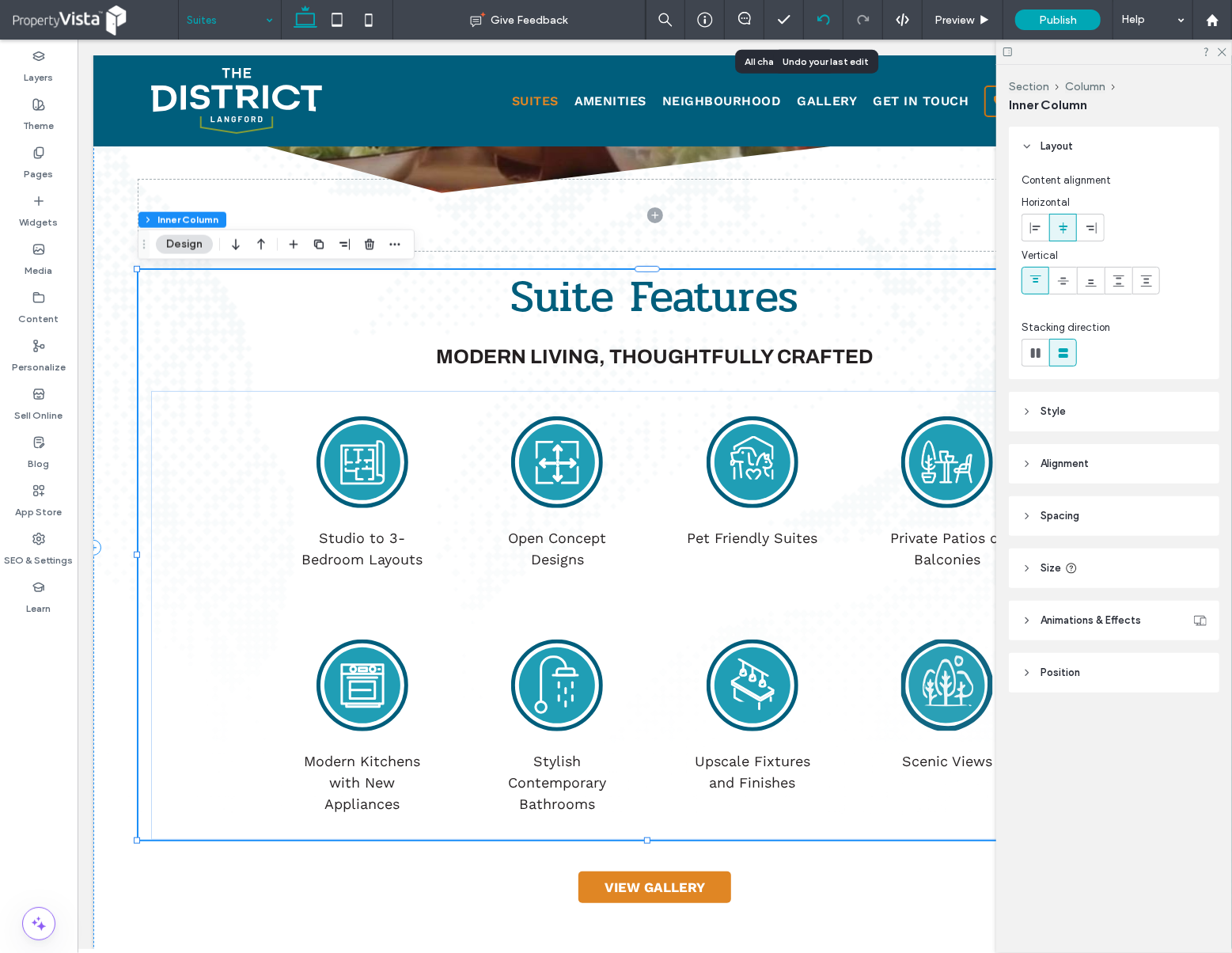
click at [829, 13] on icon at bounding box center [824, 20] width 13 height 13
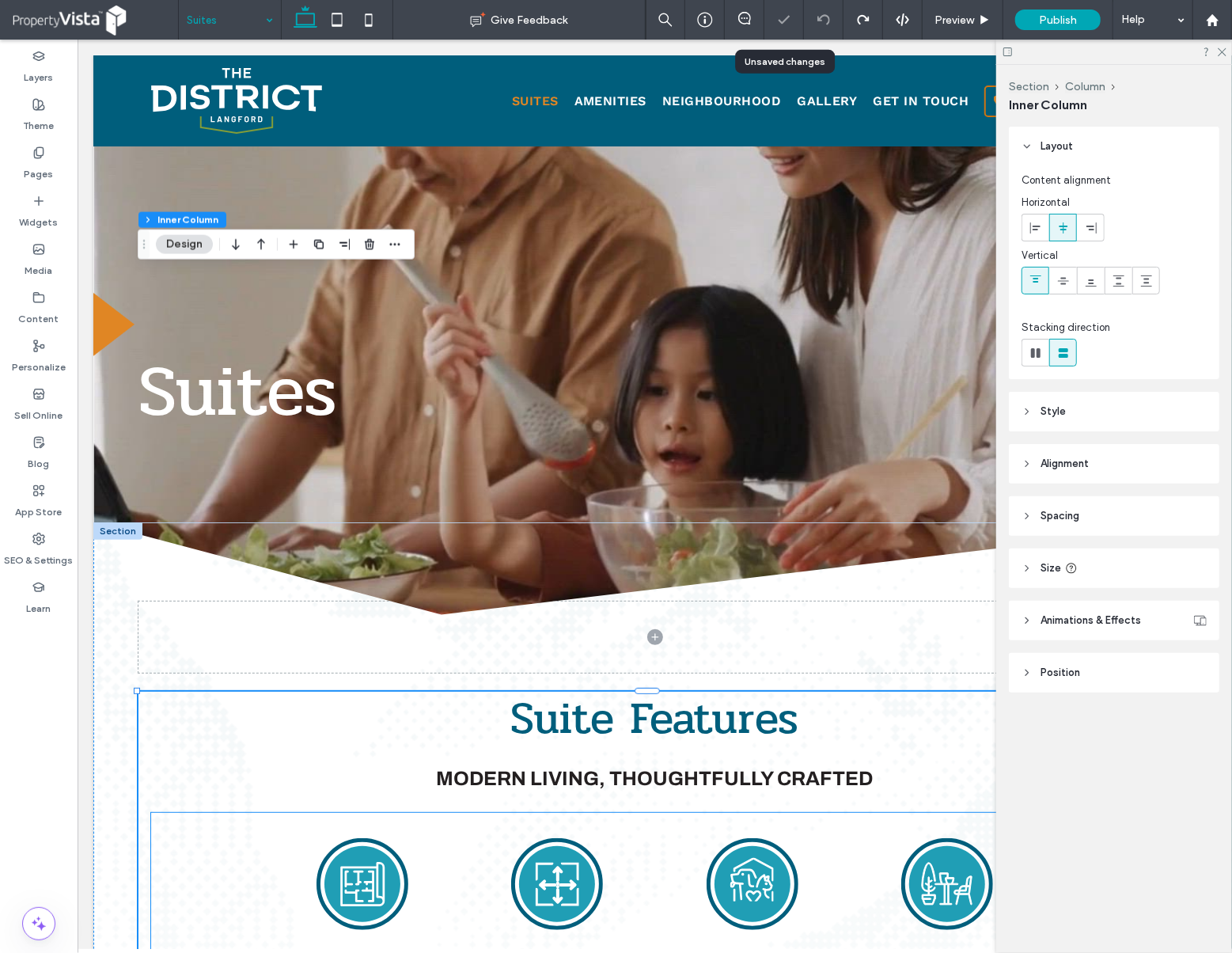
scroll to position [527, 0]
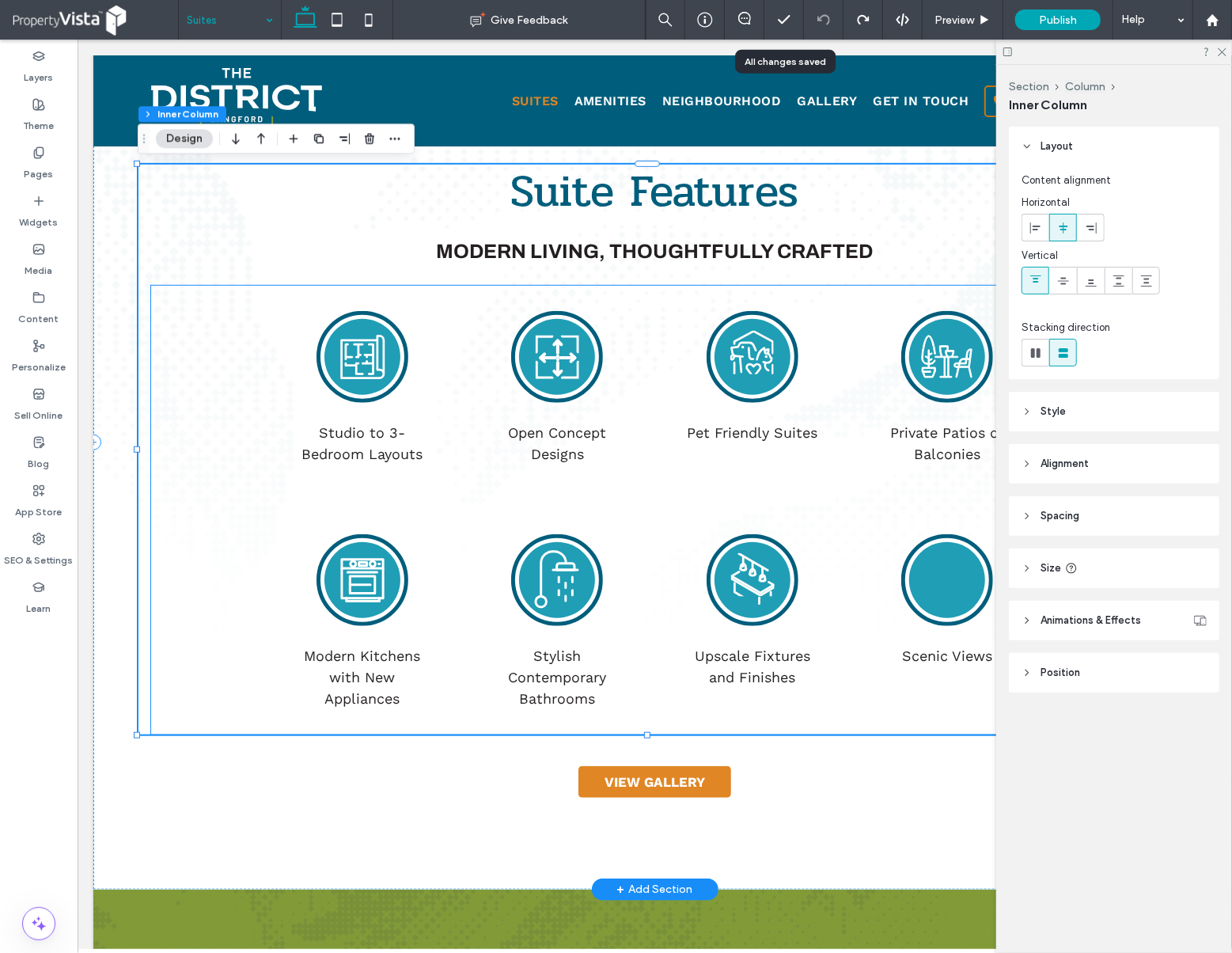
click at [555, 360] on circle at bounding box center [556, 356] width 76 height 76
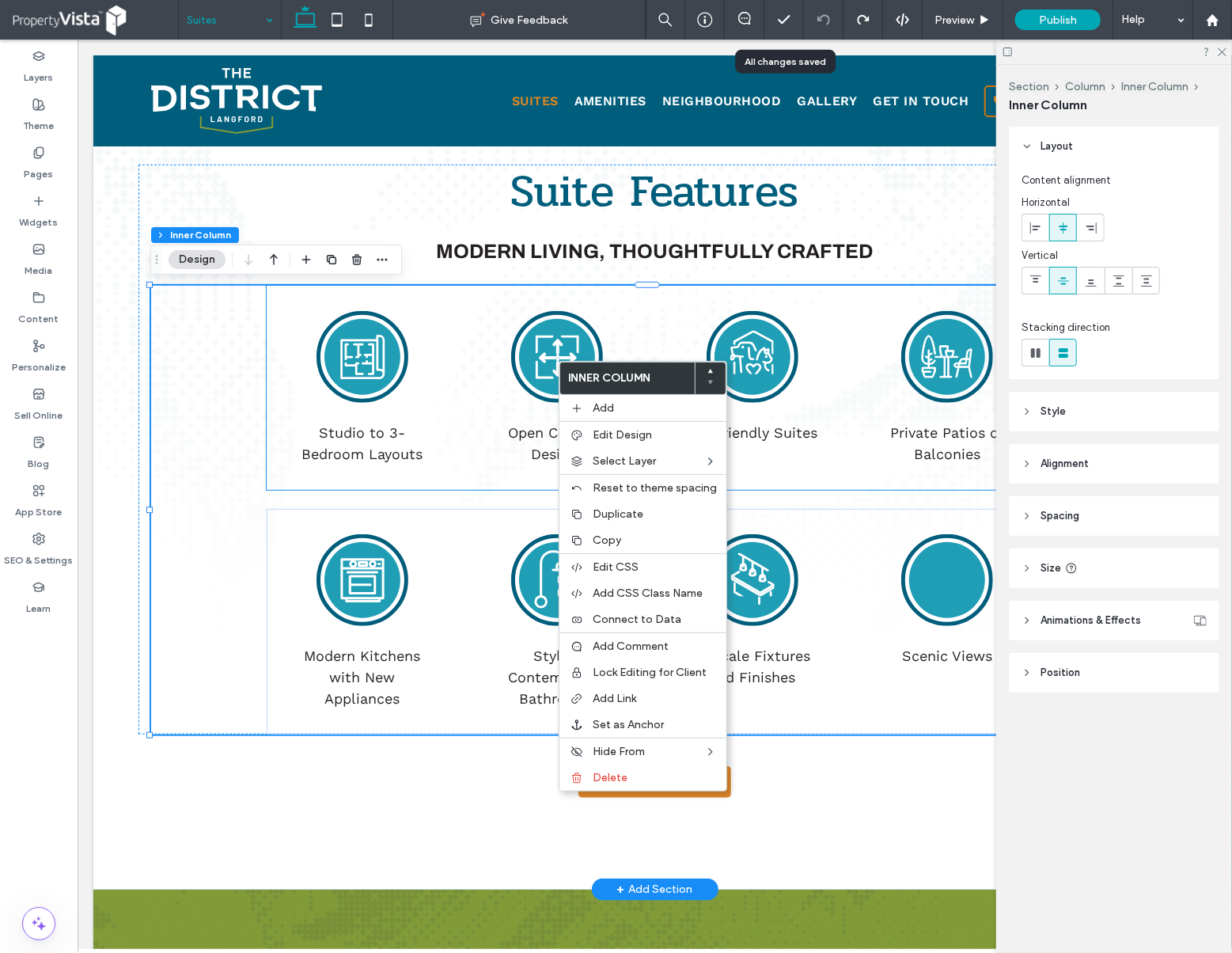
click at [541, 343] on circle at bounding box center [556, 356] width 76 height 76
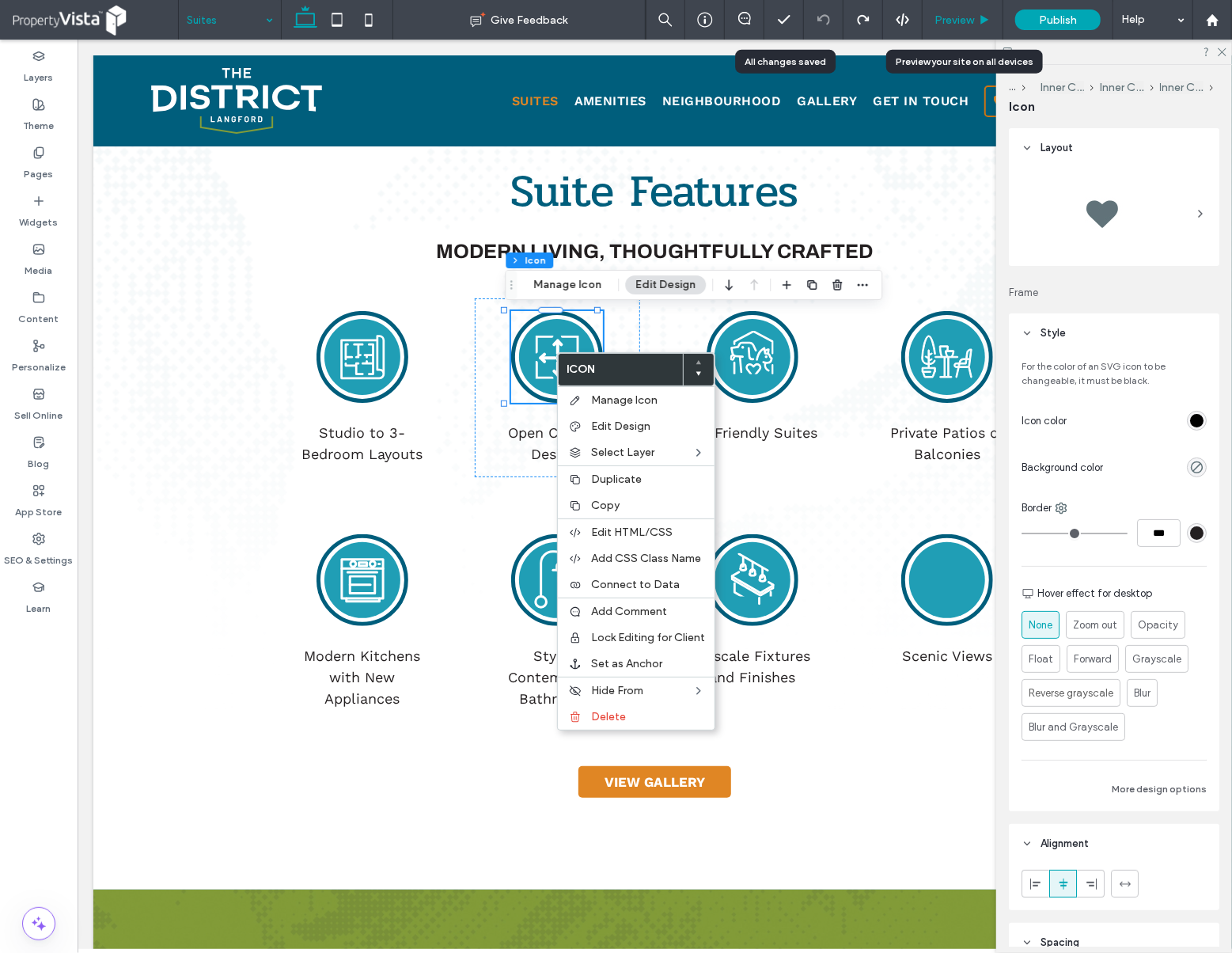
click at [967, 11] on div "Preview" at bounding box center [963, 20] width 81 height 40
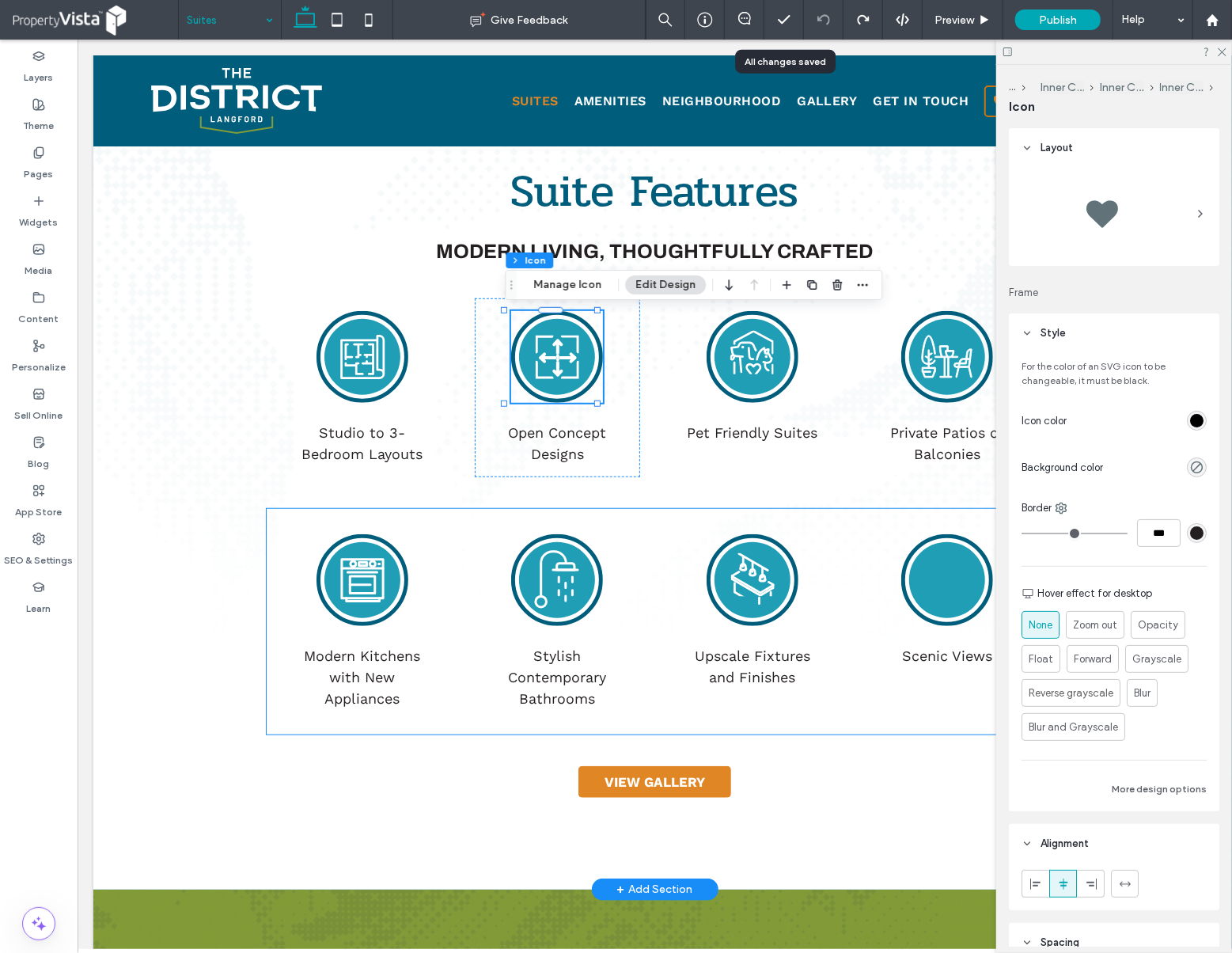
click at [937, 589] on circle at bounding box center [946, 579] width 76 height 76
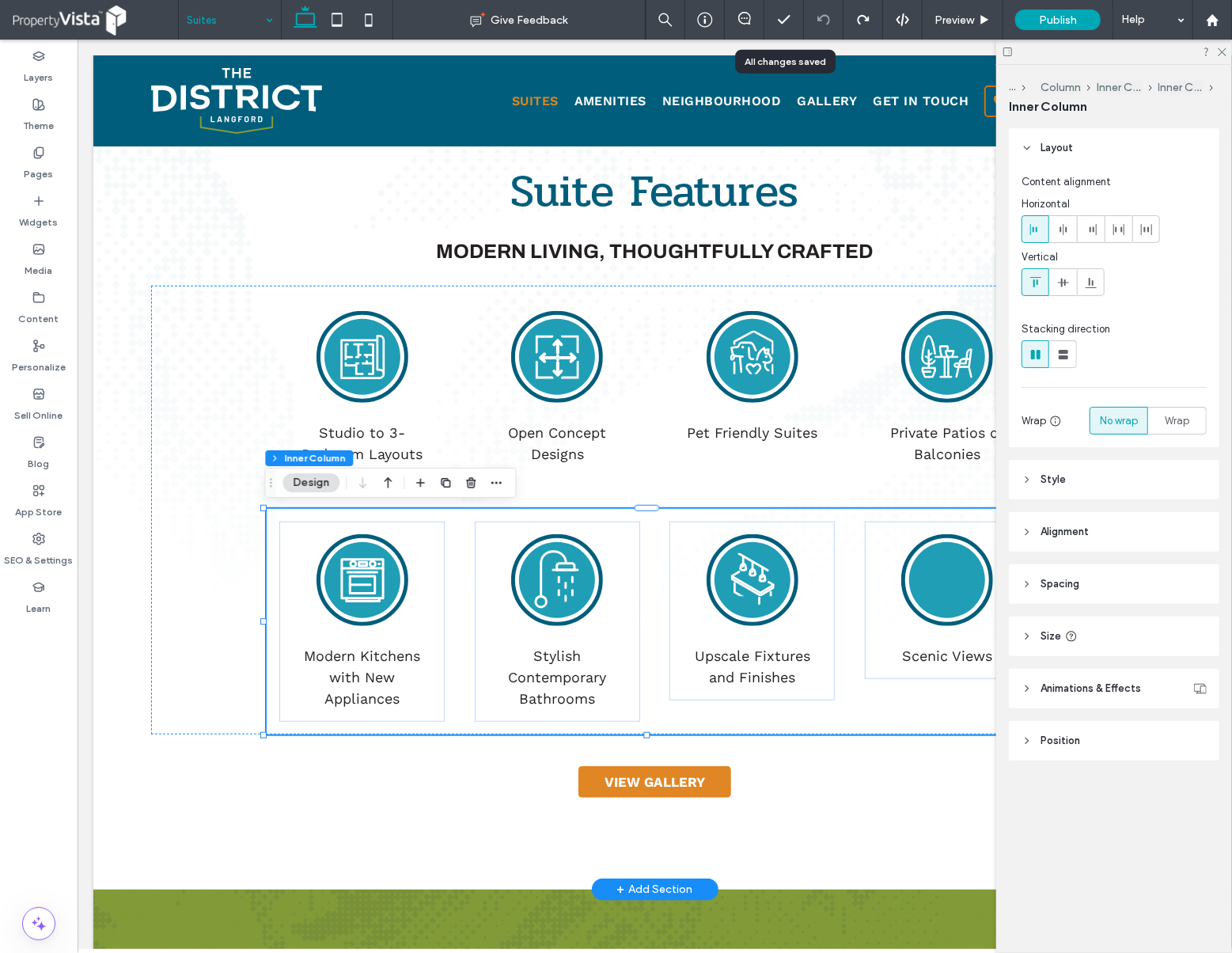
click at [937, 589] on circle at bounding box center [946, 579] width 76 height 76
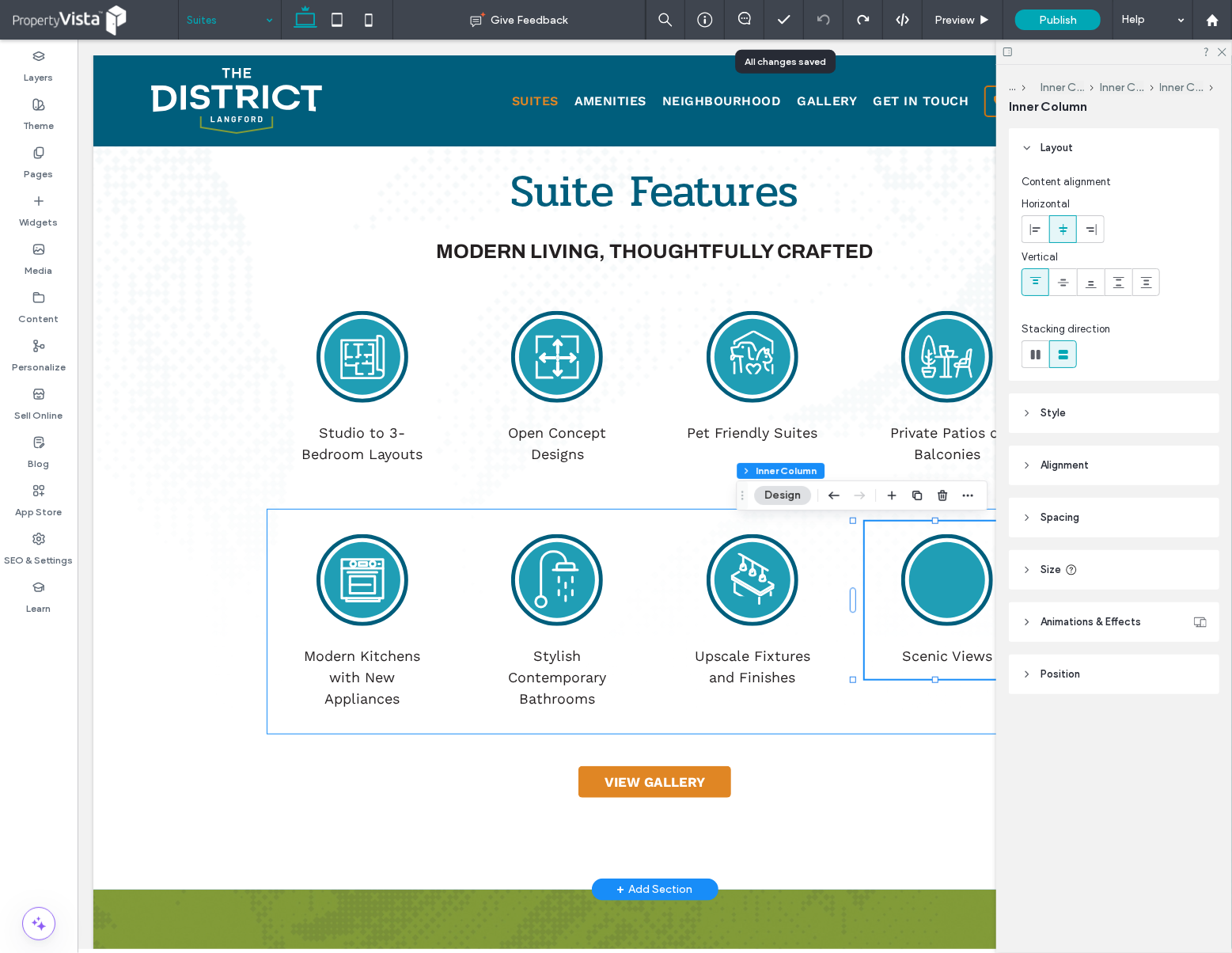
click at [937, 589] on circle at bounding box center [946, 579] width 76 height 76
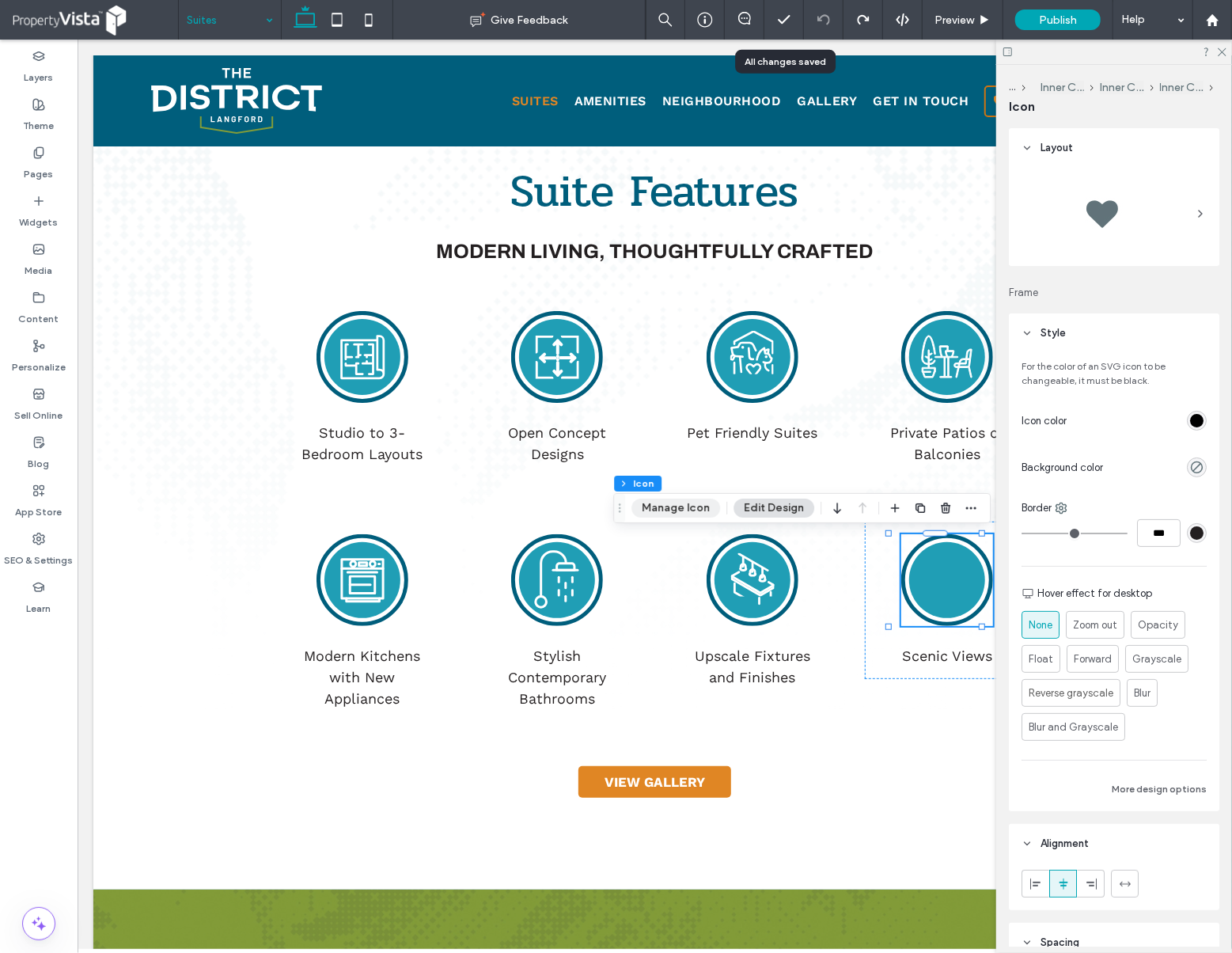
click at [670, 511] on button "Manage Icon" at bounding box center [675, 507] width 89 height 19
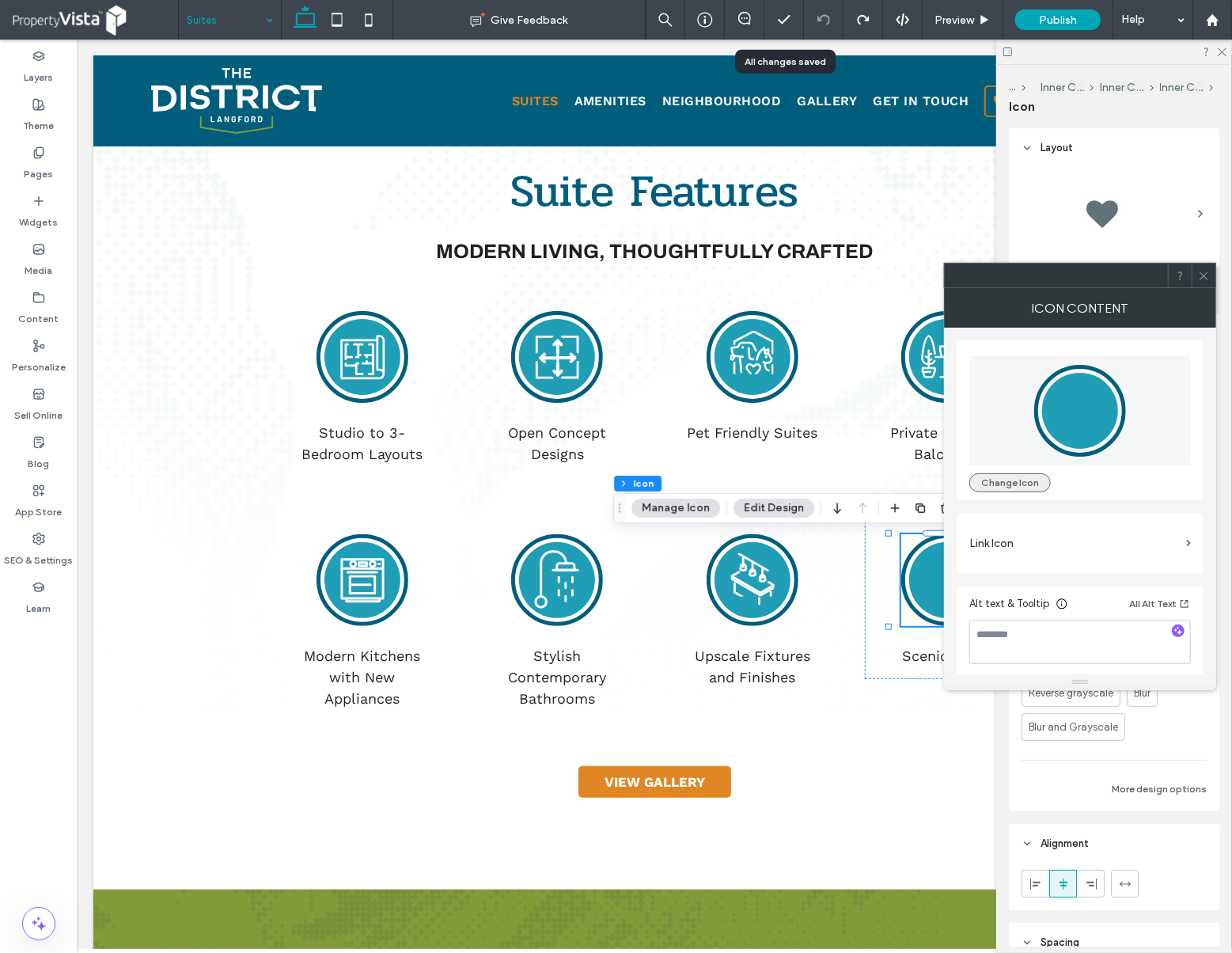
click at [1008, 489] on button "Change Icon" at bounding box center [1010, 482] width 82 height 19
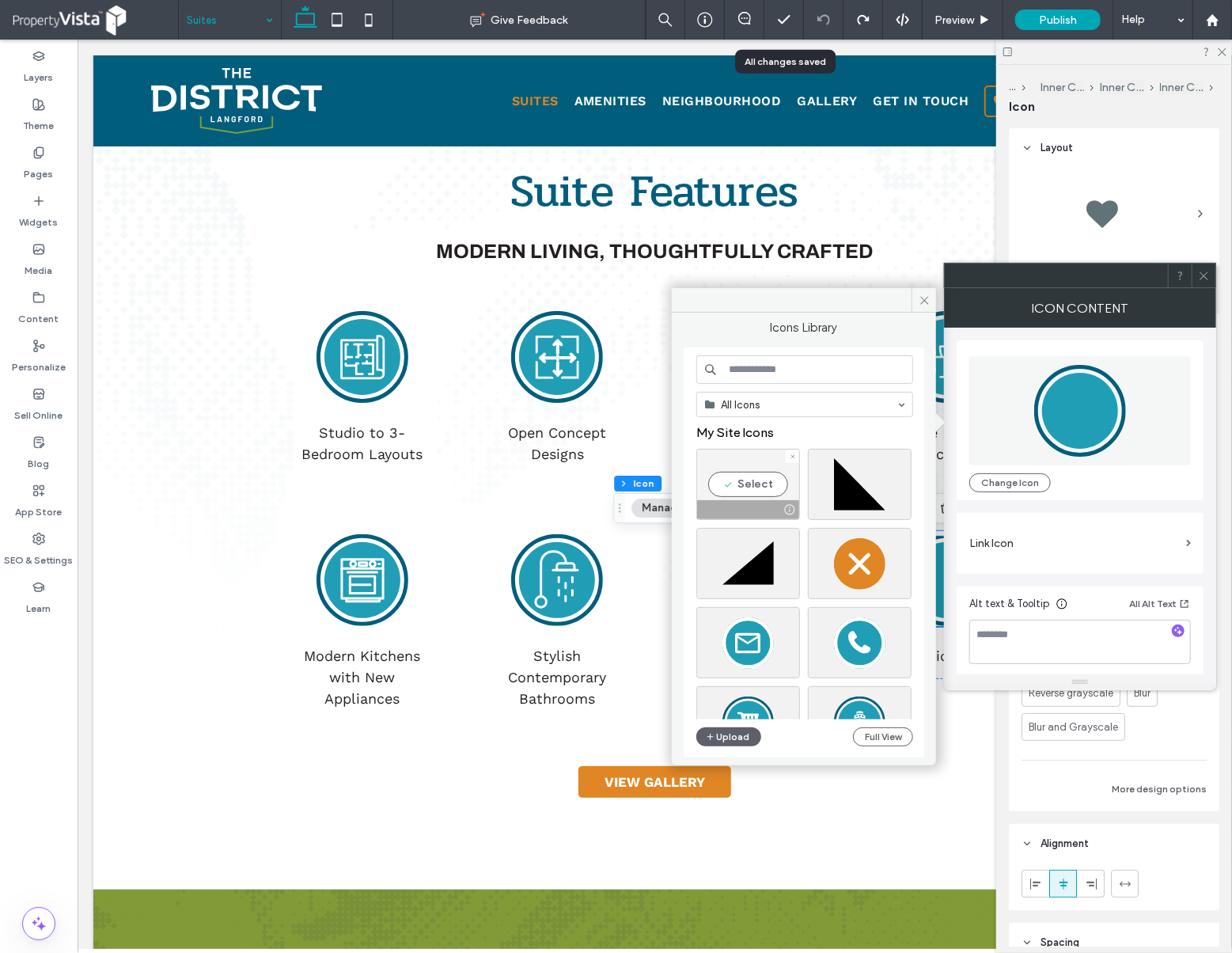
click at [754, 492] on div "Select" at bounding box center [748, 484] width 103 height 71
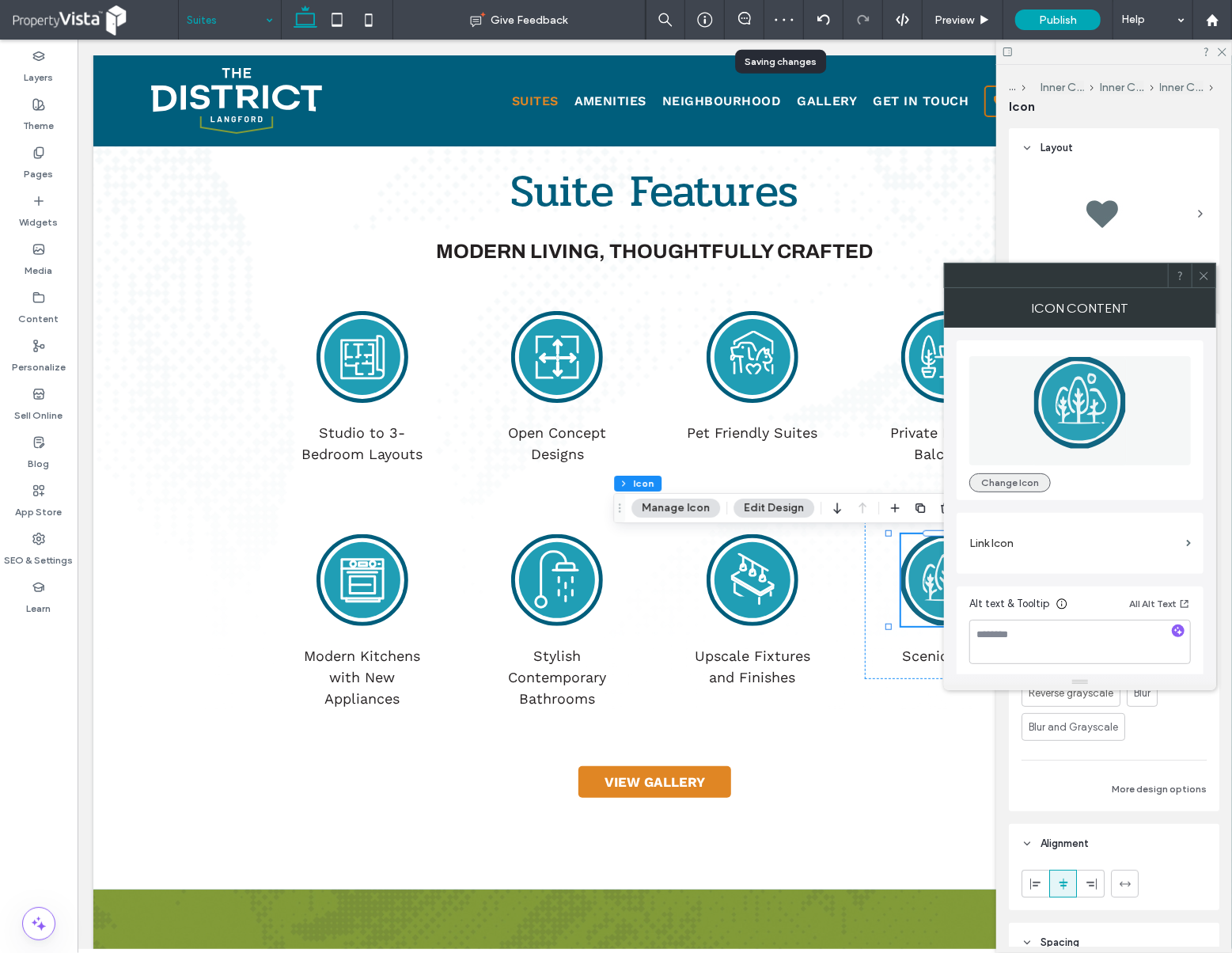
click at [1004, 488] on button "Change Icon" at bounding box center [1010, 482] width 82 height 19
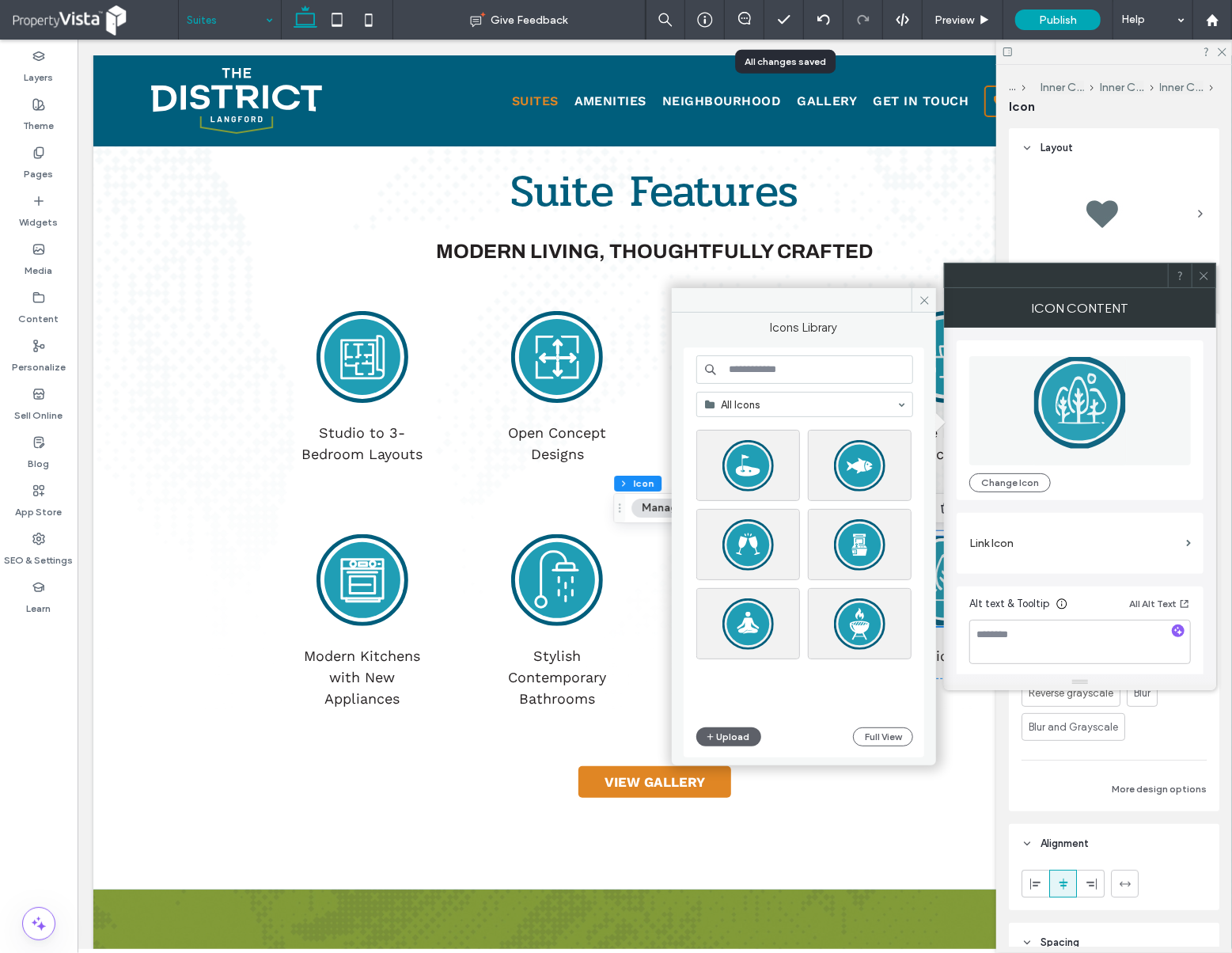
scroll to position [422, 0]
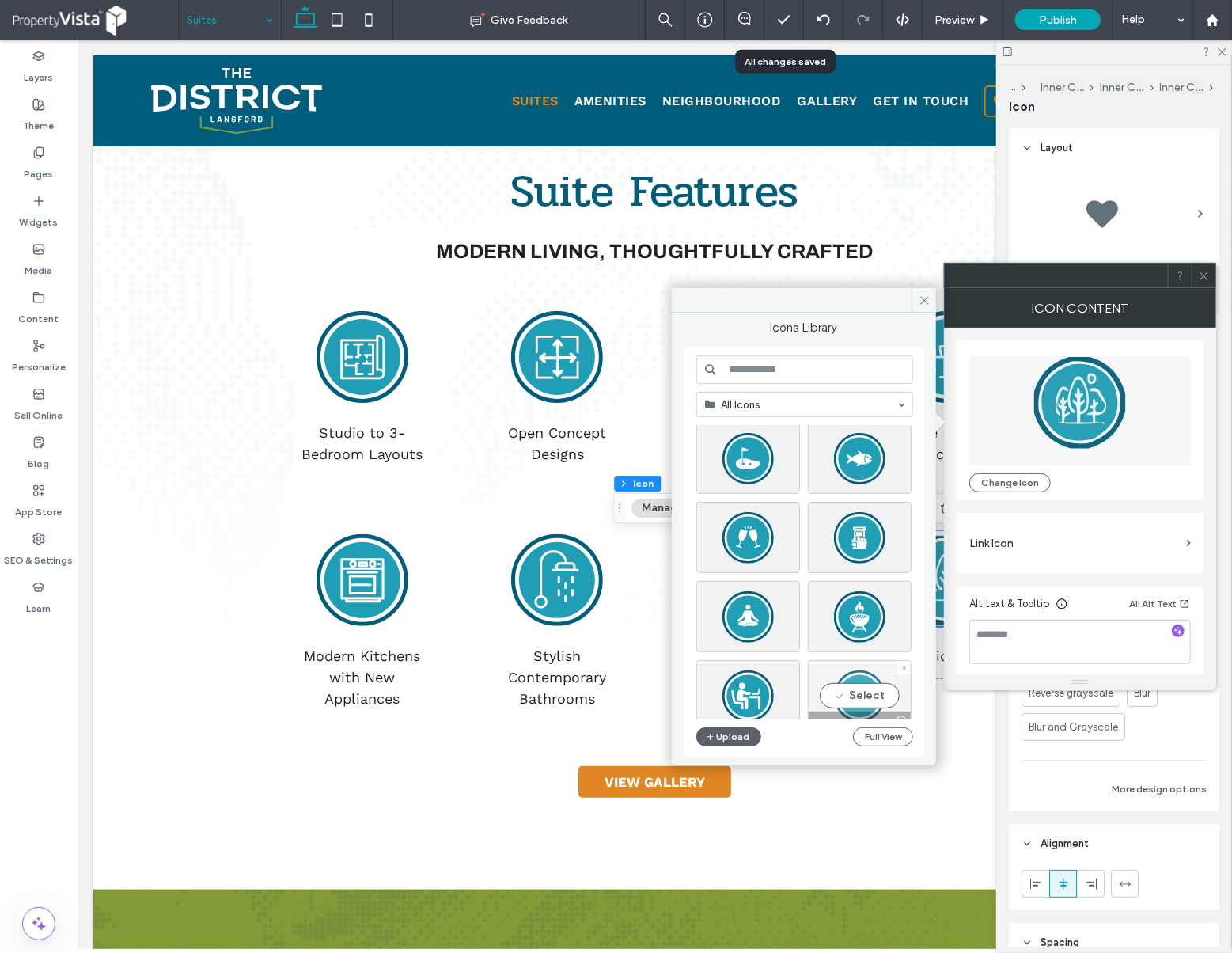
click at [865, 691] on div "Select" at bounding box center [860, 695] width 103 height 71
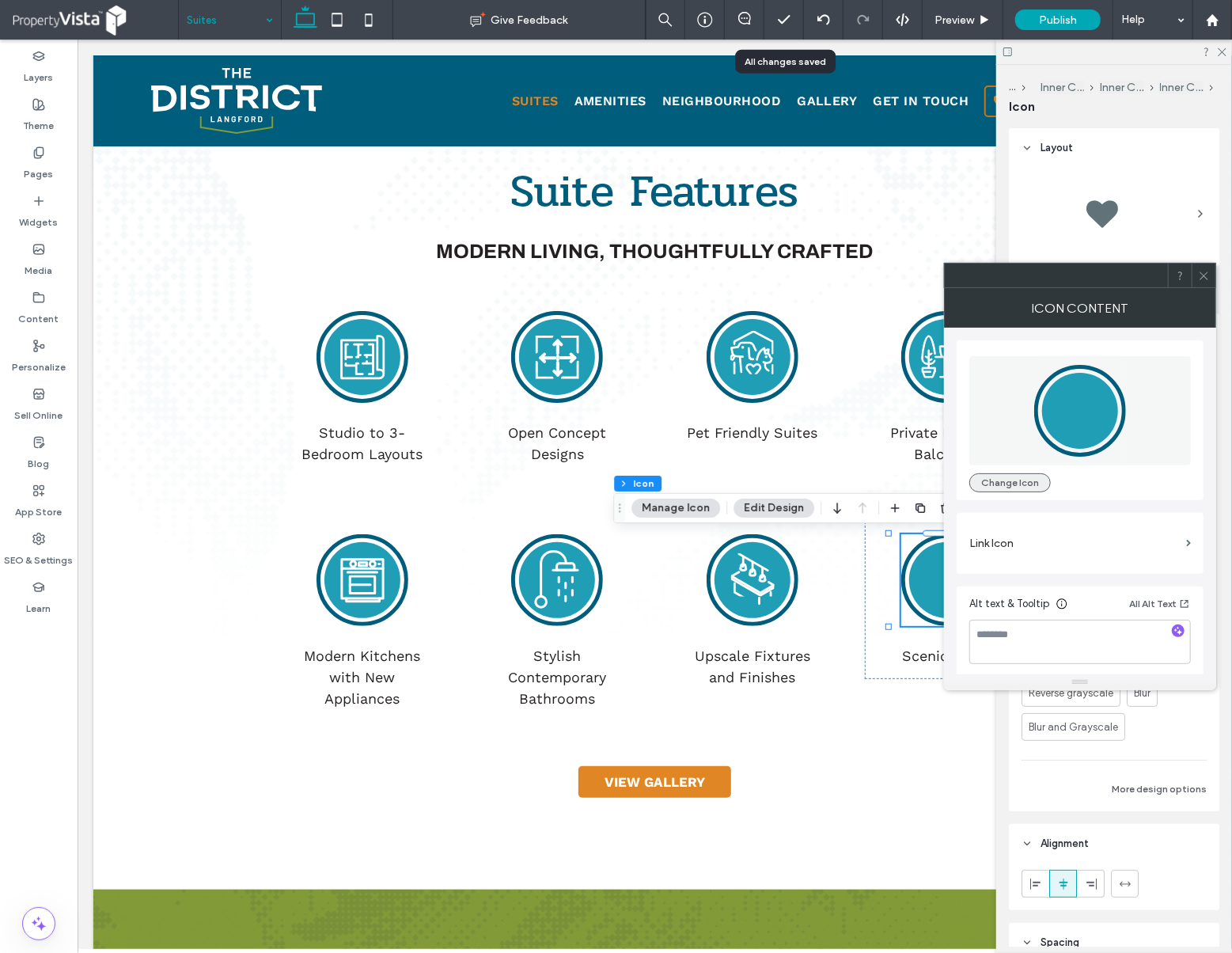
click at [1023, 478] on button "Change Icon" at bounding box center [1010, 482] width 82 height 19
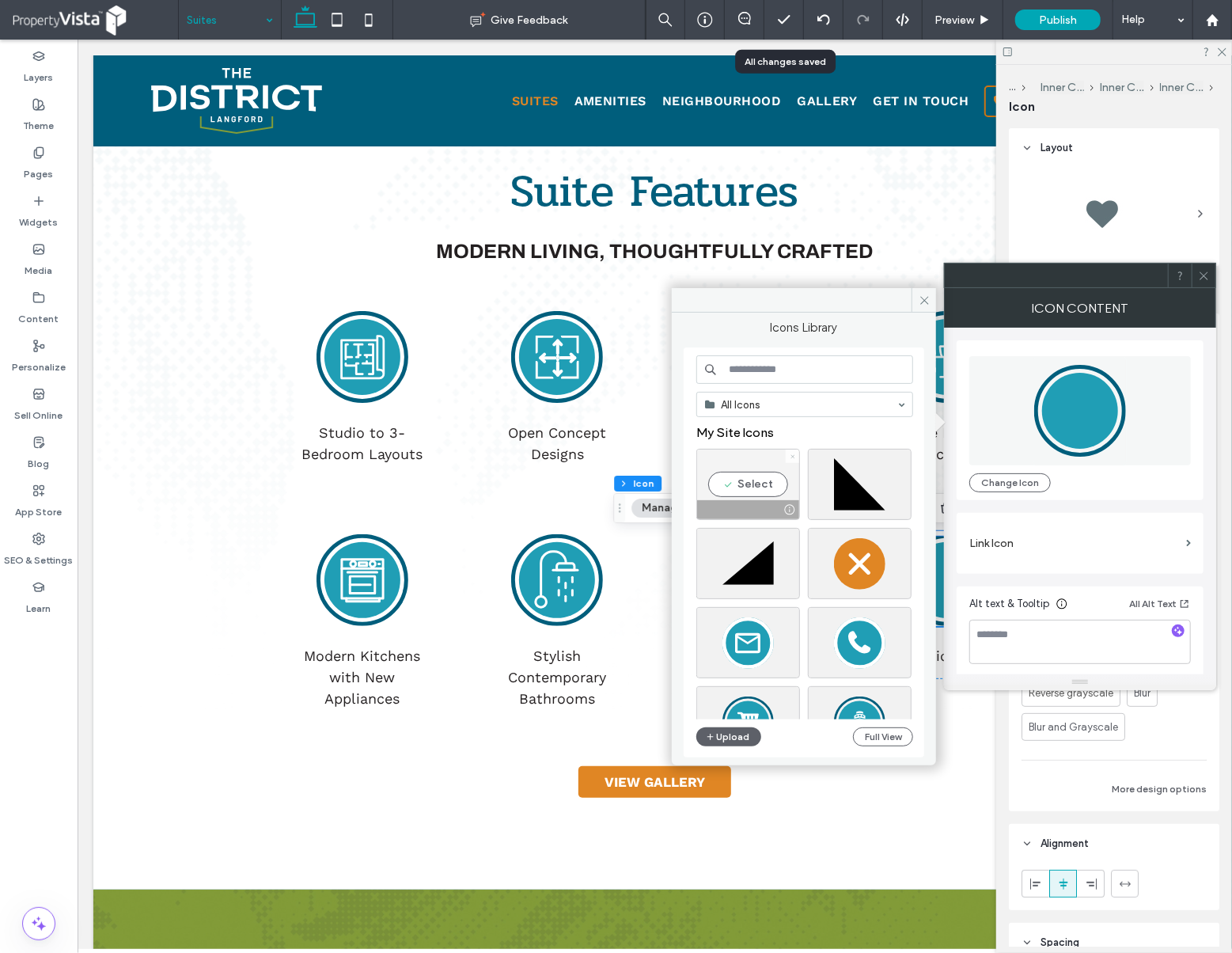
click at [792, 456] on icon at bounding box center [792, 456] width 6 height 6
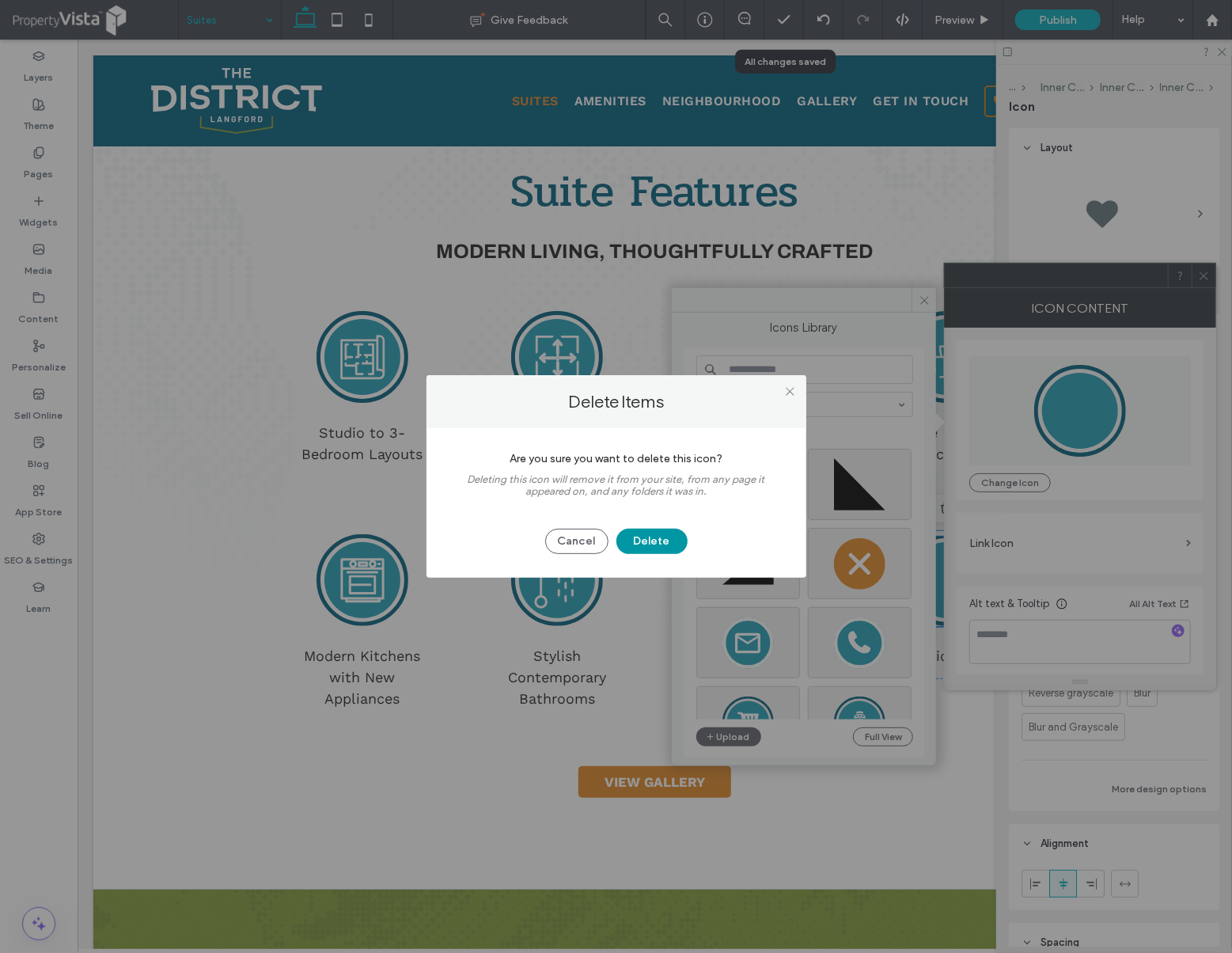
click at [656, 541] on button "Delete" at bounding box center [652, 541] width 71 height 25
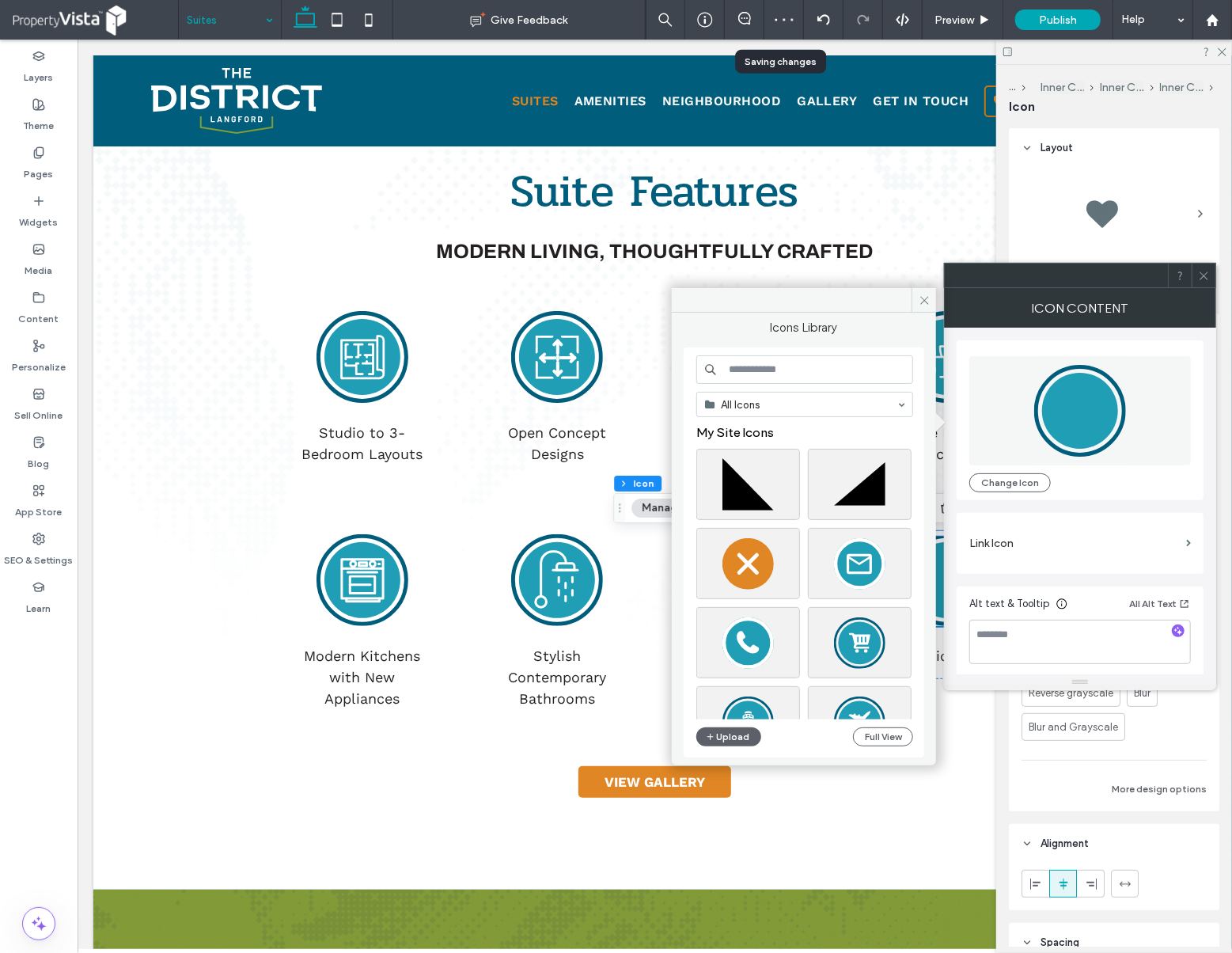
click at [1206, 275] on icon at bounding box center [1204, 275] width 12 height 12
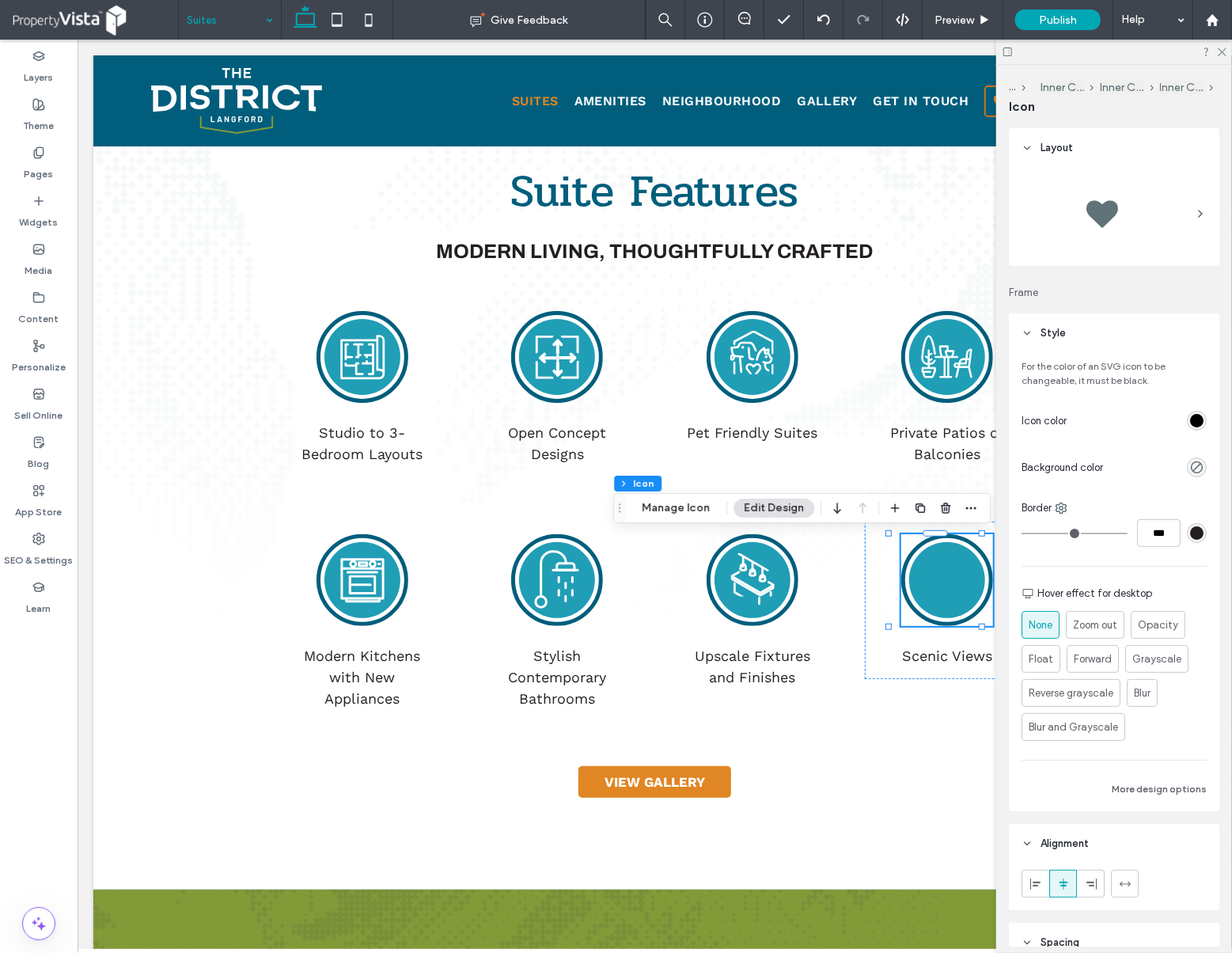
click at [1222, 52] on use at bounding box center [1223, 53] width 9 height 9
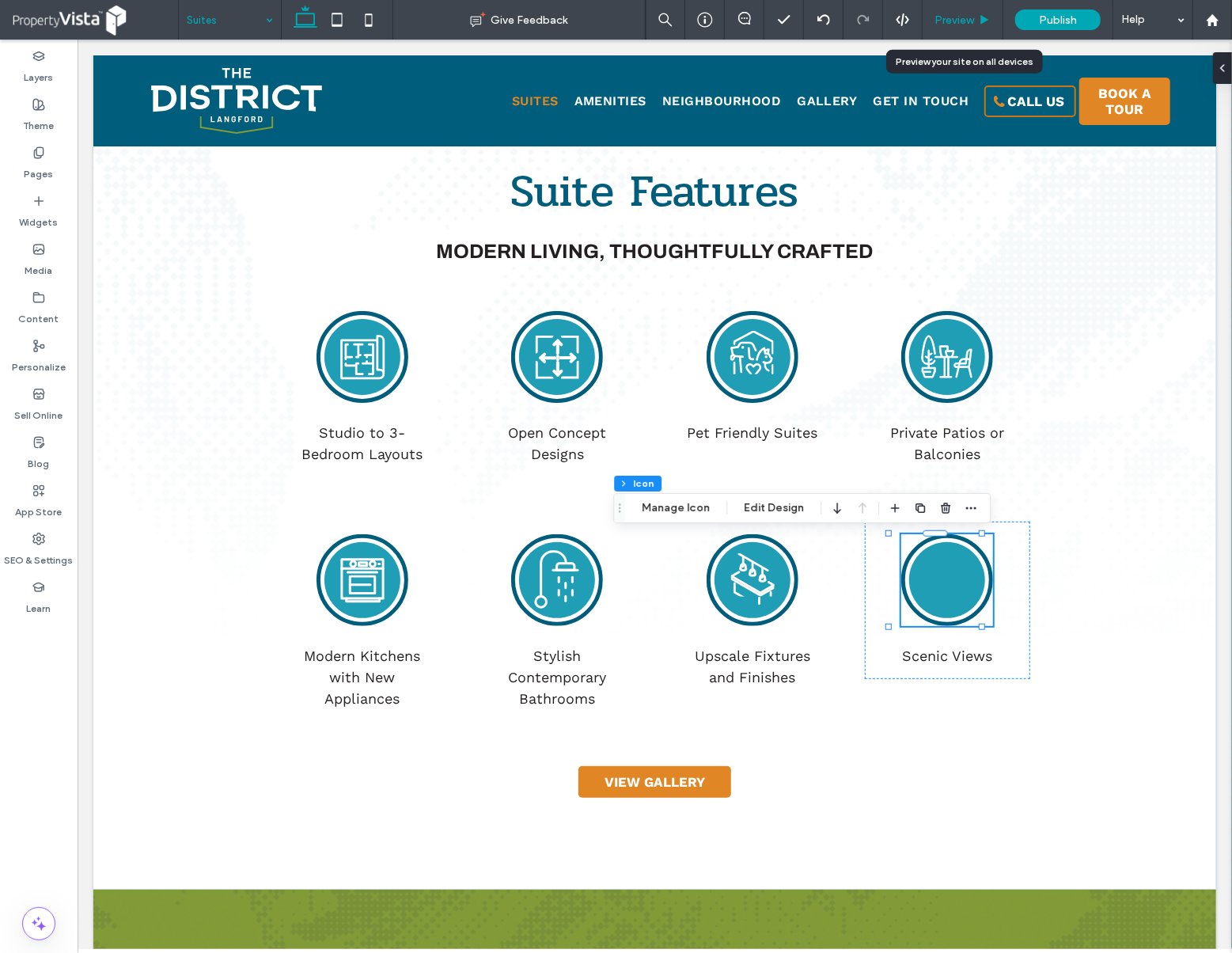
click at [963, 20] on span "Preview" at bounding box center [954, 20] width 40 height 13
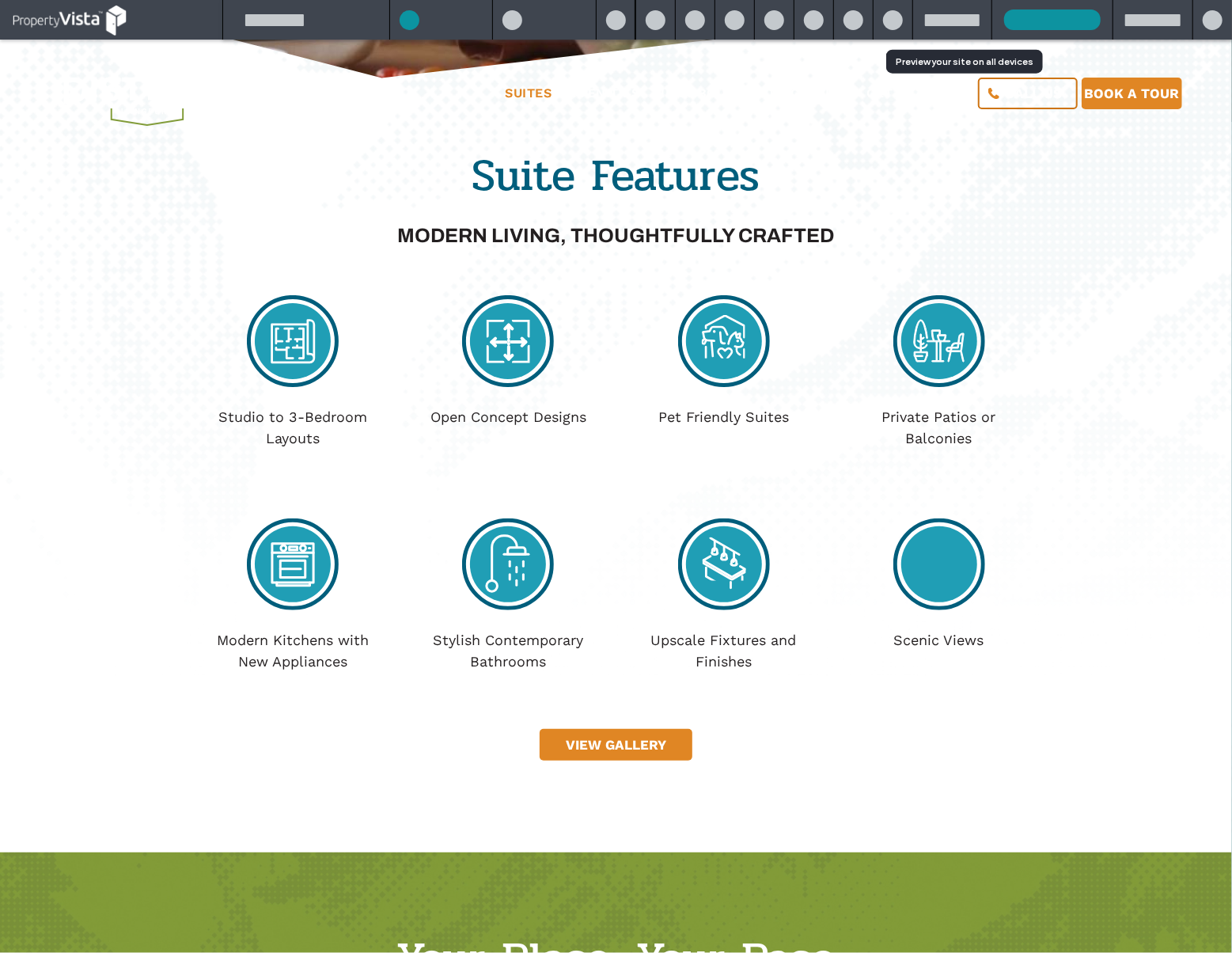
scroll to position [512, 0]
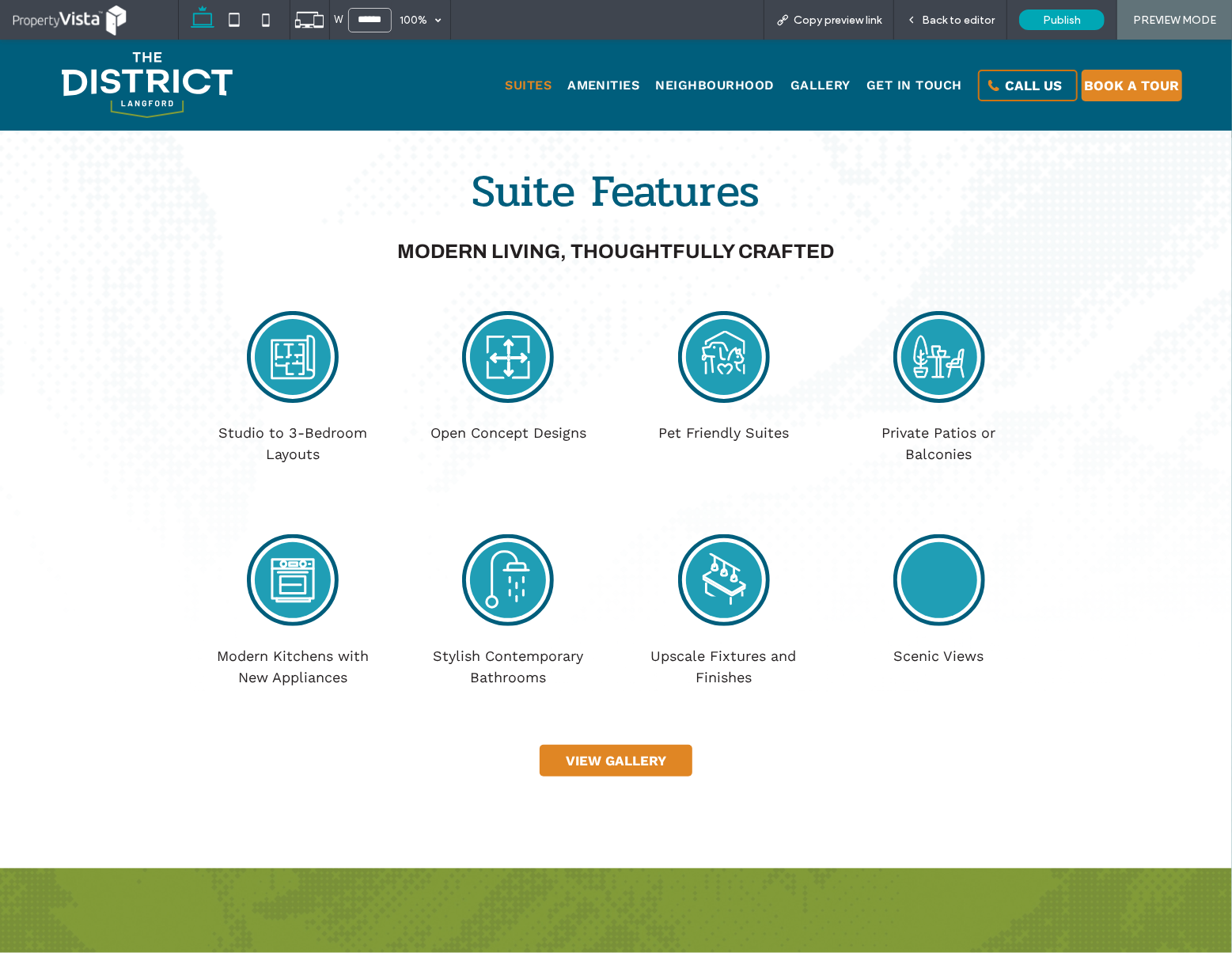
click at [934, 580] on circle at bounding box center [939, 579] width 76 height 76
click at [916, 579] on circle at bounding box center [939, 579] width 76 height 76
click at [848, 14] on span "Copy preview link" at bounding box center [838, 20] width 88 height 13
